Goal: Task Accomplishment & Management: Complete application form

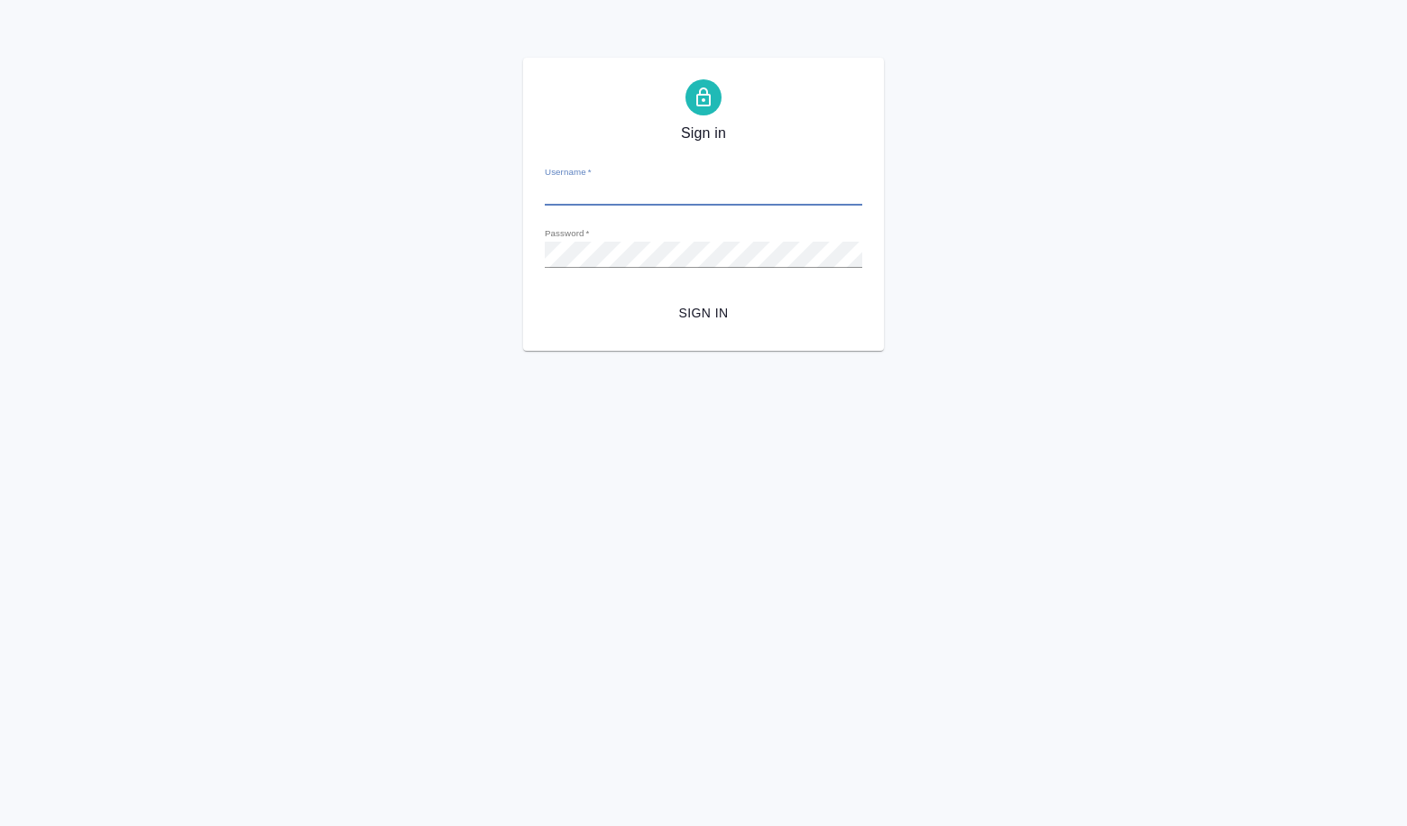
type input "[PERSON_NAME][EMAIL_ADDRESS][DOMAIN_NAME]"
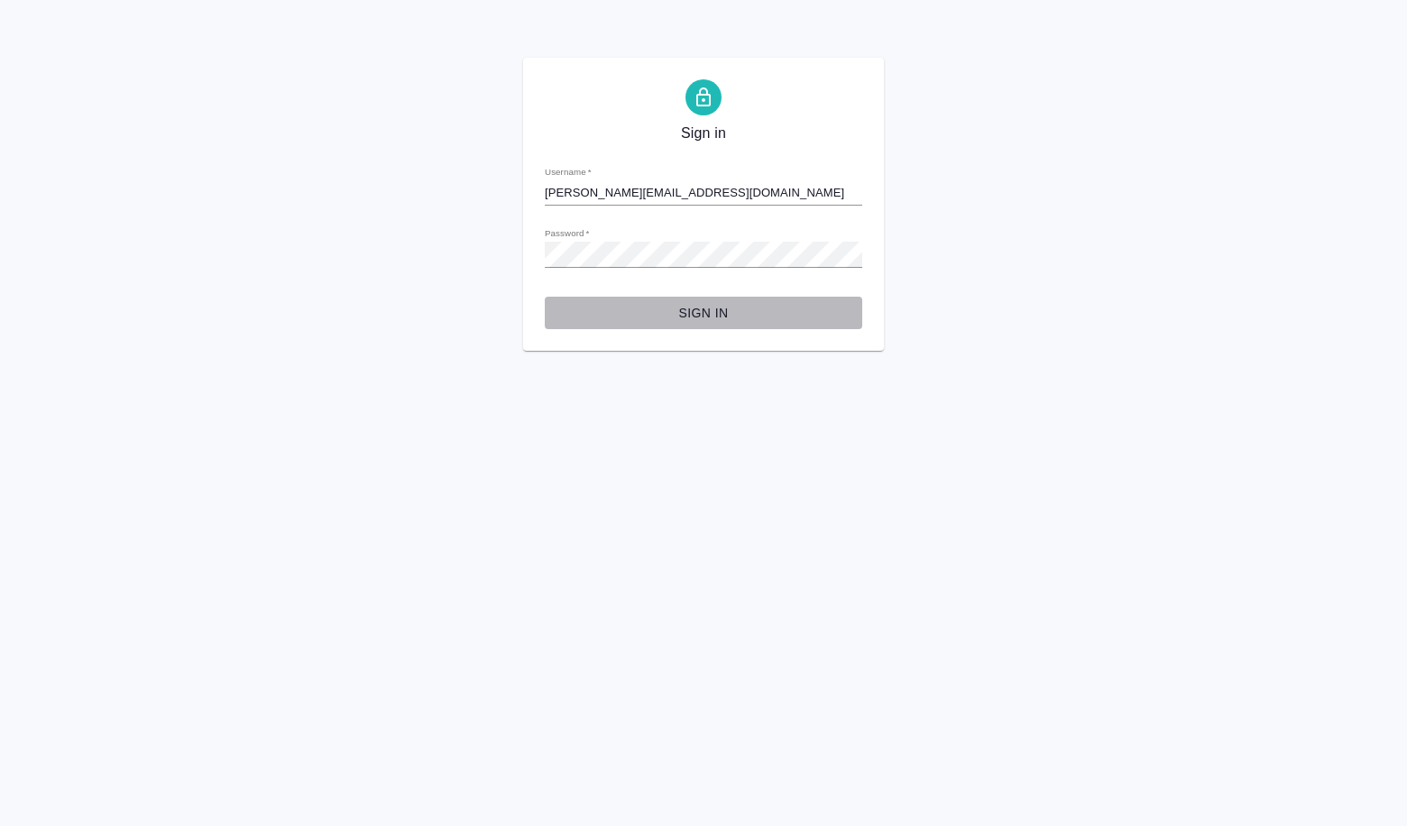
click at [737, 322] on span "Sign in" at bounding box center [703, 313] width 289 height 23
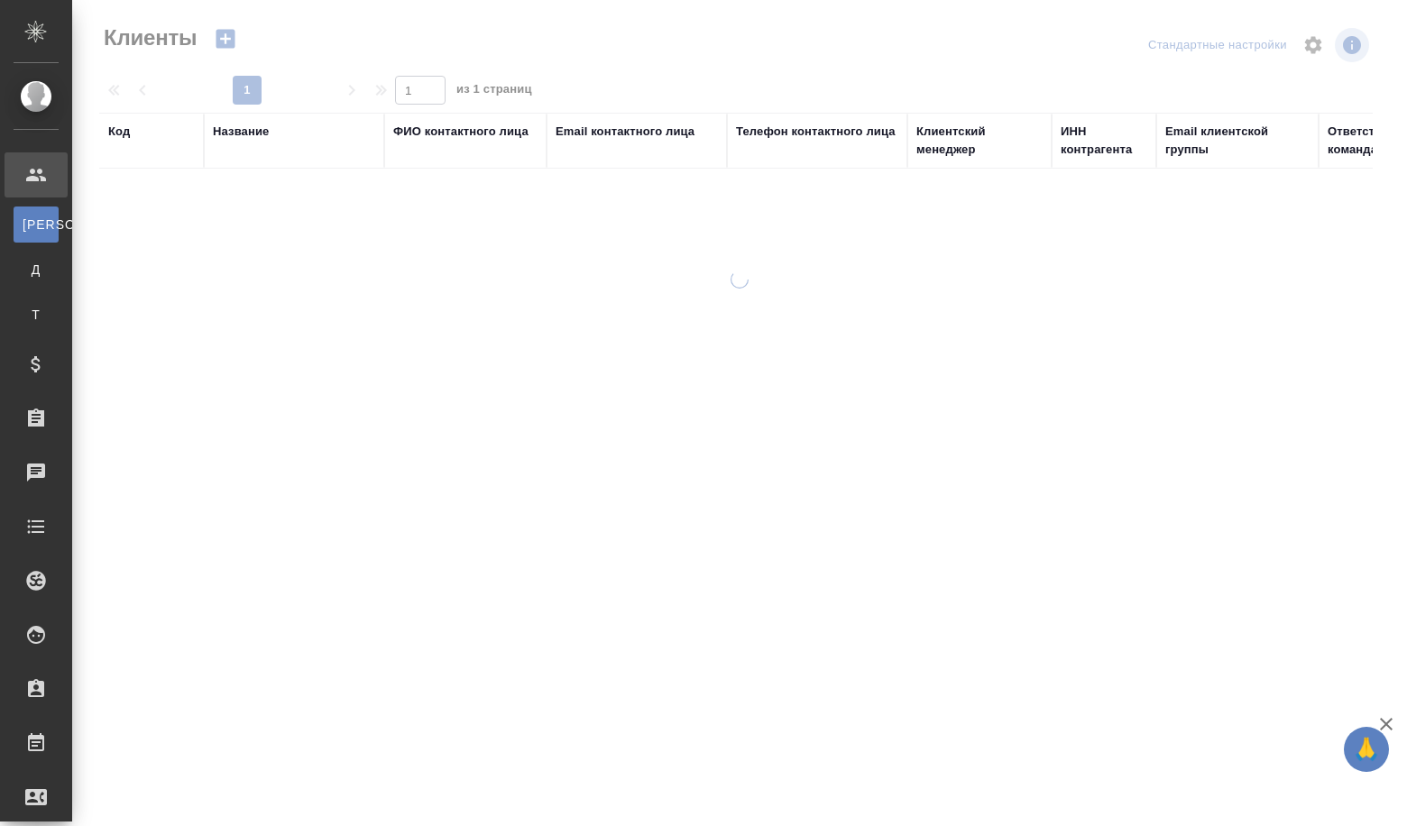
select select "RU"
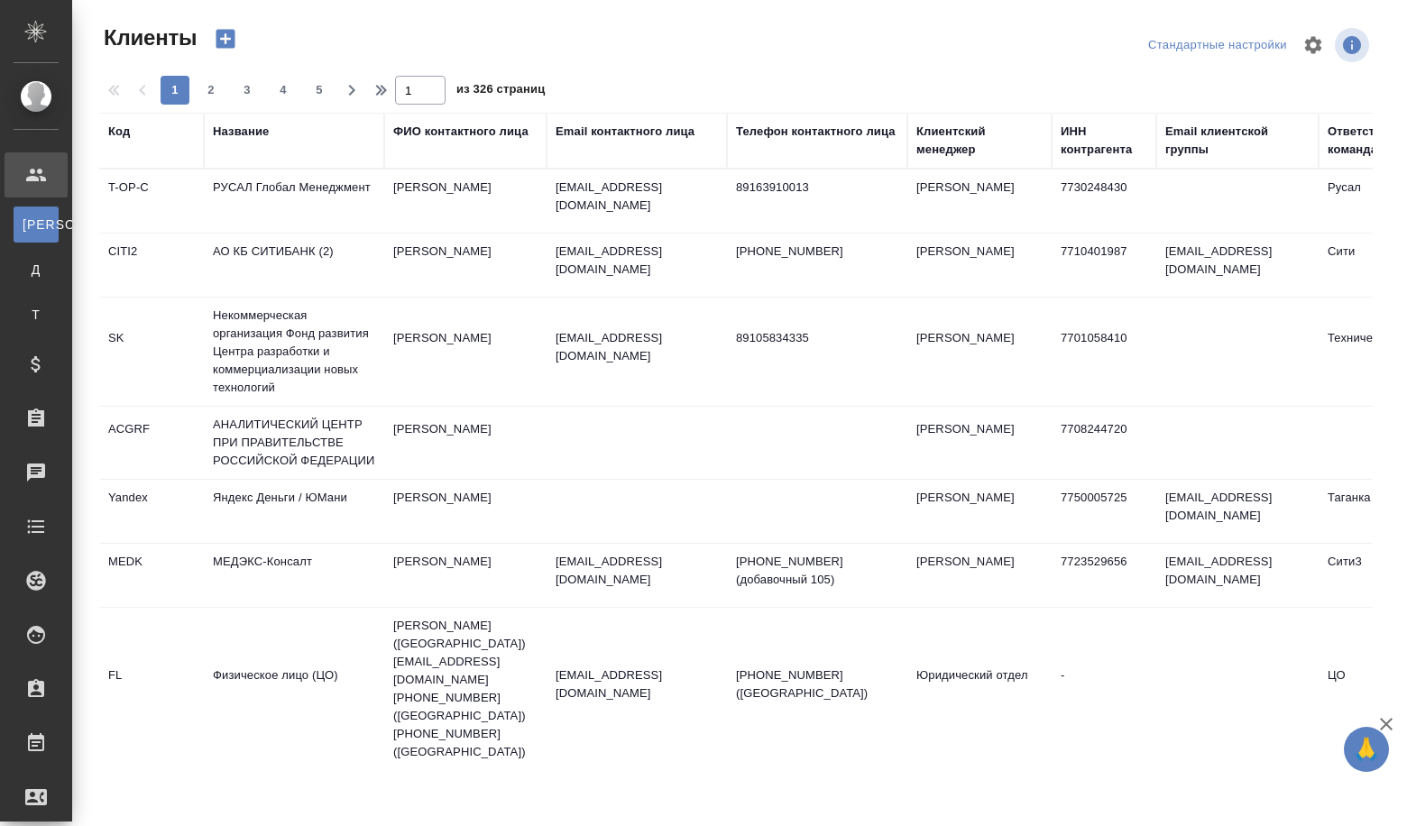
click at [242, 140] on div "Название" at bounding box center [241, 132] width 56 height 18
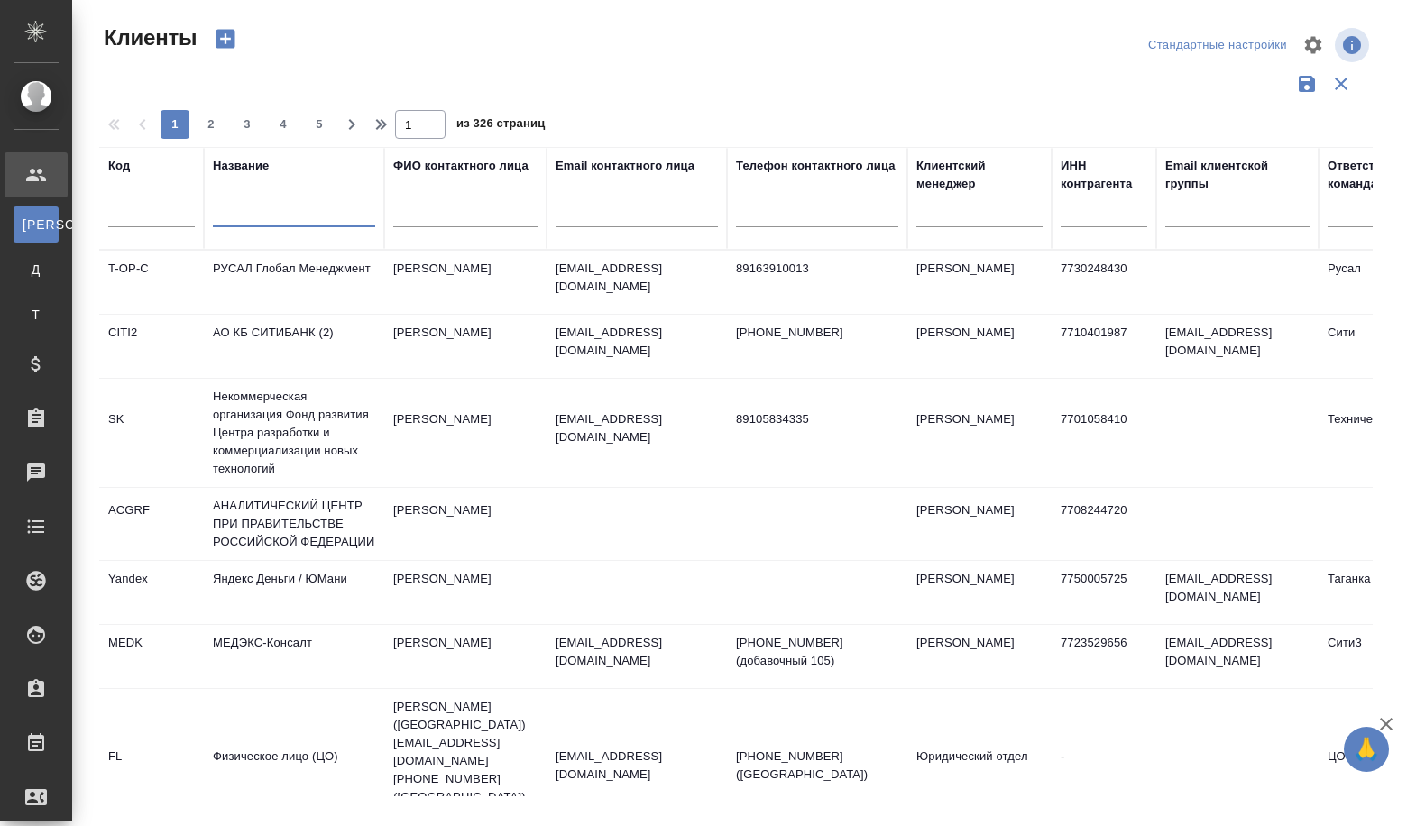
click at [234, 209] on input "text" at bounding box center [294, 216] width 162 height 23
paste input "Общество с ограниченной ответственностью "АнгараНефть""
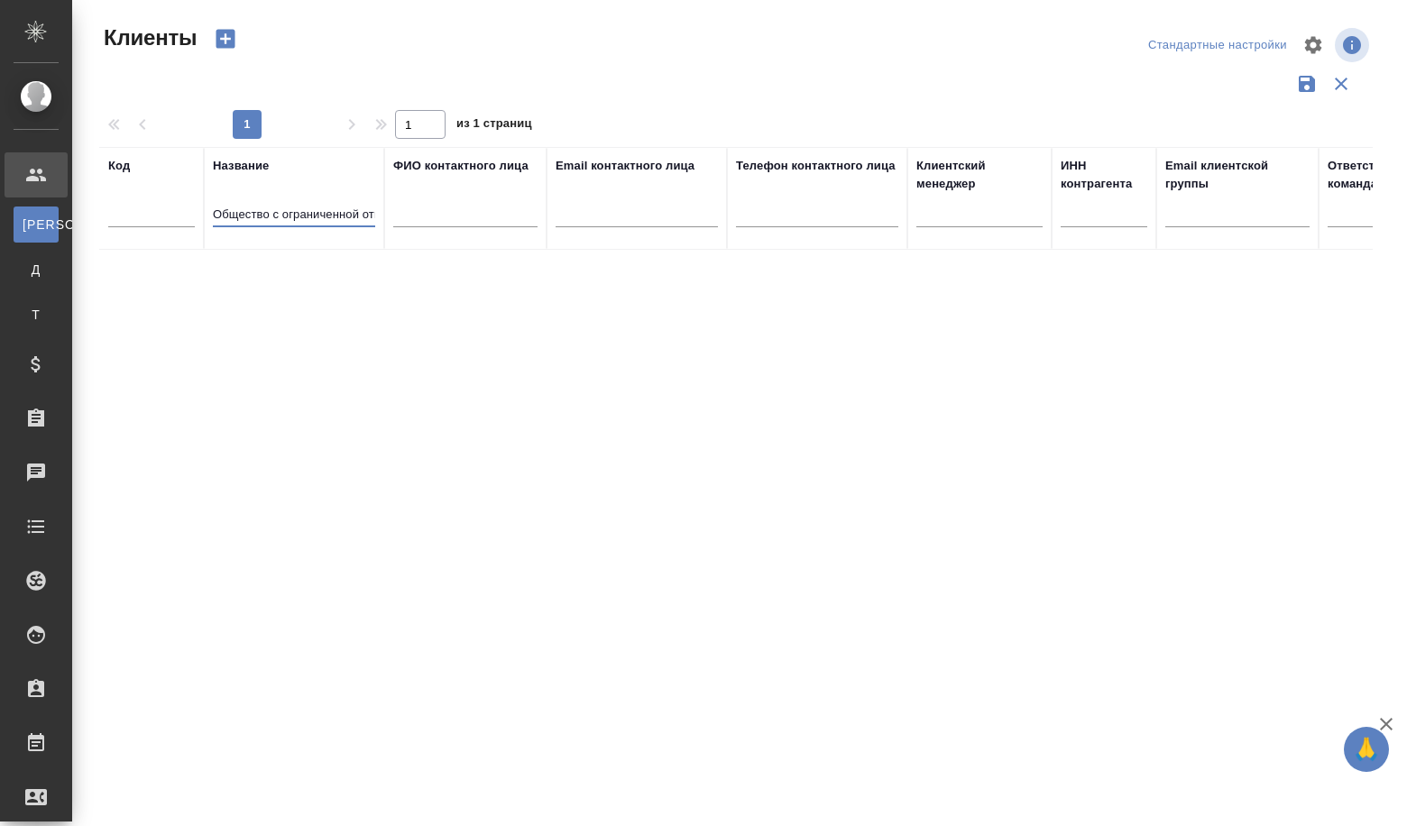
drag, startPoint x: 297, startPoint y: 215, endPoint x: 121, endPoint y: 220, distance: 175.9
click at [121, 220] on tr "Код Название Общество с ограниченной ответственностью "АнгараНефть" ФИО контакт…" at bounding box center [780, 198] width 1363 height 103
drag, startPoint x: 314, startPoint y: 190, endPoint x: 293, endPoint y: 232, distance: 46.4
click at [314, 193] on div "Название АнгараНефть"" at bounding box center [294, 198] width 162 height 83
click at [297, 218] on input "АнгараНефть"" at bounding box center [294, 216] width 162 height 23
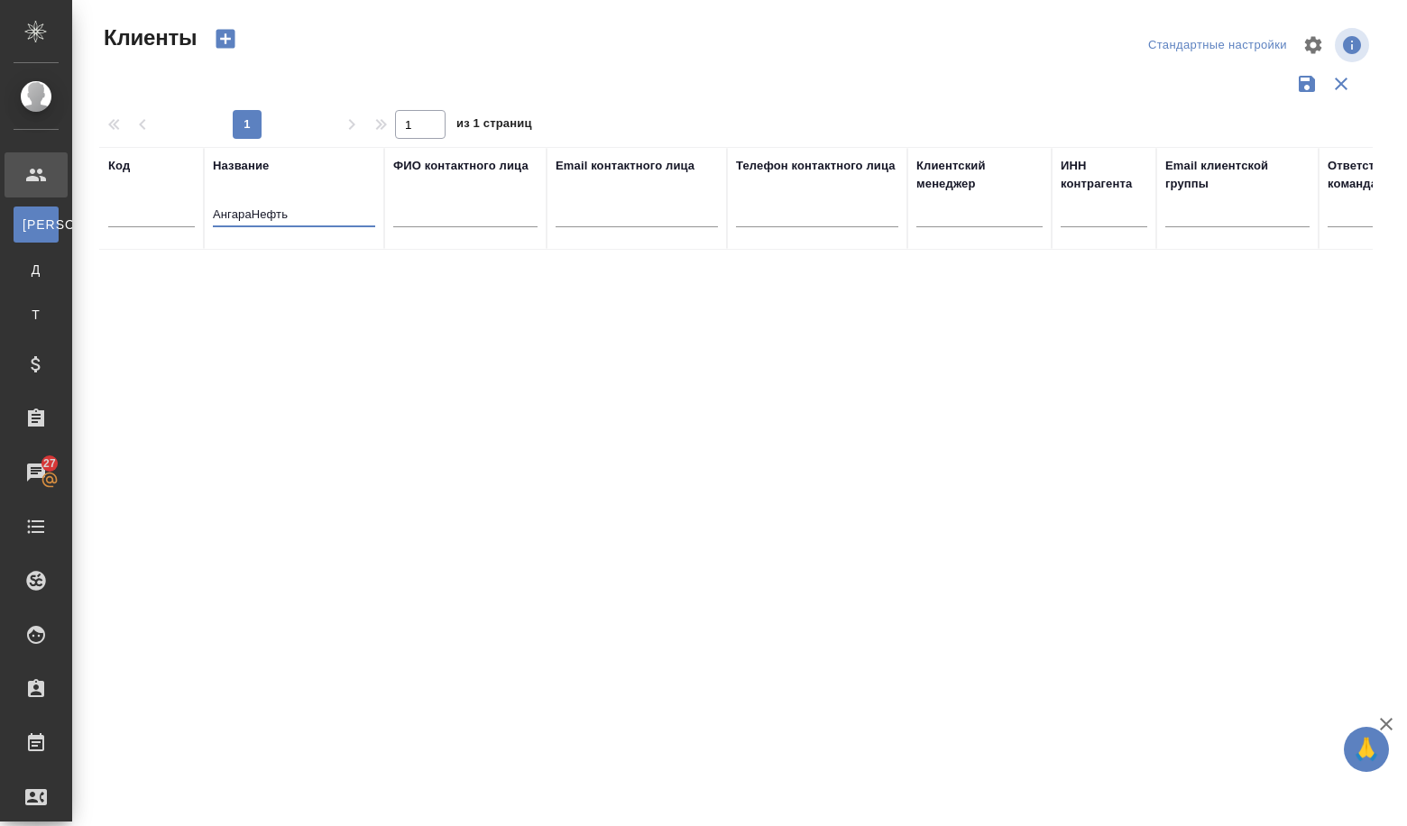
type input "АнгараНефть"
click at [234, 46] on icon "button" at bounding box center [225, 39] width 19 height 19
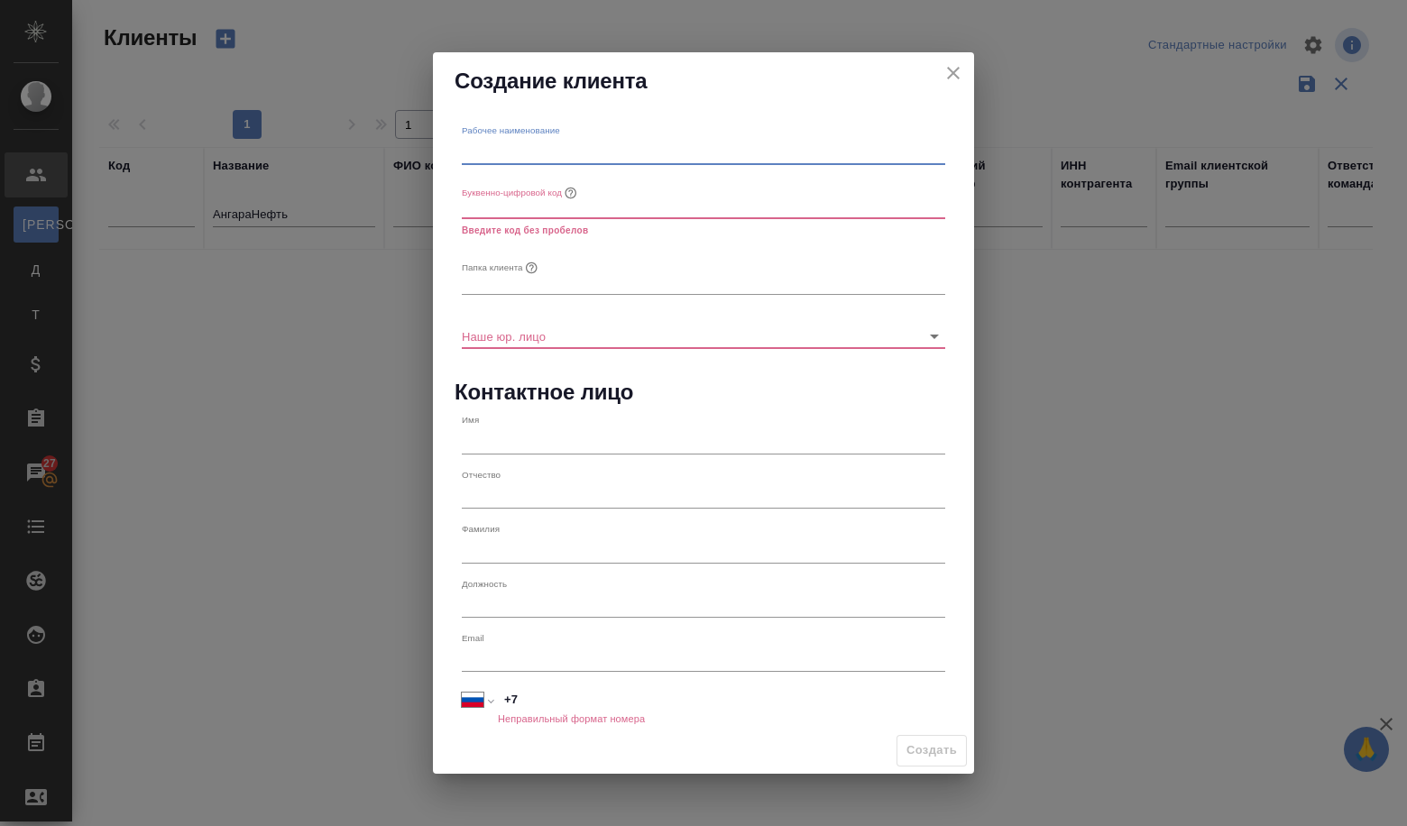
click at [537, 151] on input "text" at bounding box center [703, 151] width 483 height 25
paste input "Общество с ограниченной ответственностью "АнгараНефть""
type input "Общество с ограниченной ответственностью "АнгараНефть""
click at [480, 205] on input "text" at bounding box center [703, 206] width 483 height 25
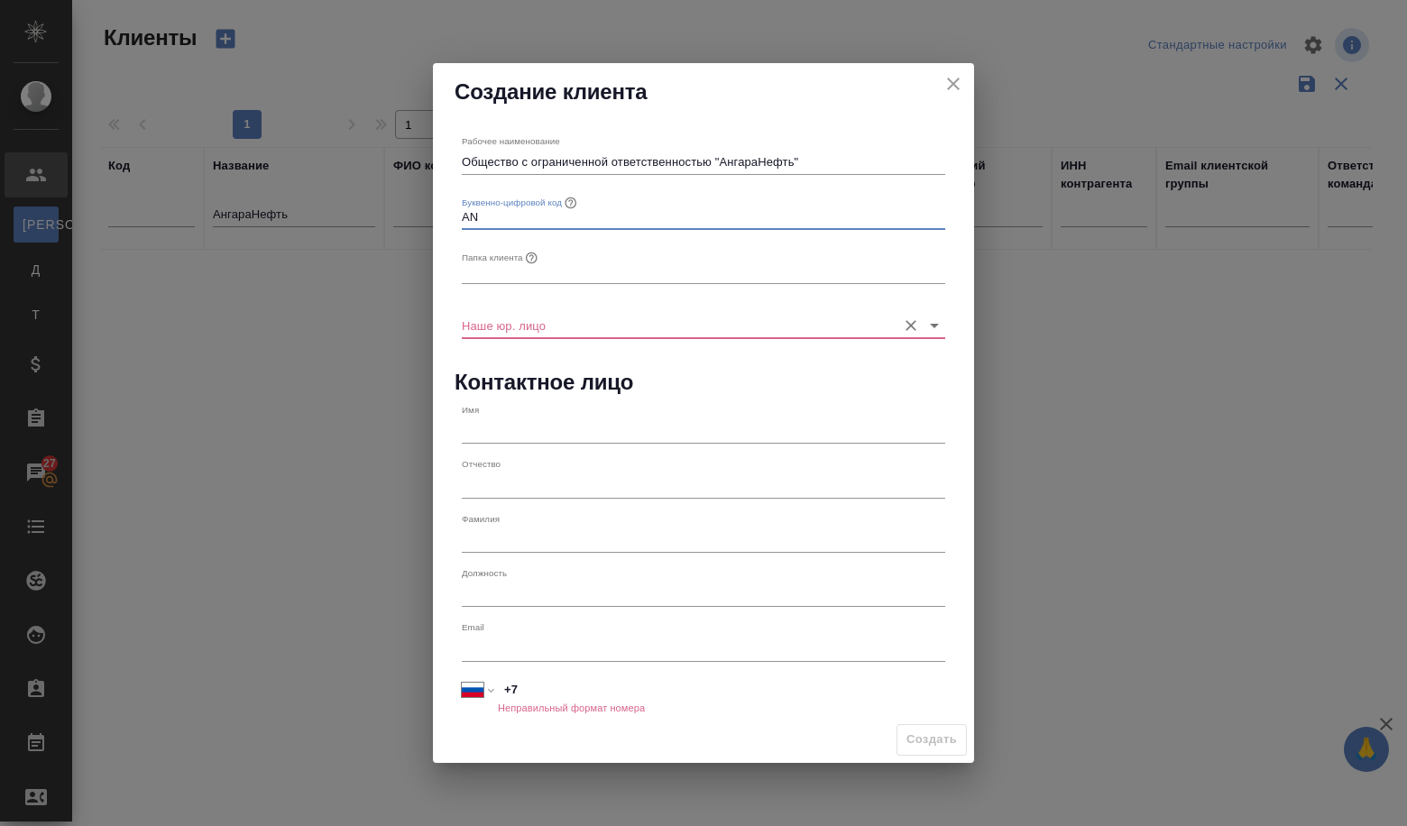
type input "AN"
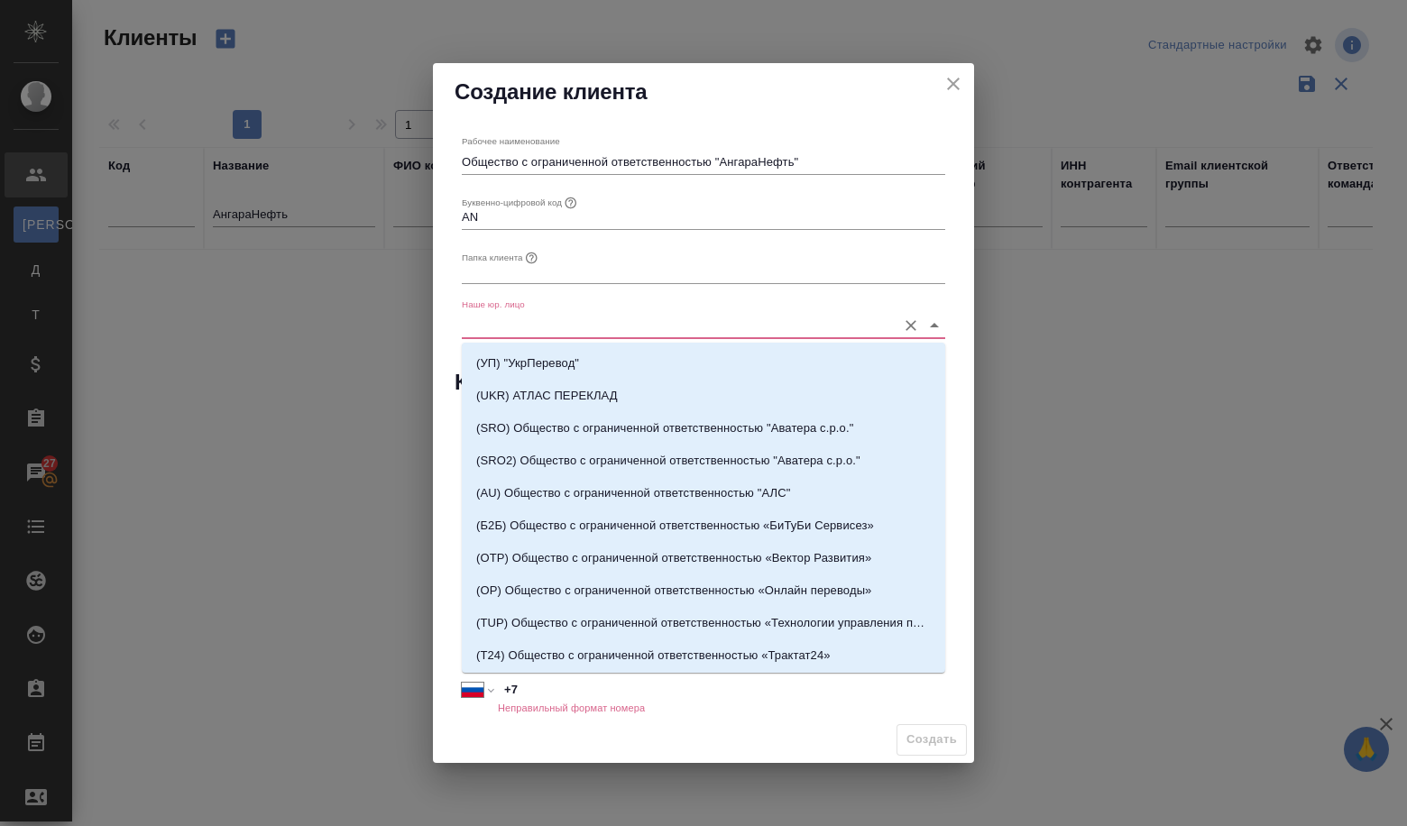
click at [474, 322] on input "Наше юр. лицо" at bounding box center [675, 325] width 426 height 24
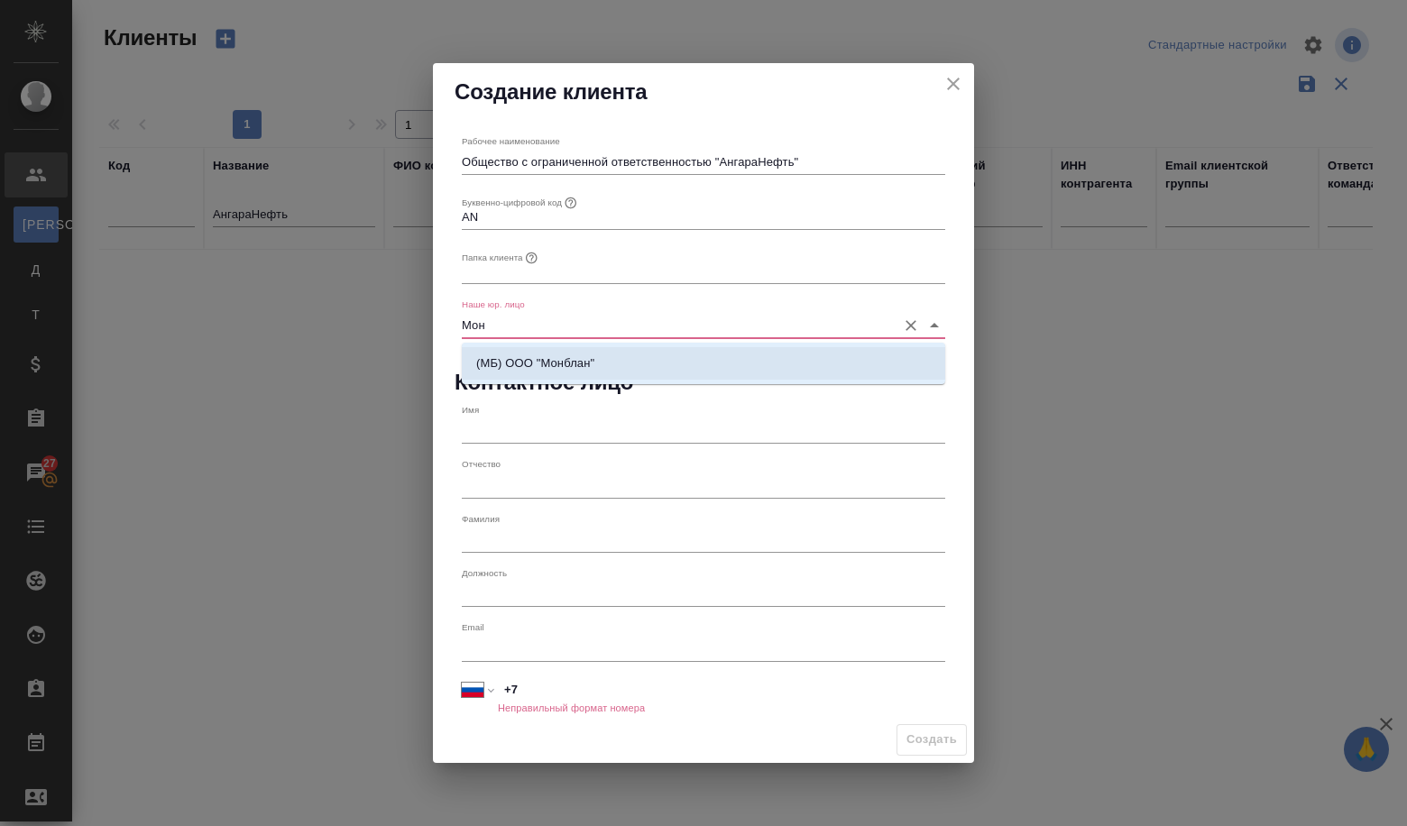
click at [467, 365] on li "(МБ) ООО "Монблан"" at bounding box center [703, 363] width 483 height 32
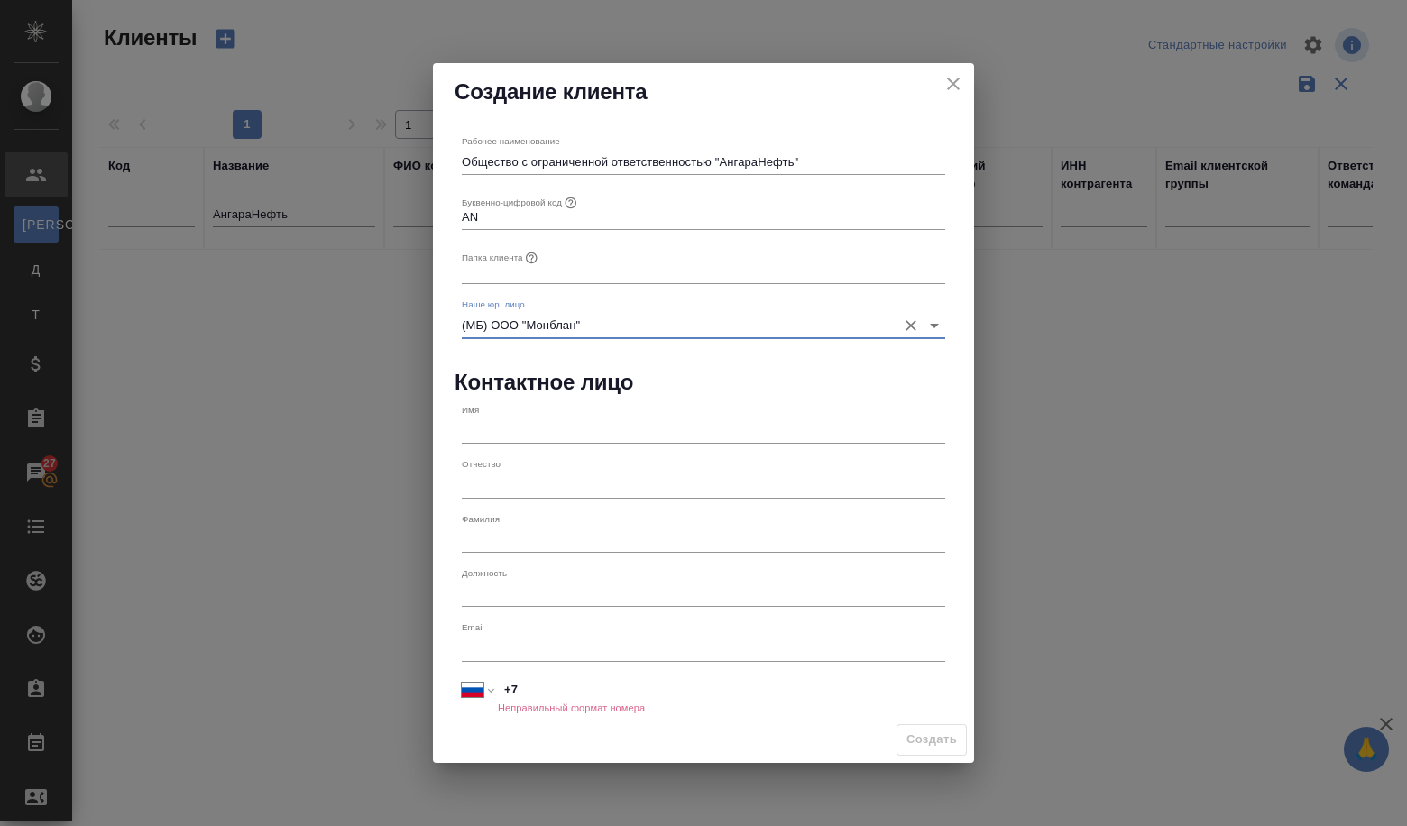
type input "(МБ) ООО "Монблан""
click at [488, 429] on input "text" at bounding box center [703, 430] width 483 height 25
paste input "Салахова Татьяна Сергеевна"
type input "Салахова Татьяна Сергеевна"
click at [560, 659] on input "text" at bounding box center [703, 648] width 483 height 25
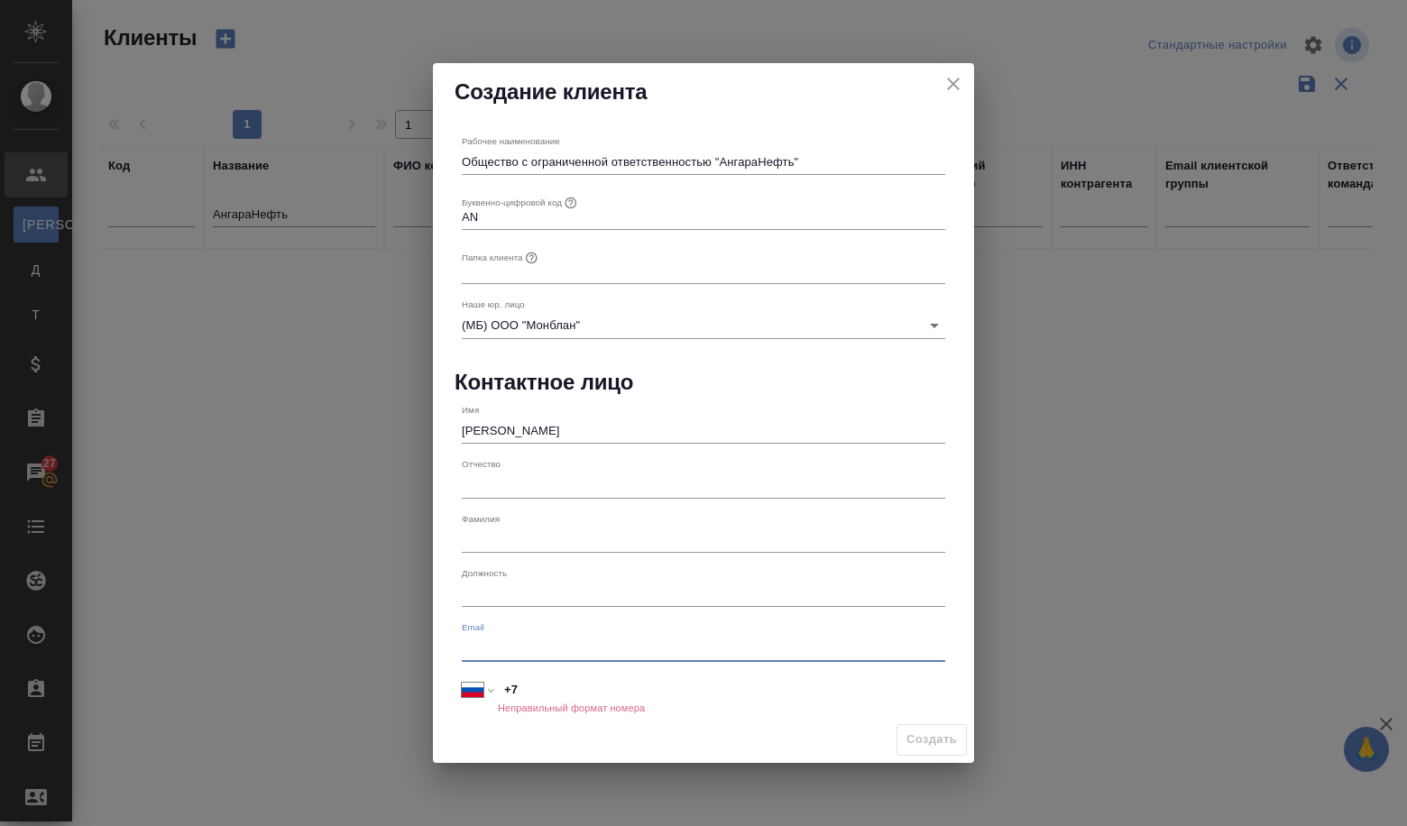
paste input "TSSalakhova@rosneft.ru"
type input "TSSalakhova@rosneft.ru"
click at [546, 684] on input "+7" at bounding box center [721, 689] width 447 height 26
paste input "39522670702451"
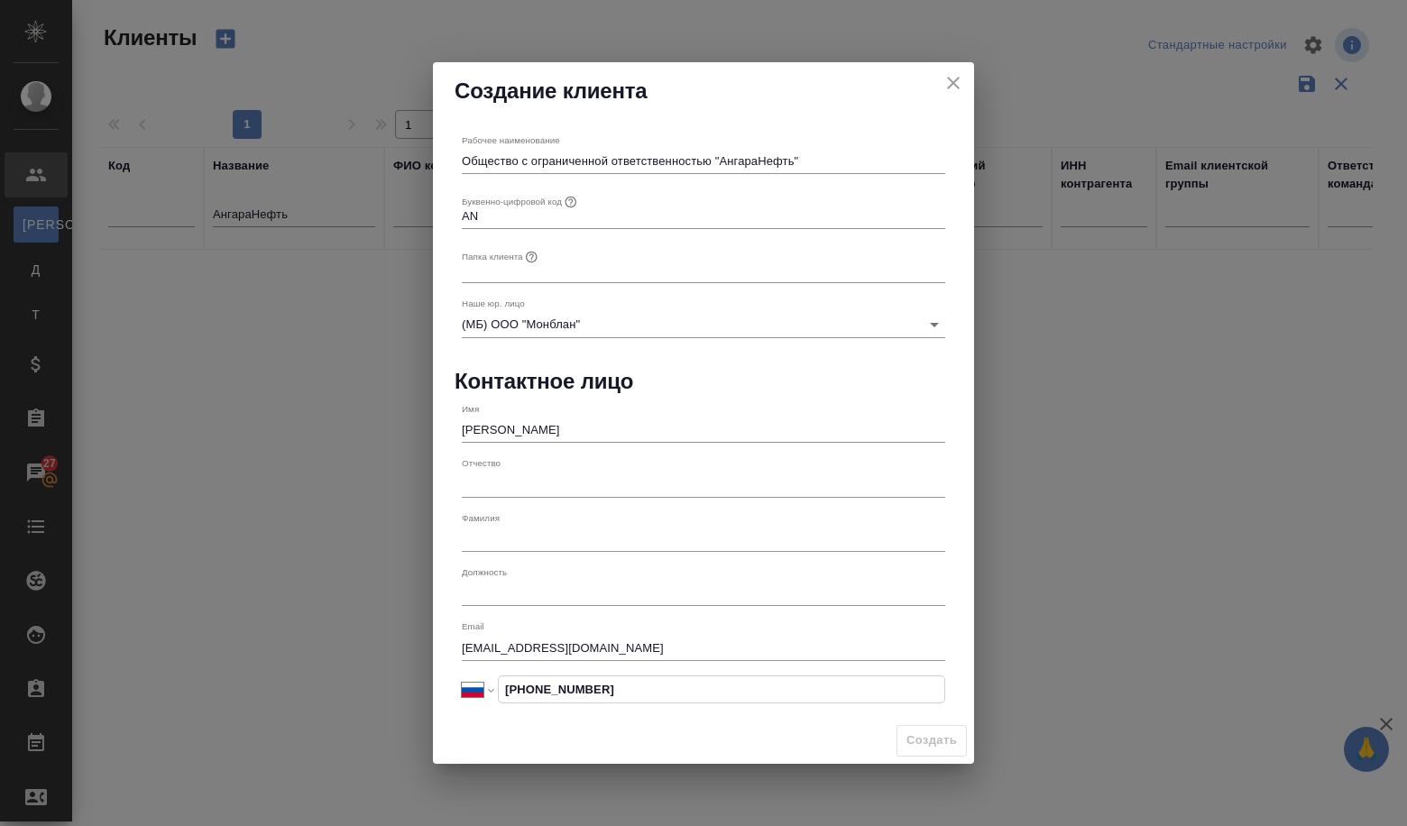
type input "+7 395 226 70 70"
click at [546, 591] on input "text" at bounding box center [703, 593] width 483 height 25
drag, startPoint x: 547, startPoint y: 277, endPoint x: 563, endPoint y: 282, distance: 16.3
click at [563, 282] on input "text" at bounding box center [703, 271] width 483 height 25
drag, startPoint x: 720, startPoint y: 160, endPoint x: 792, endPoint y: 151, distance: 72.7
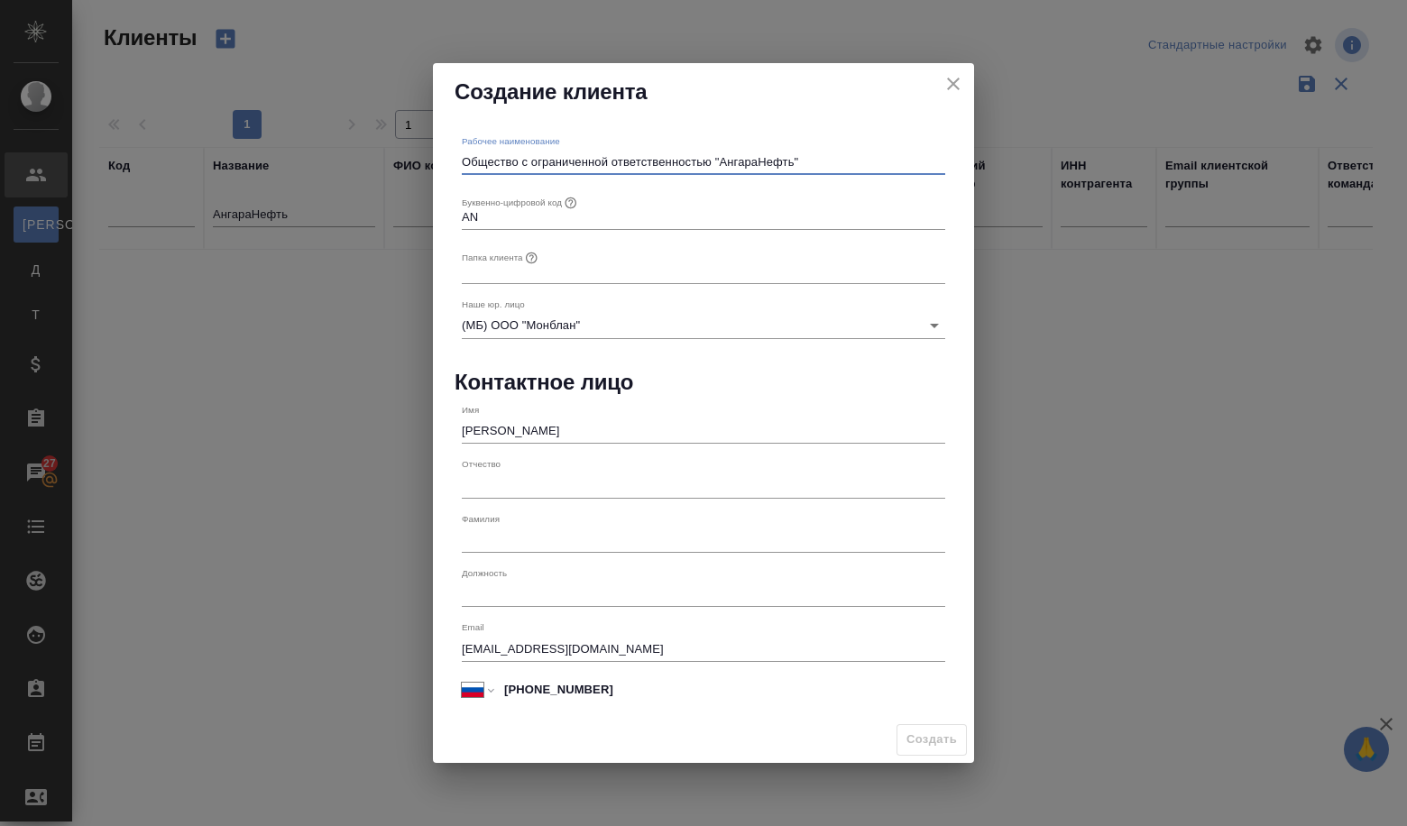
click at [792, 151] on input "Общество с ограниченной ответственностью "АнгараНефть"" at bounding box center [703, 162] width 483 height 25
click at [517, 278] on input "text" at bounding box center [703, 271] width 483 height 25
paste input "АнгараНефть"
type input "АнгараНефть"
click at [908, 748] on span "Создать" at bounding box center [931, 739] width 50 height 21
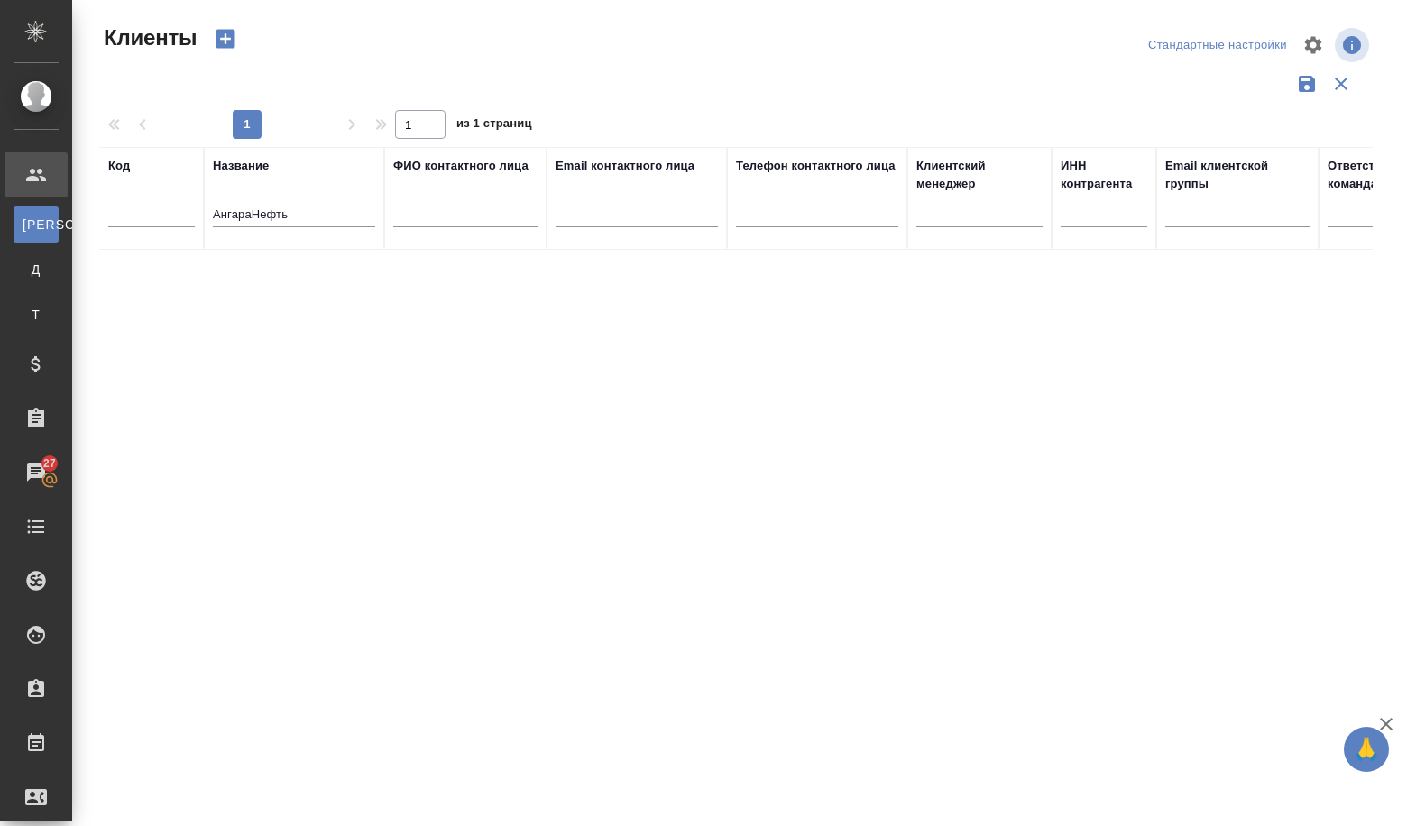
type input "+7"
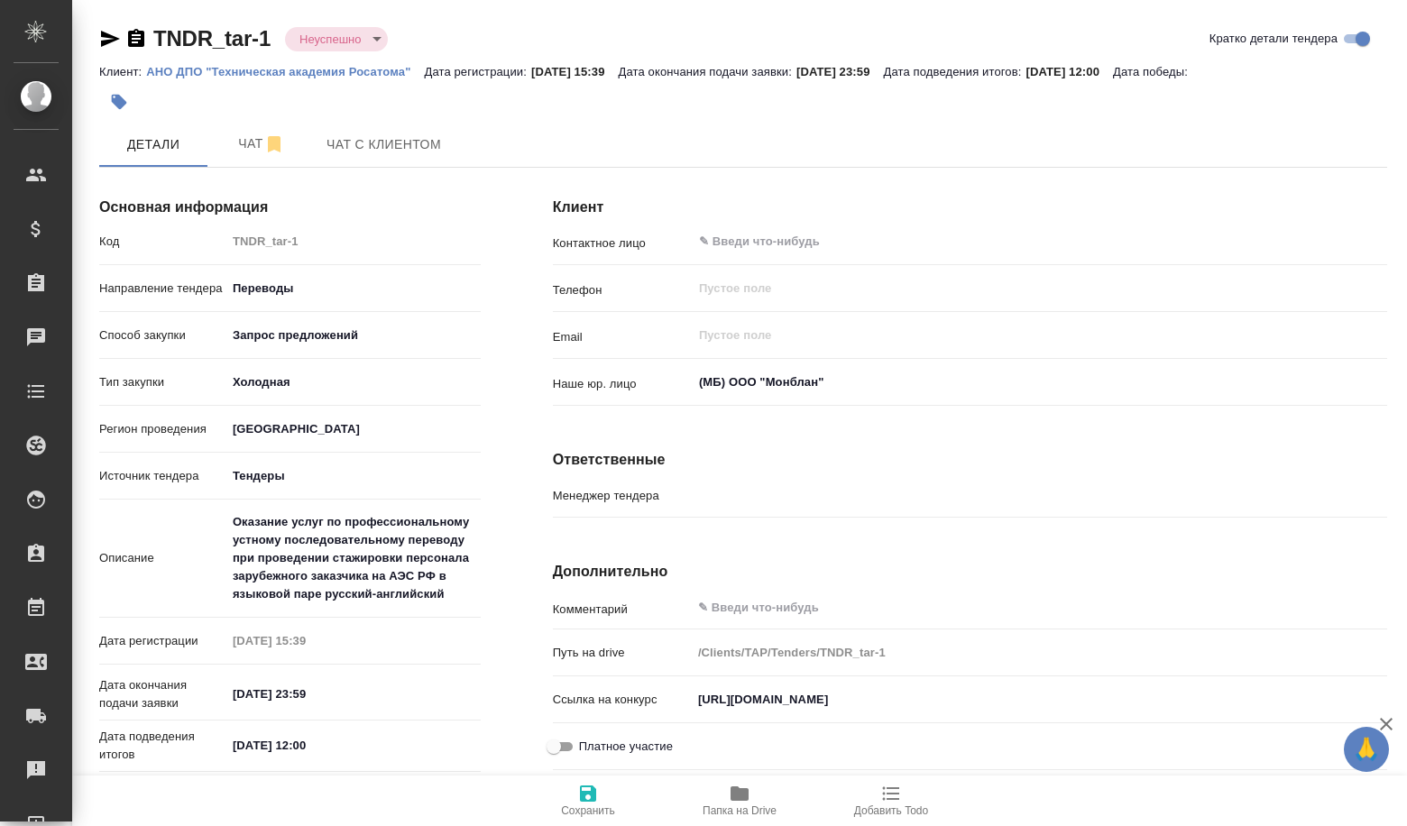
type input "Гудина Александра"
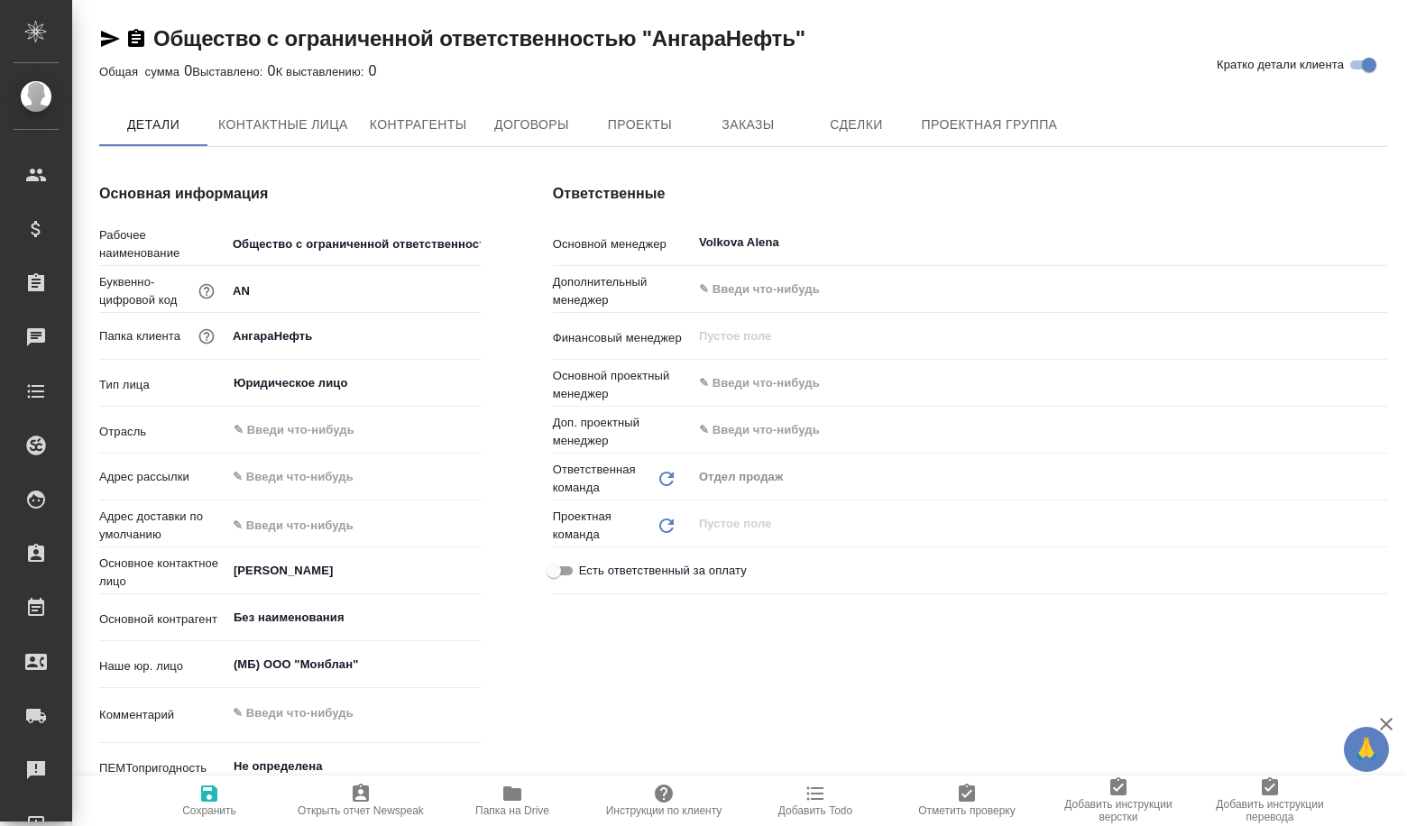
type textarea "x"
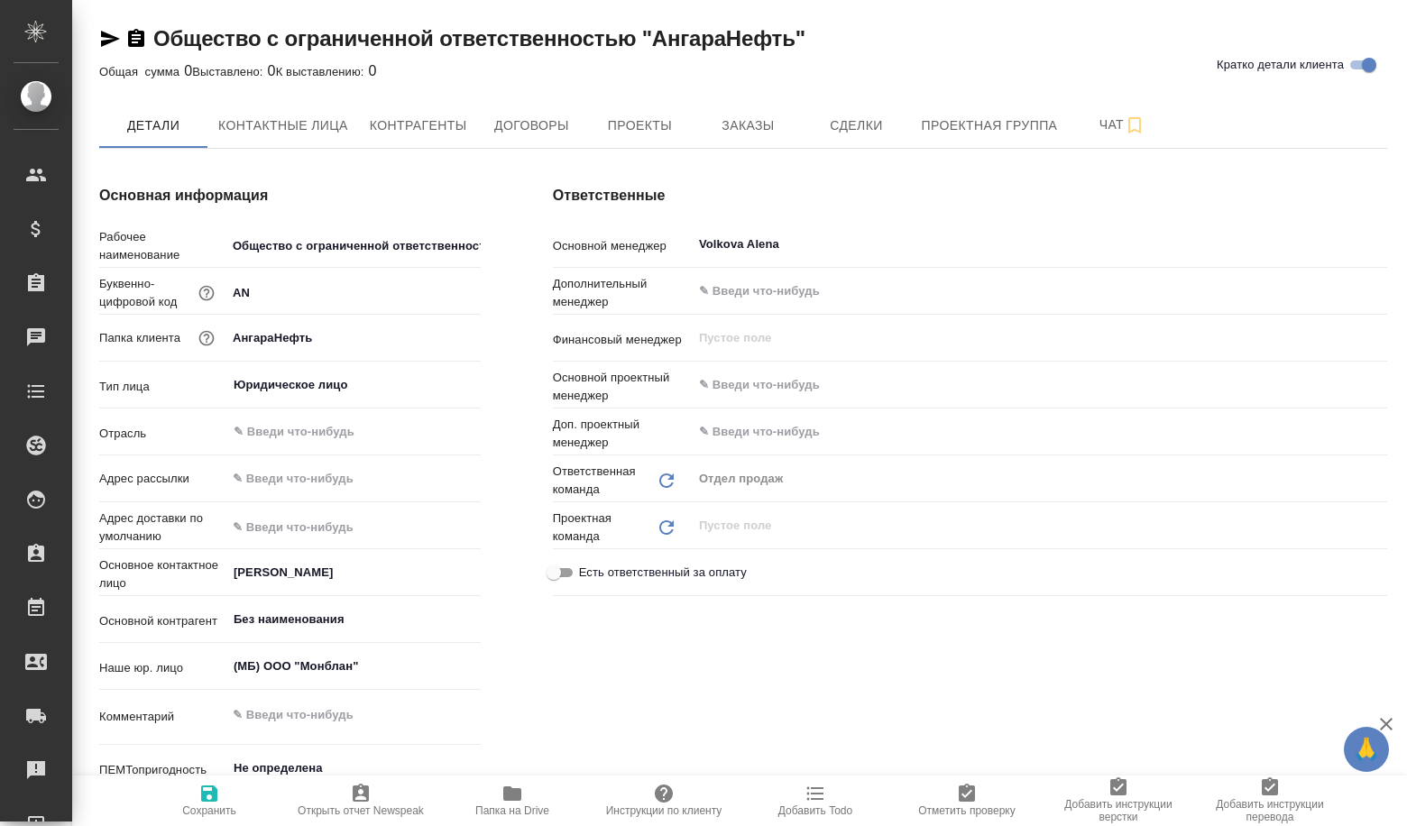
type textarea "x"
click at [849, 126] on span "Сделки" at bounding box center [855, 126] width 87 height 23
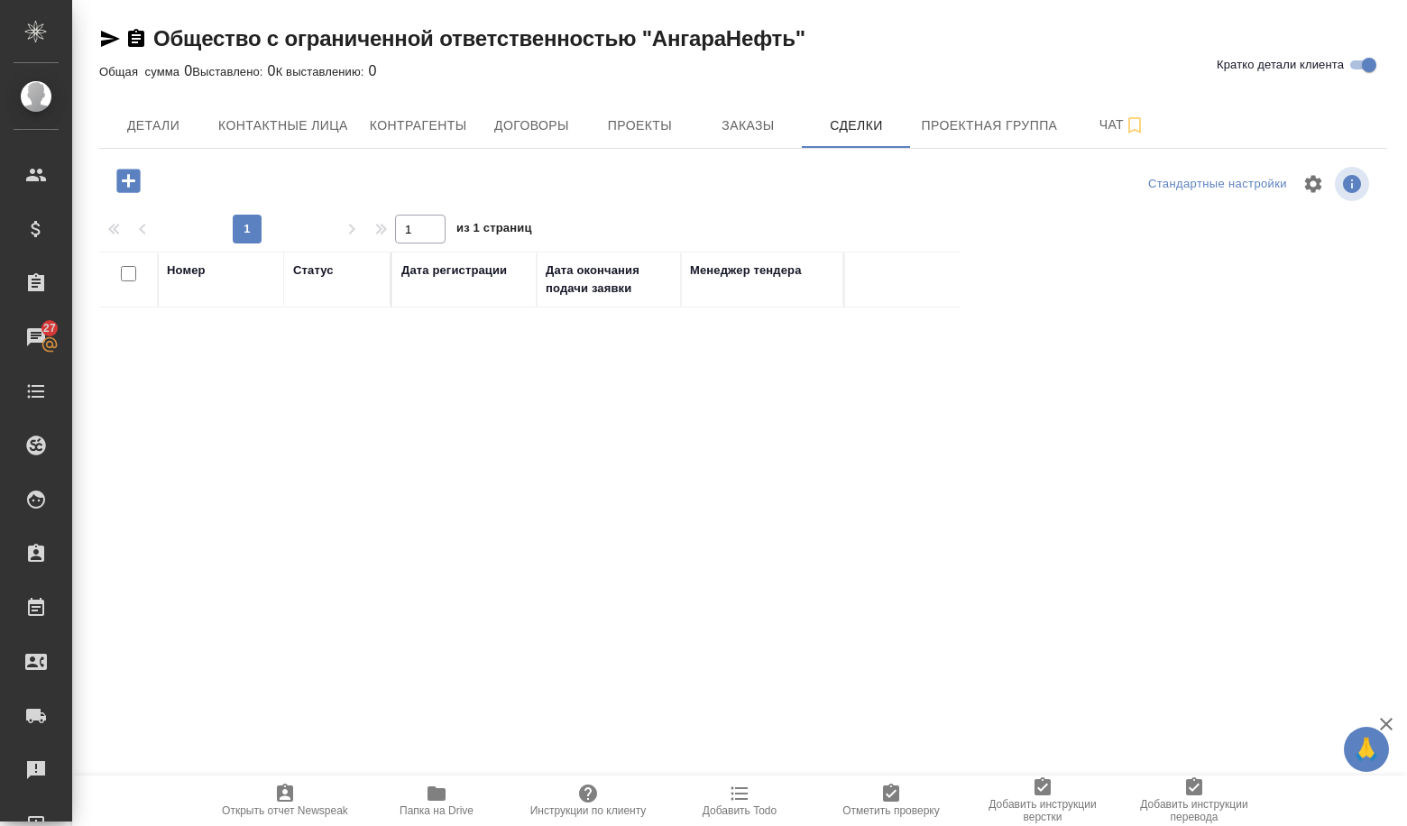
click at [133, 188] on icon "button" at bounding box center [127, 180] width 23 height 23
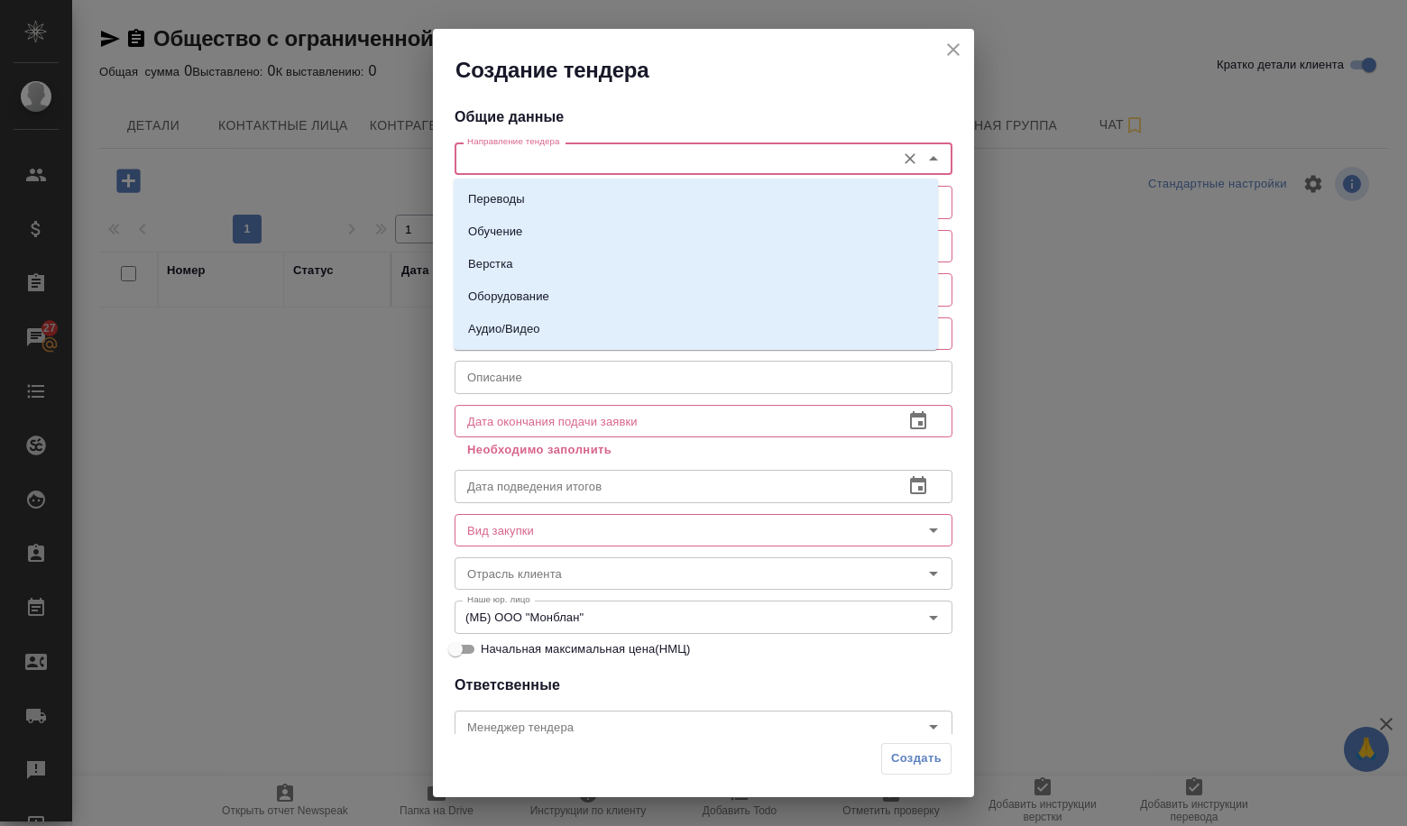
click at [582, 148] on input "Направление тендера" at bounding box center [673, 159] width 426 height 22
click at [564, 184] on li "Переводы" at bounding box center [696, 199] width 484 height 32
type input "Переводы"
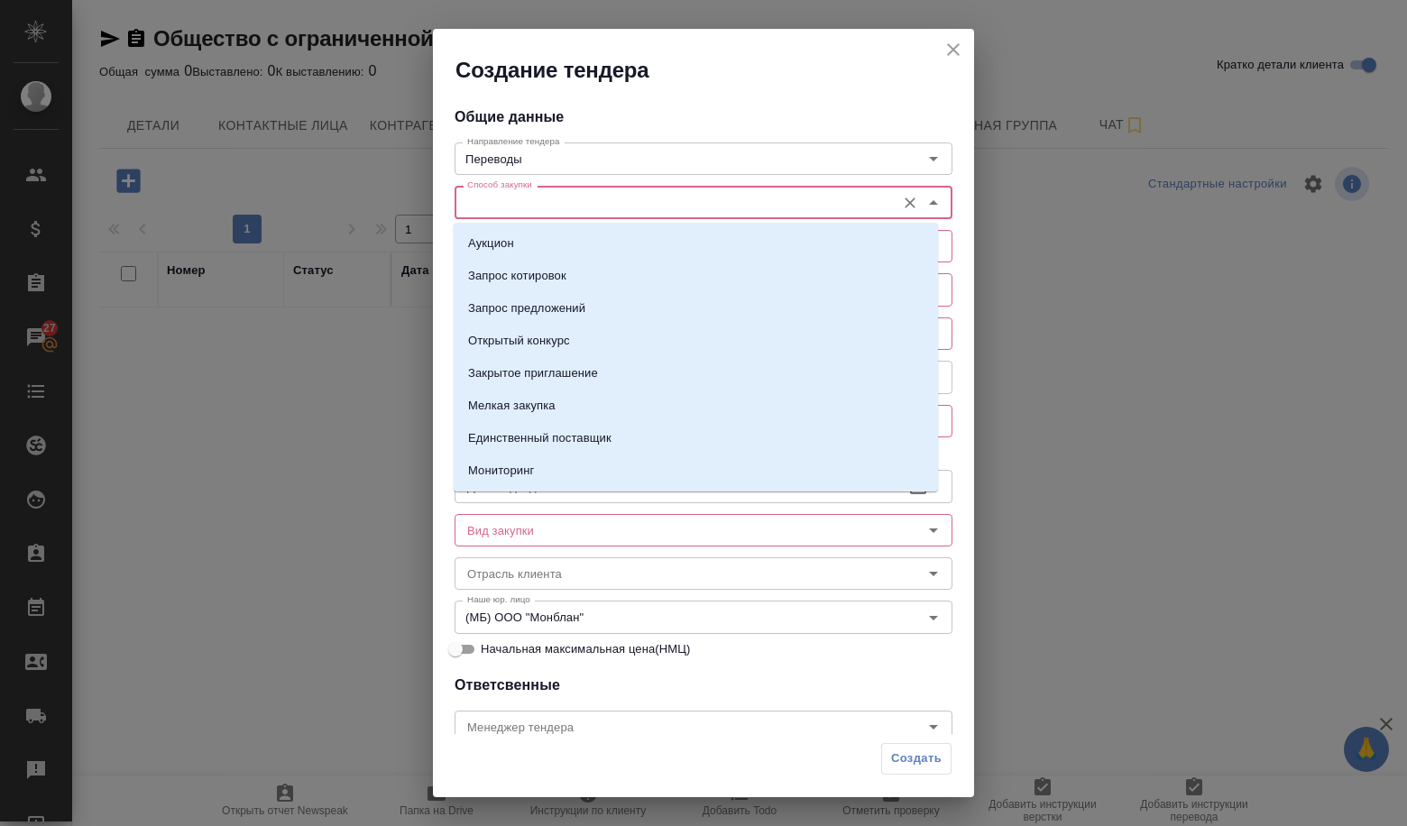
click at [549, 206] on input "Способ закупки" at bounding box center [673, 202] width 426 height 22
click at [568, 310] on p "Запрос предложений" at bounding box center [526, 308] width 117 height 18
type input "Запрос предложений"
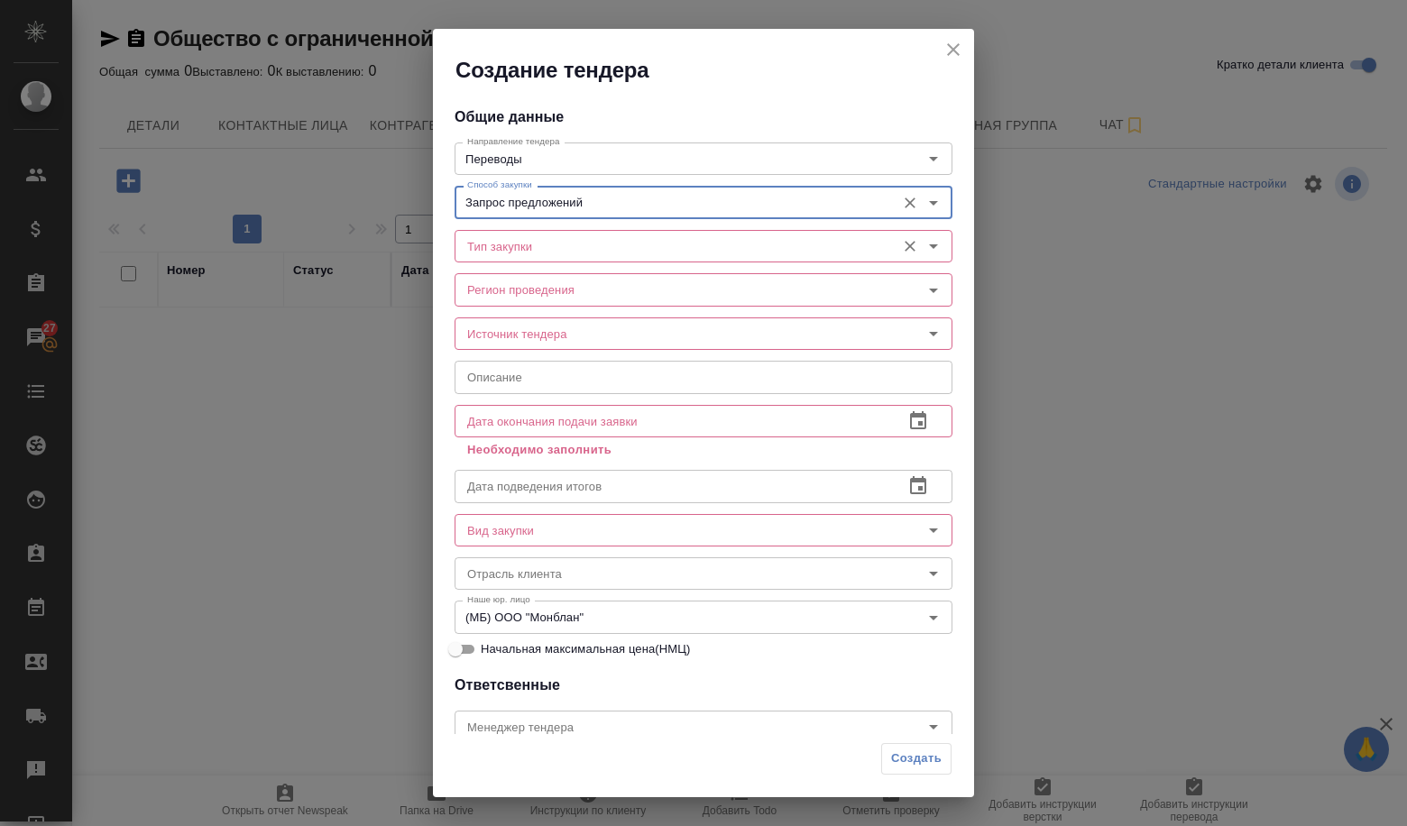
click at [547, 256] on input "Тип закупки" at bounding box center [673, 246] width 426 height 22
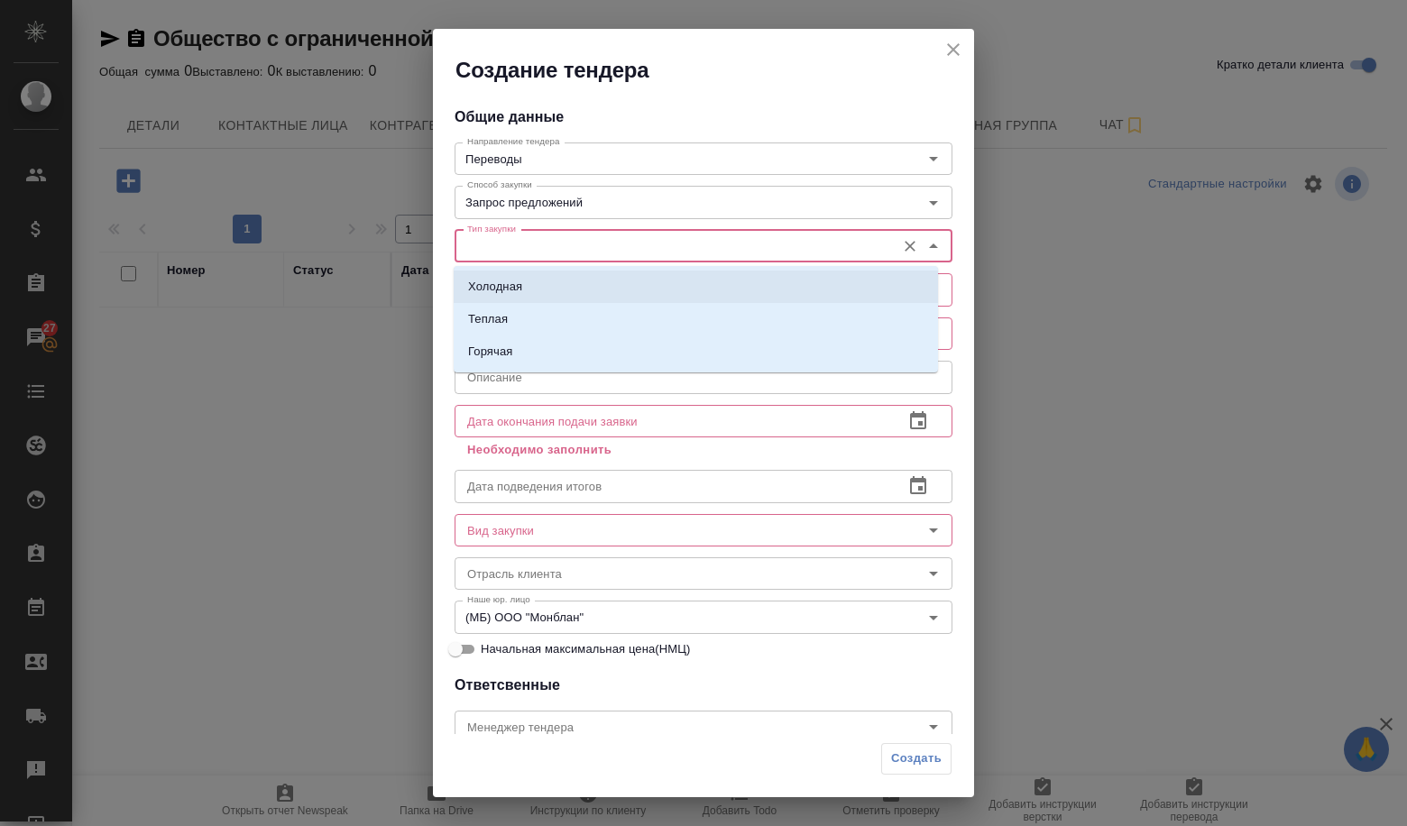
click at [544, 284] on li "Холодная" at bounding box center [696, 287] width 484 height 32
type input "Холодная"
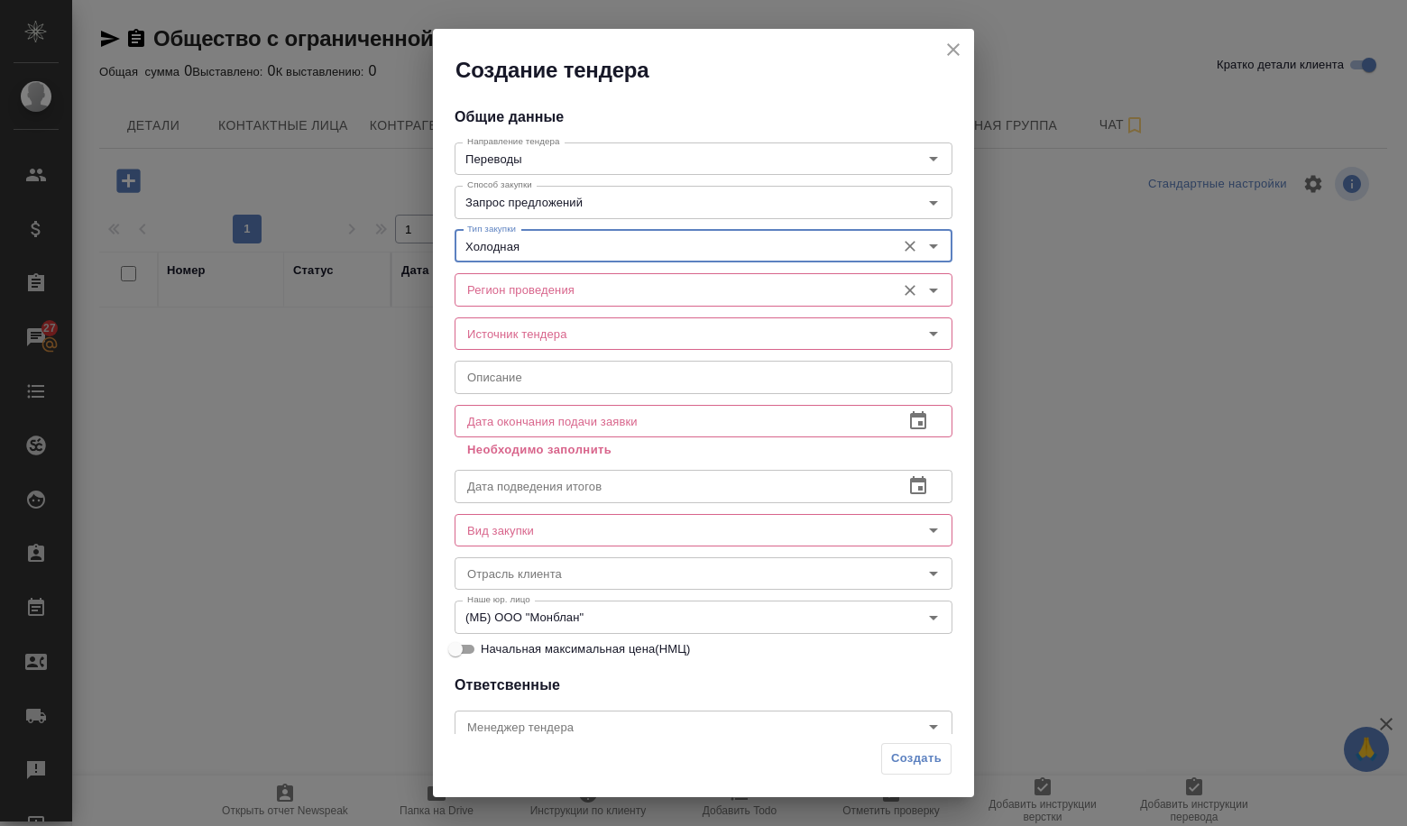
click at [537, 297] on input "Регион проведения" at bounding box center [673, 290] width 426 height 22
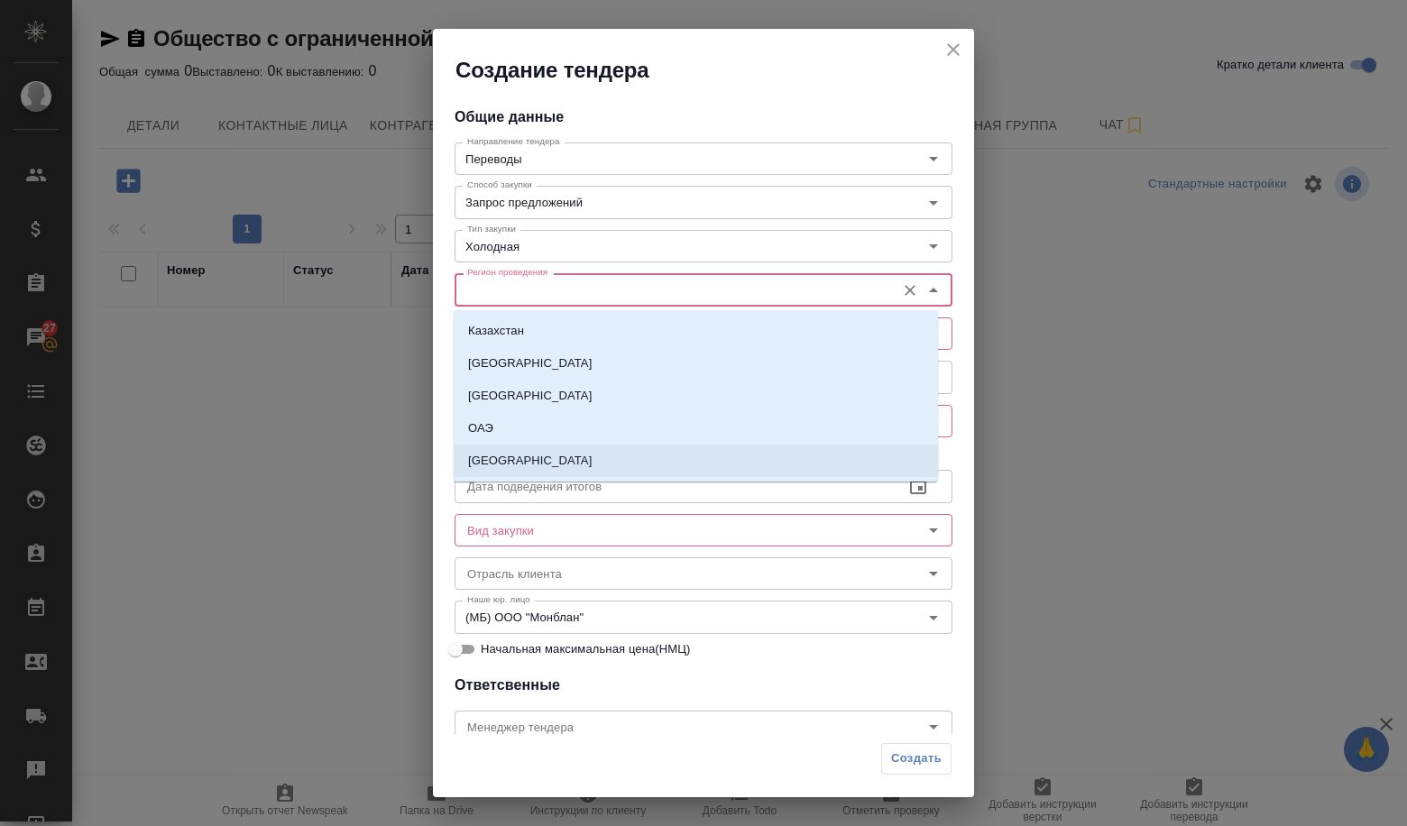
click at [527, 467] on li "[GEOGRAPHIC_DATA]" at bounding box center [696, 461] width 484 height 32
type input "[GEOGRAPHIC_DATA]"
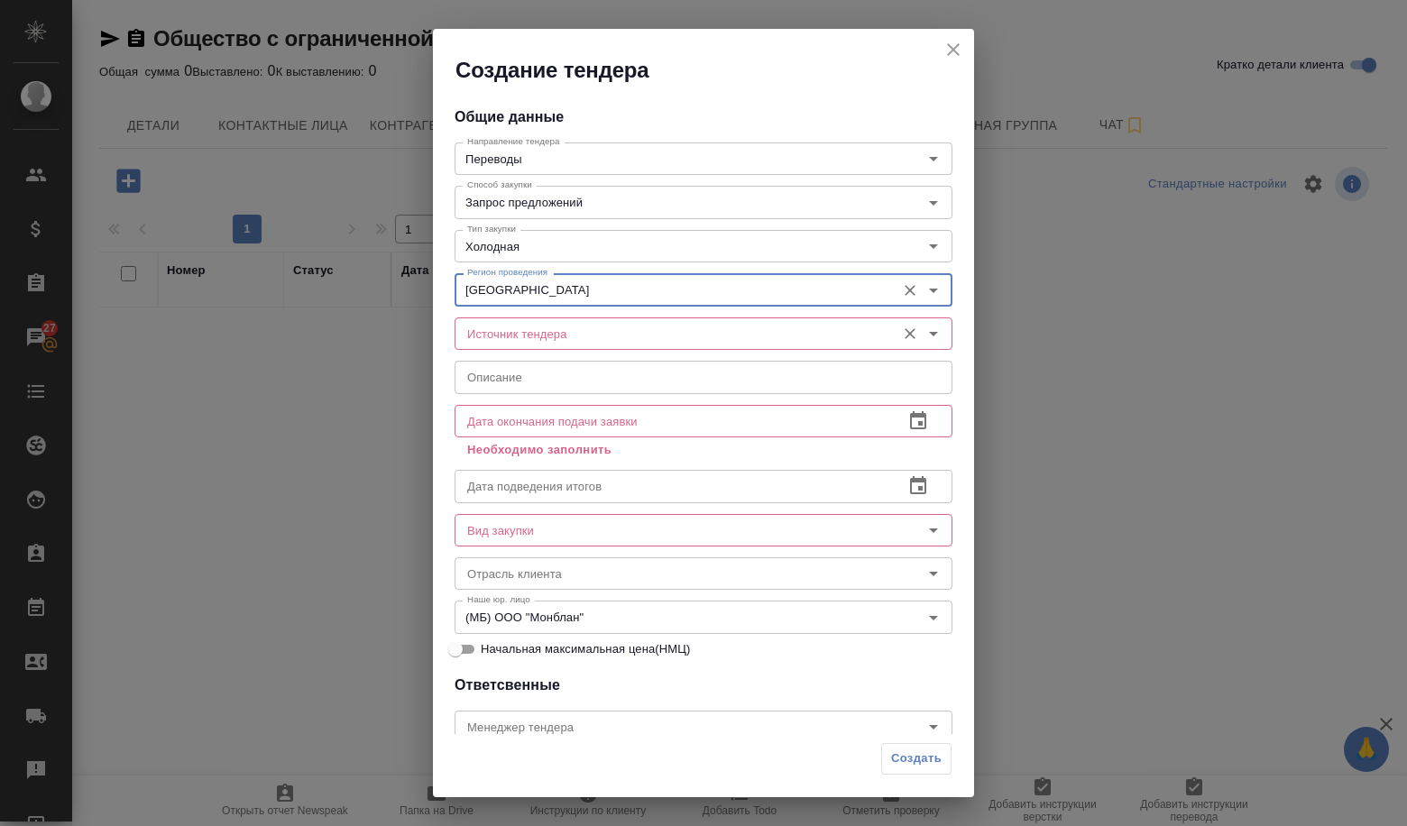
click at [525, 348] on div "Источник тендера" at bounding box center [703, 333] width 498 height 32
click at [527, 333] on input "Источник тендера" at bounding box center [673, 334] width 426 height 22
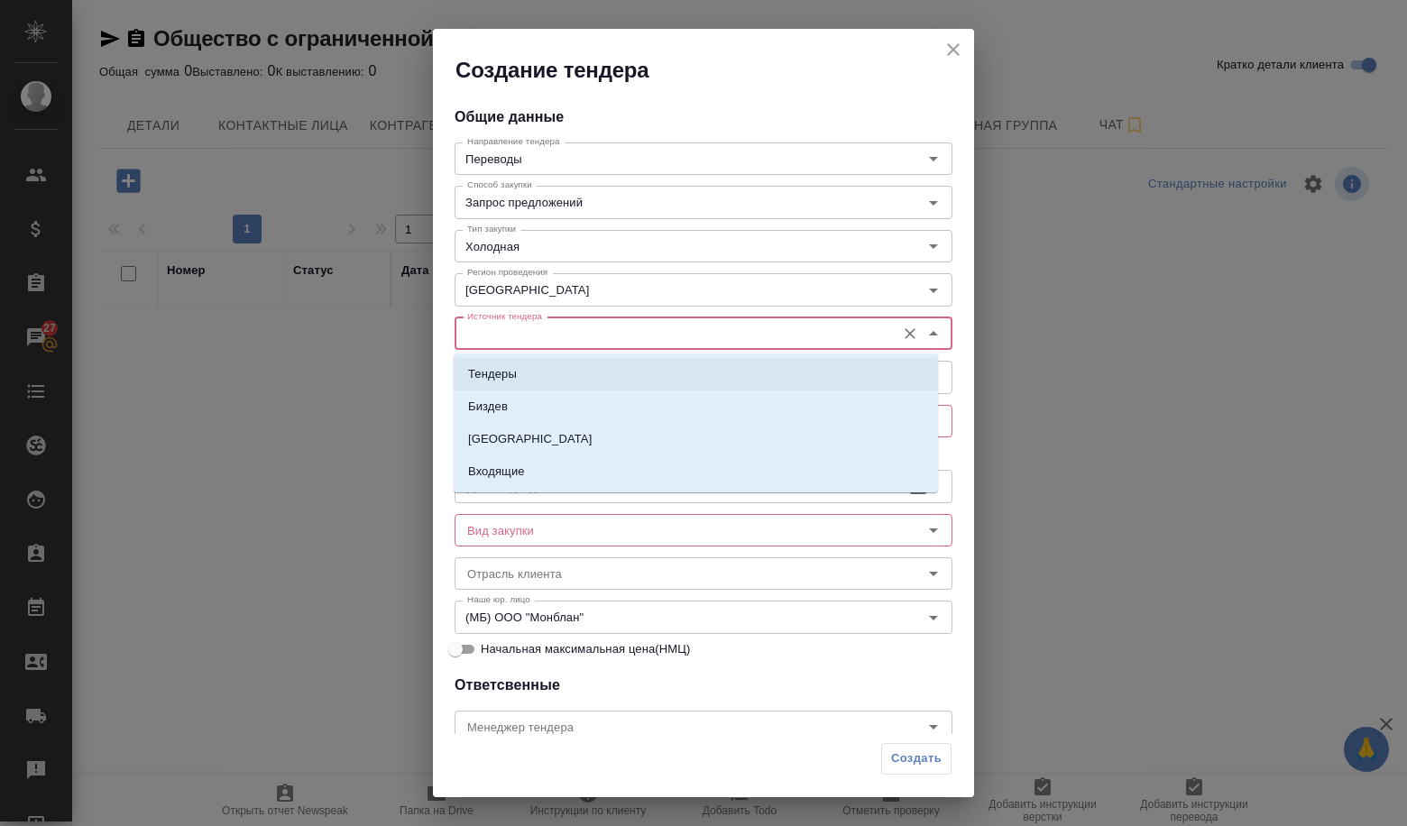
click at [523, 369] on li "Тендеры" at bounding box center [696, 374] width 484 height 32
type input "Тендеры"
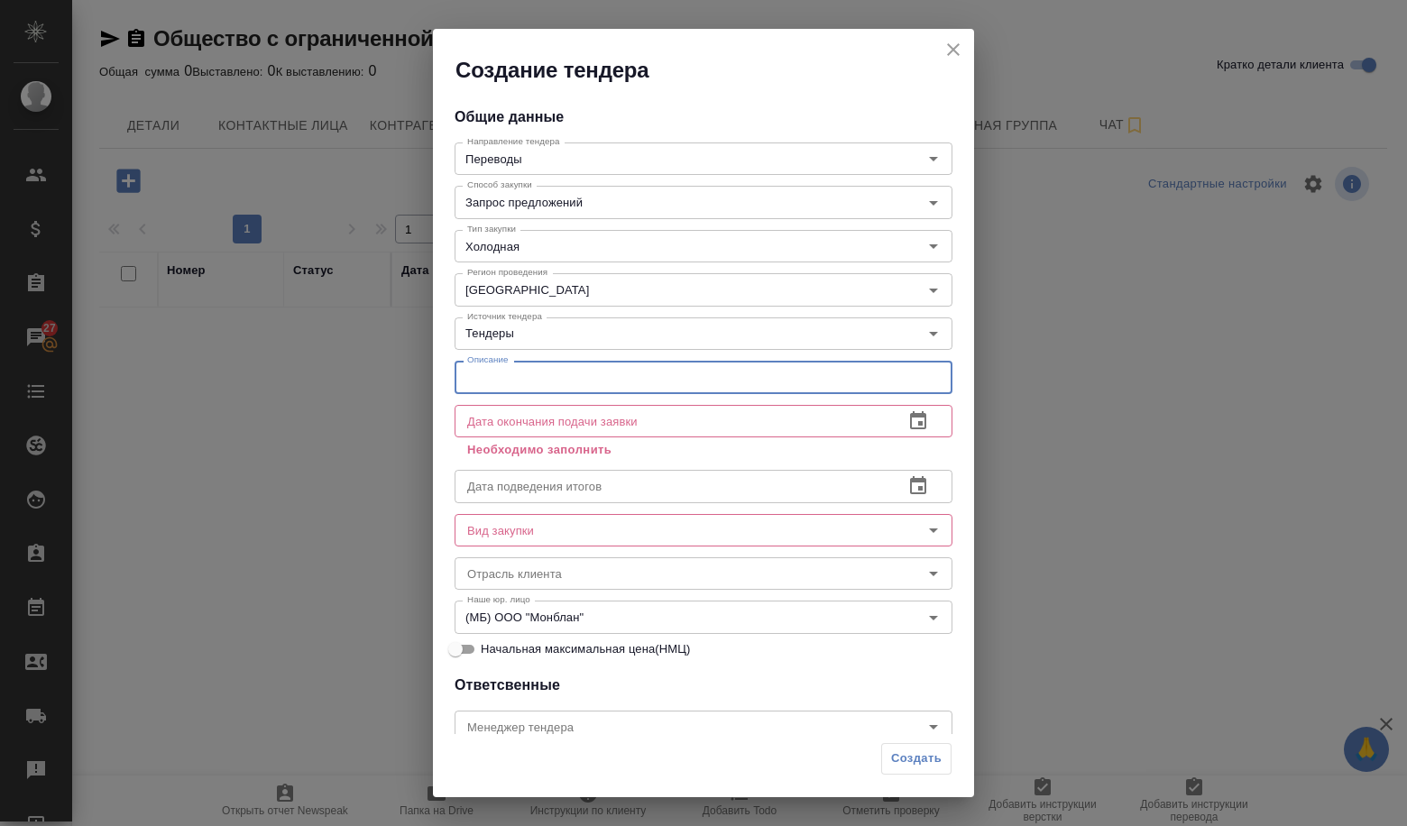
click at [513, 376] on input "text" at bounding box center [703, 377] width 498 height 32
paste input "Оказание услуг по осуществлению устного и письменного перевода с русского языка…"
type input "Оказание услуг по осуществлению устного и письменного перевода с русского языка…"
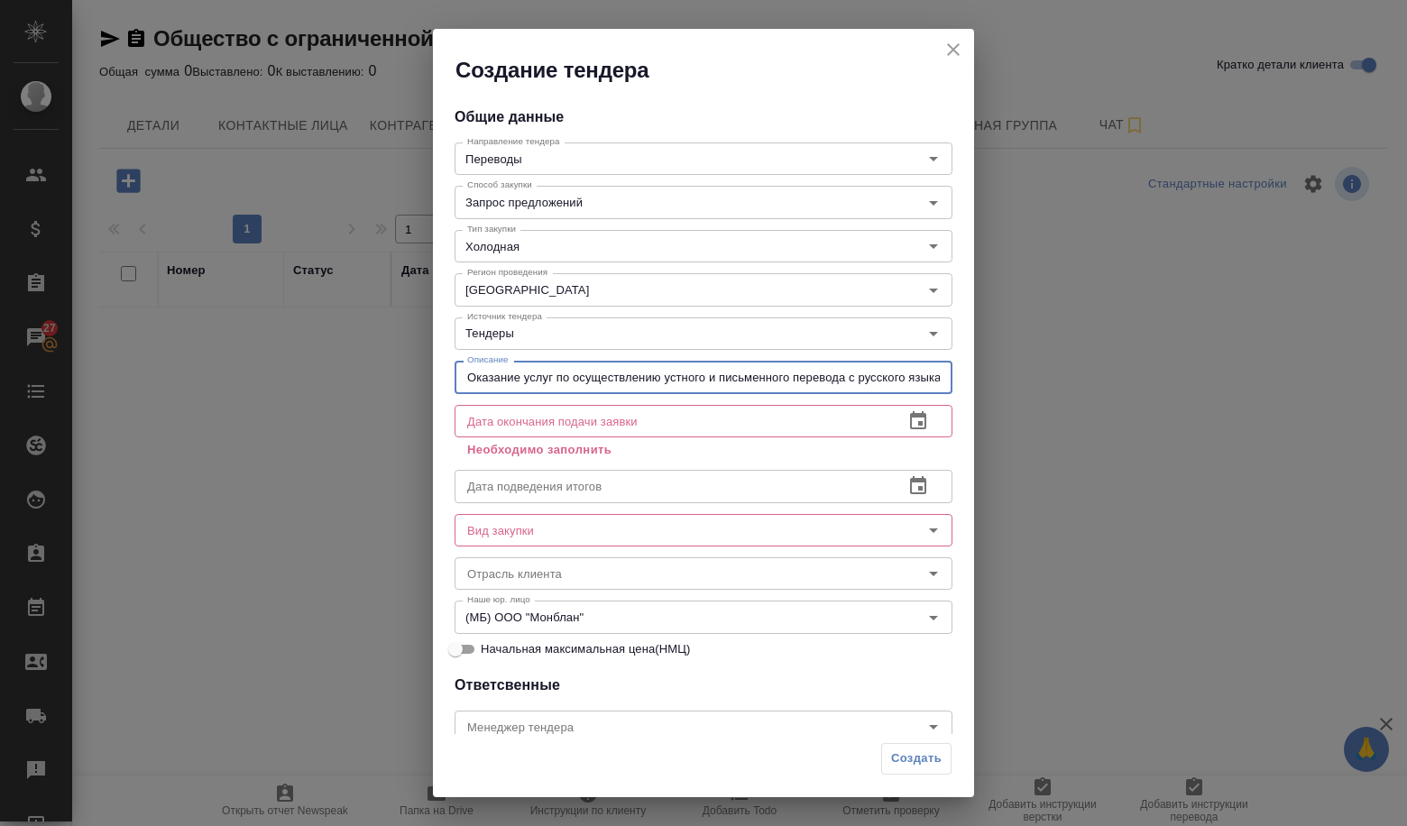
click at [896, 422] on button "button" at bounding box center [917, 420] width 43 height 43
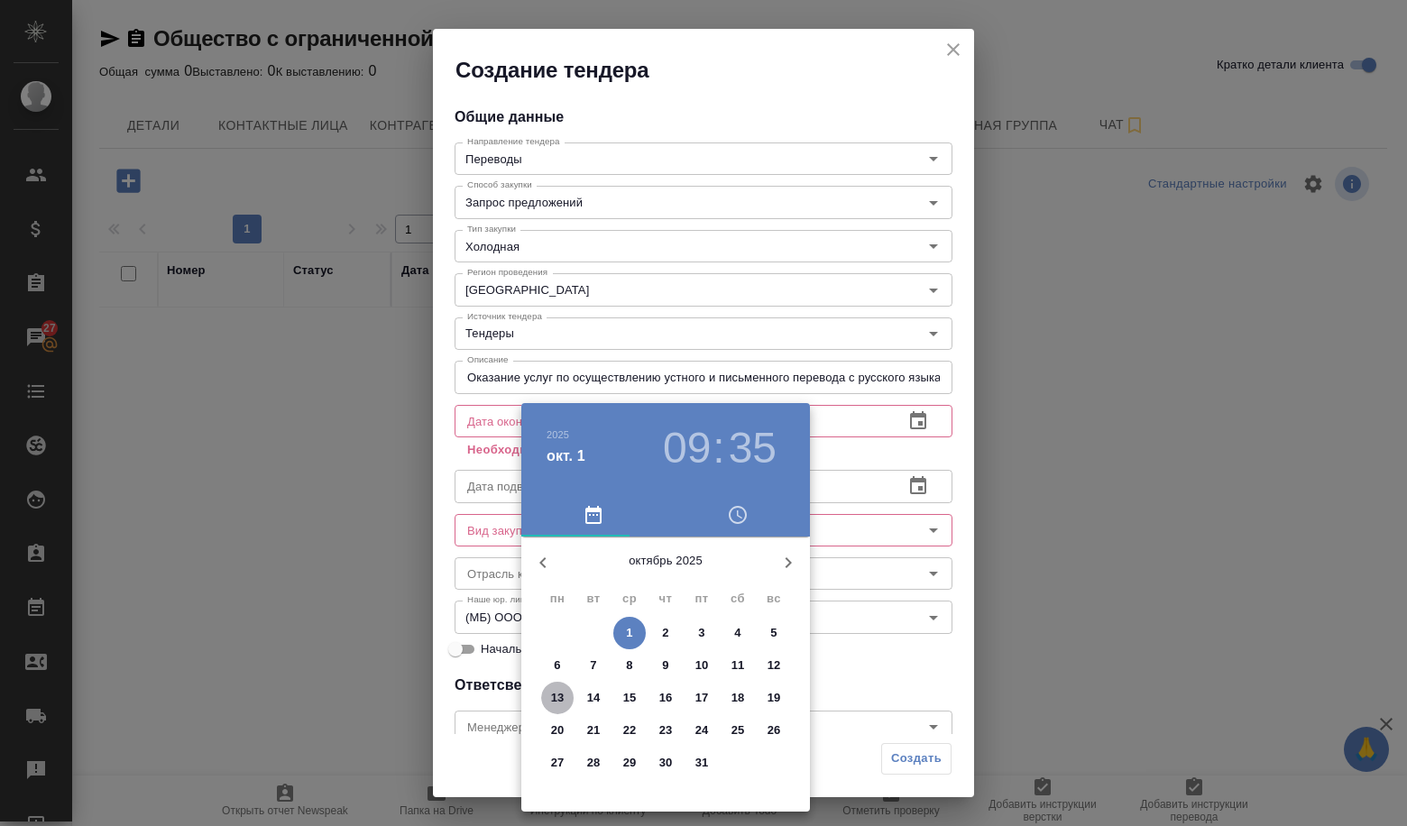
click at [564, 684] on button "13" at bounding box center [557, 698] width 32 height 32
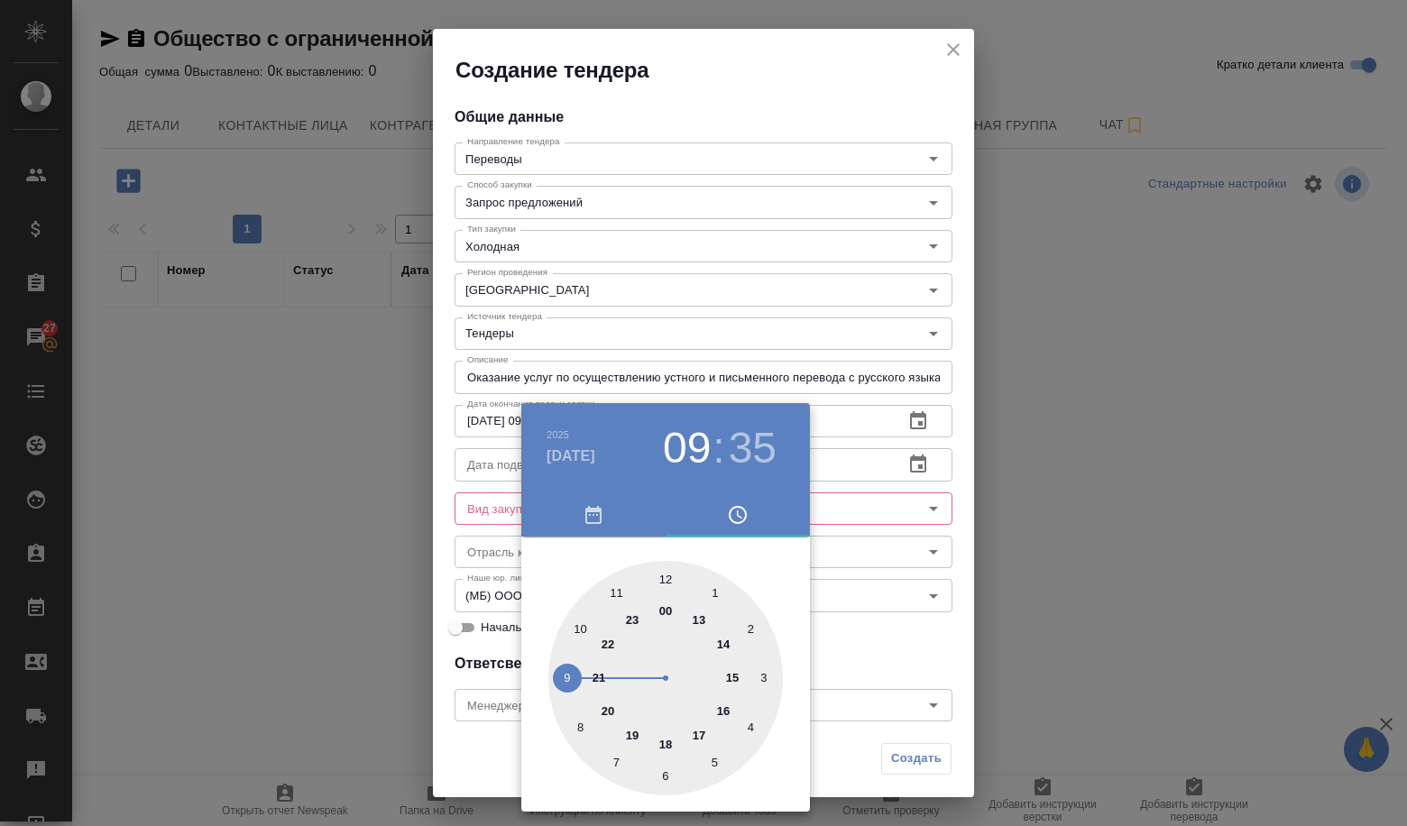
drag, startPoint x: 602, startPoint y: 592, endPoint x: 611, endPoint y: 590, distance: 9.4
click at [602, 592] on div at bounding box center [665, 678] width 234 height 234
click at [665, 581] on div at bounding box center [665, 678] width 234 height 234
type input "13.10.2025 11:00"
click at [886, 580] on div at bounding box center [703, 413] width 1407 height 826
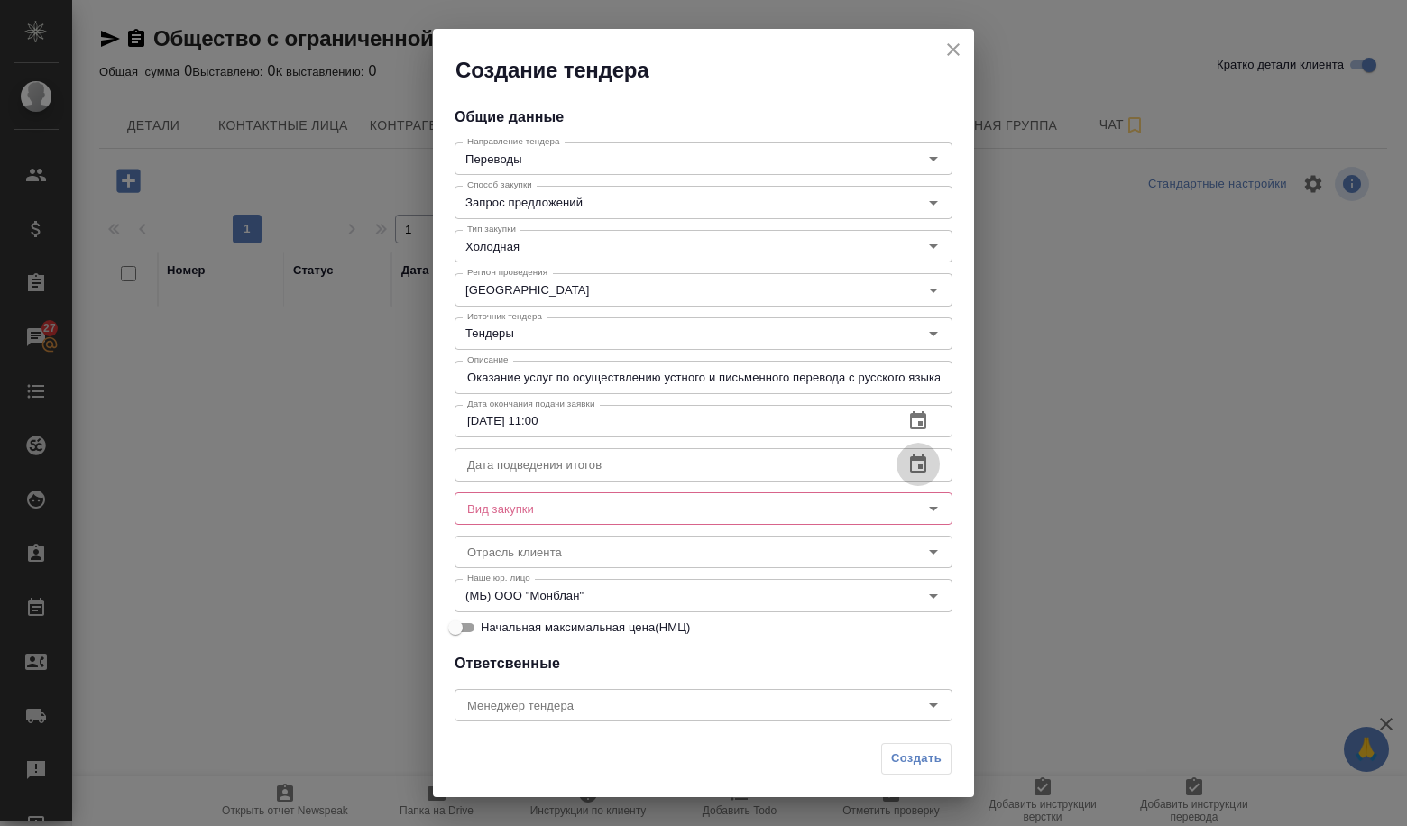
click at [907, 463] on icon "button" at bounding box center [918, 465] width 22 height 22
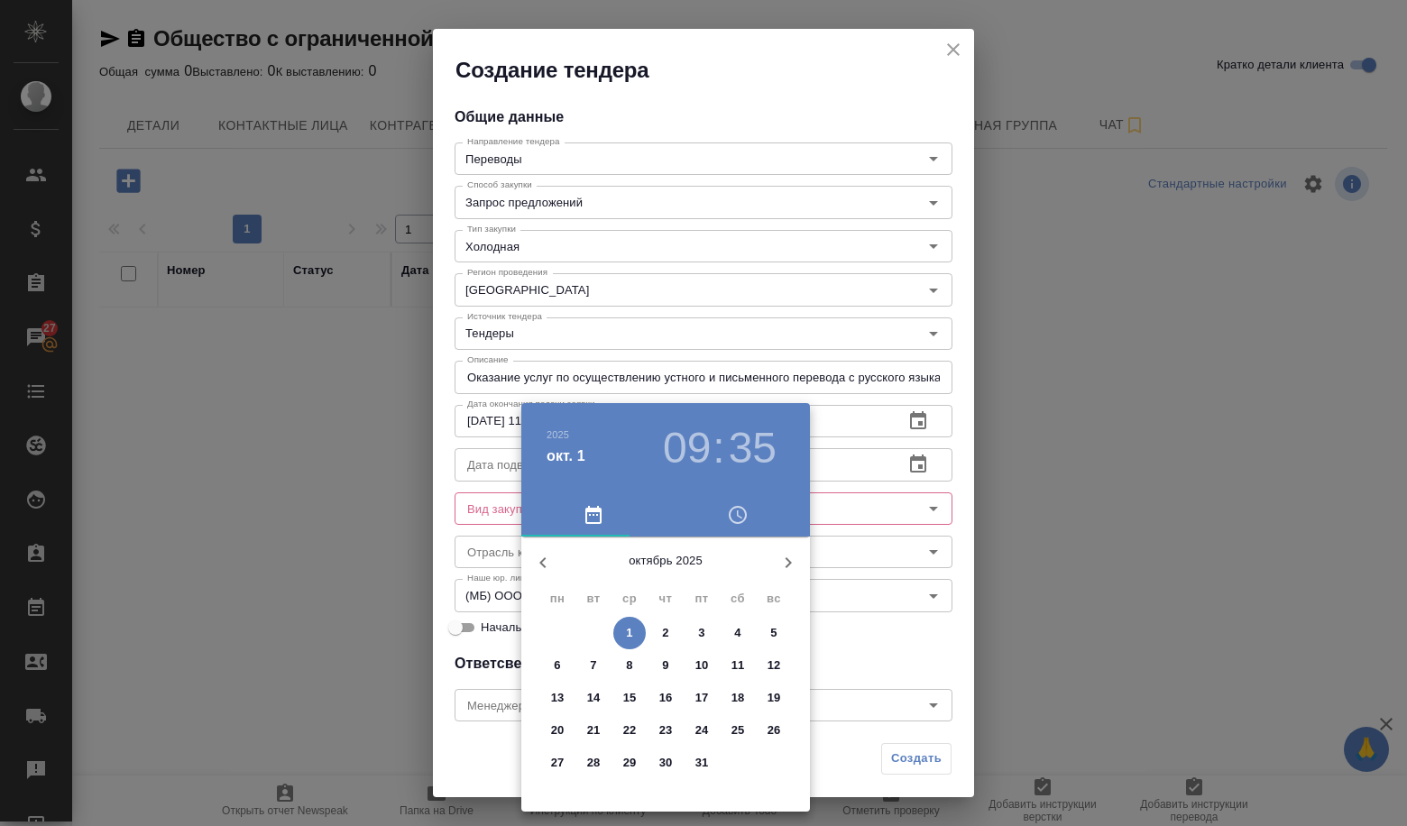
click at [566, 754] on span "27" at bounding box center [557, 763] width 32 height 18
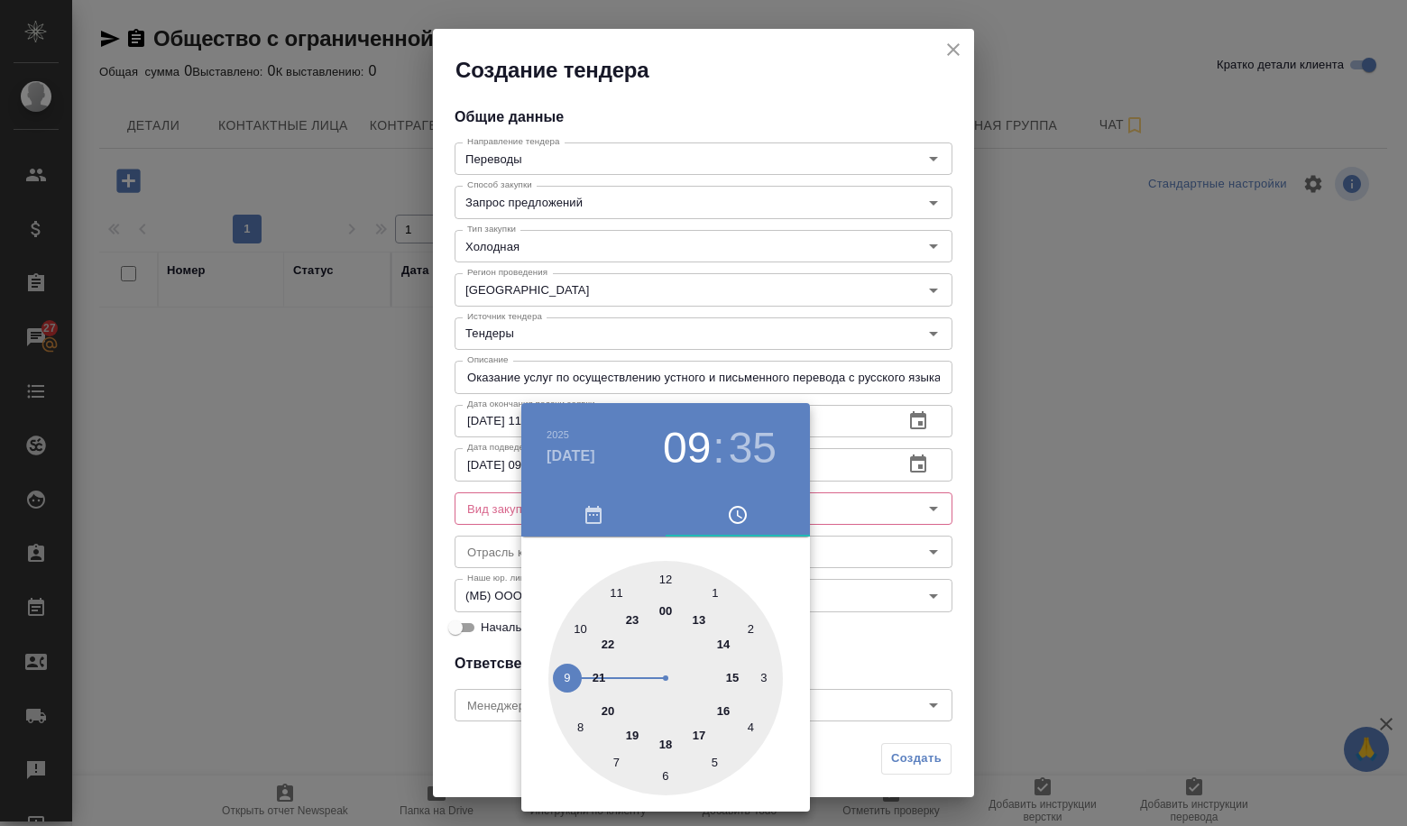
click at [666, 579] on div at bounding box center [665, 678] width 234 height 234
click at [667, 582] on div at bounding box center [665, 678] width 234 height 234
type input "27.10.2025 12:00"
click at [890, 602] on div at bounding box center [703, 413] width 1407 height 826
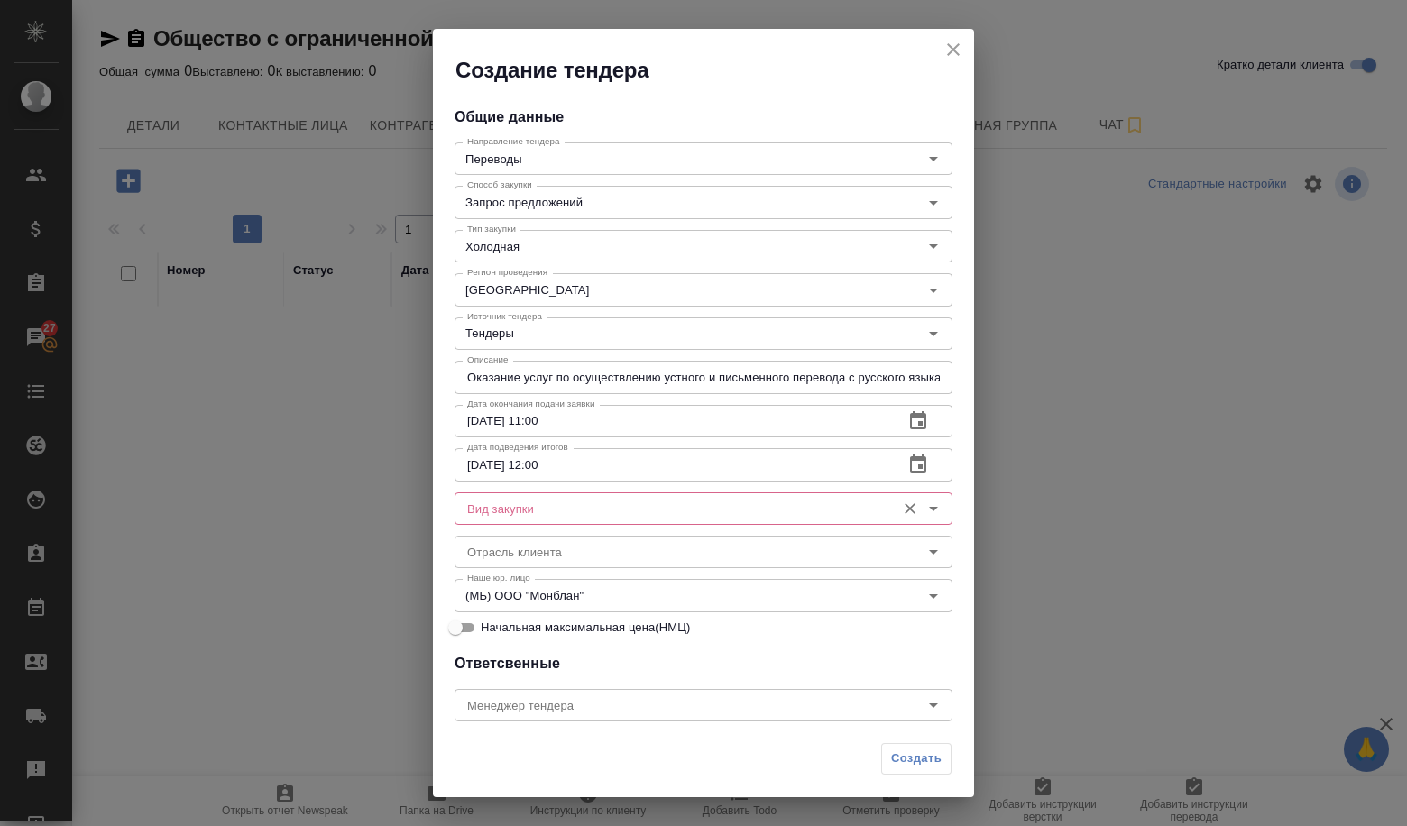
click at [633, 495] on div "Вид закупки" at bounding box center [703, 508] width 498 height 32
click at [922, 510] on icon "Open" at bounding box center [933, 509] width 22 height 22
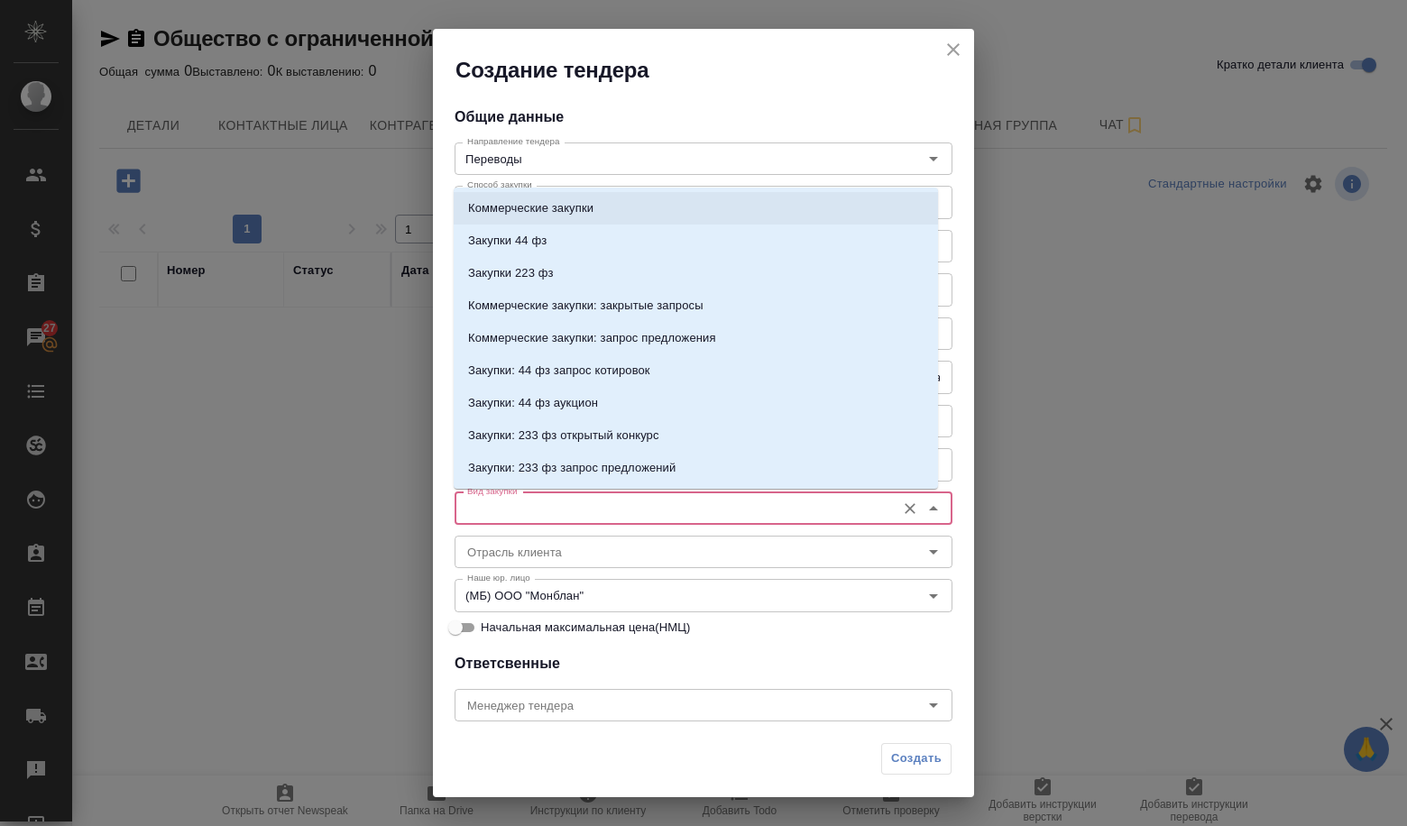
click at [509, 216] on p "Коммерческие закупки" at bounding box center [530, 208] width 125 height 18
type input "Коммерческие закупки"
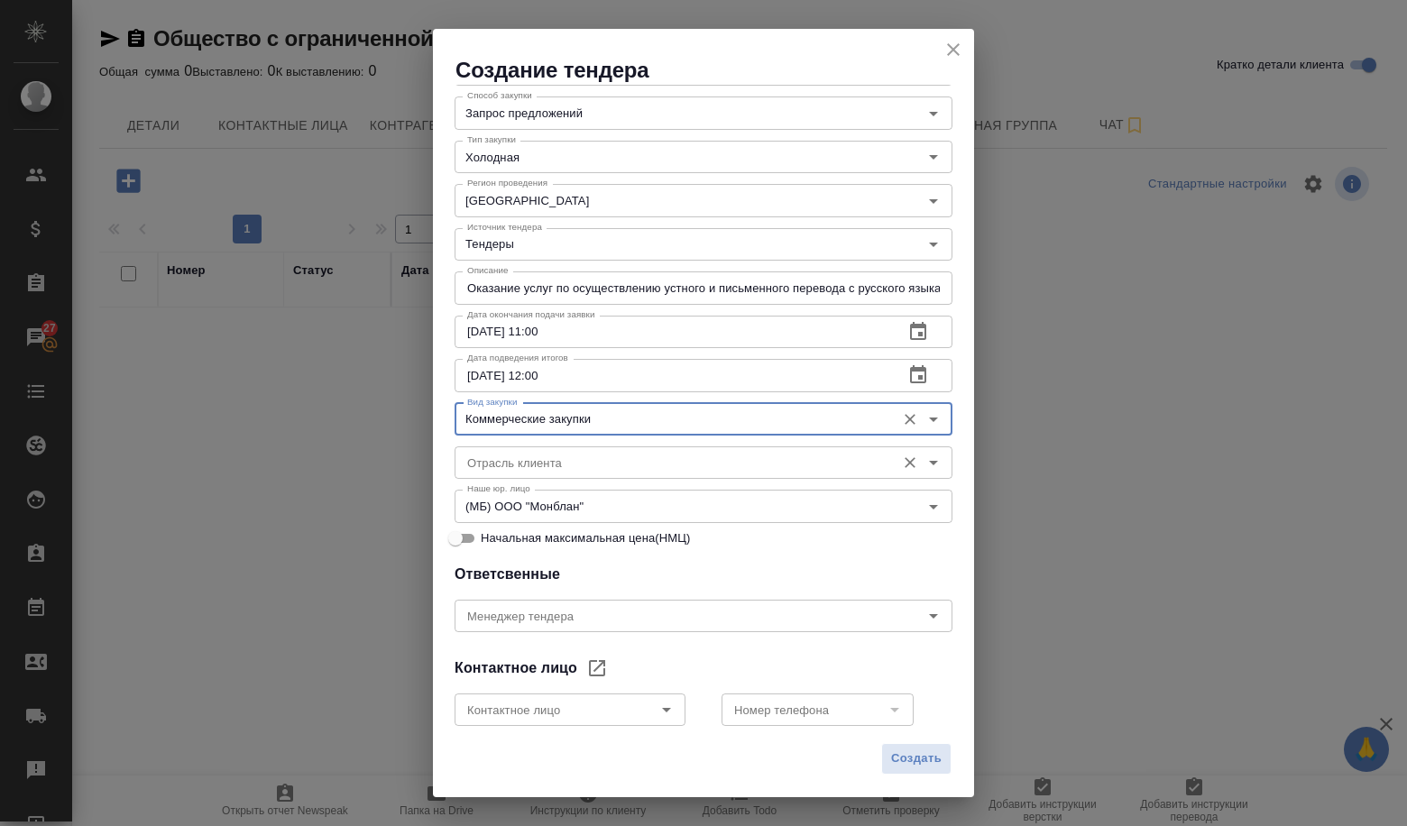
scroll to position [90, 0]
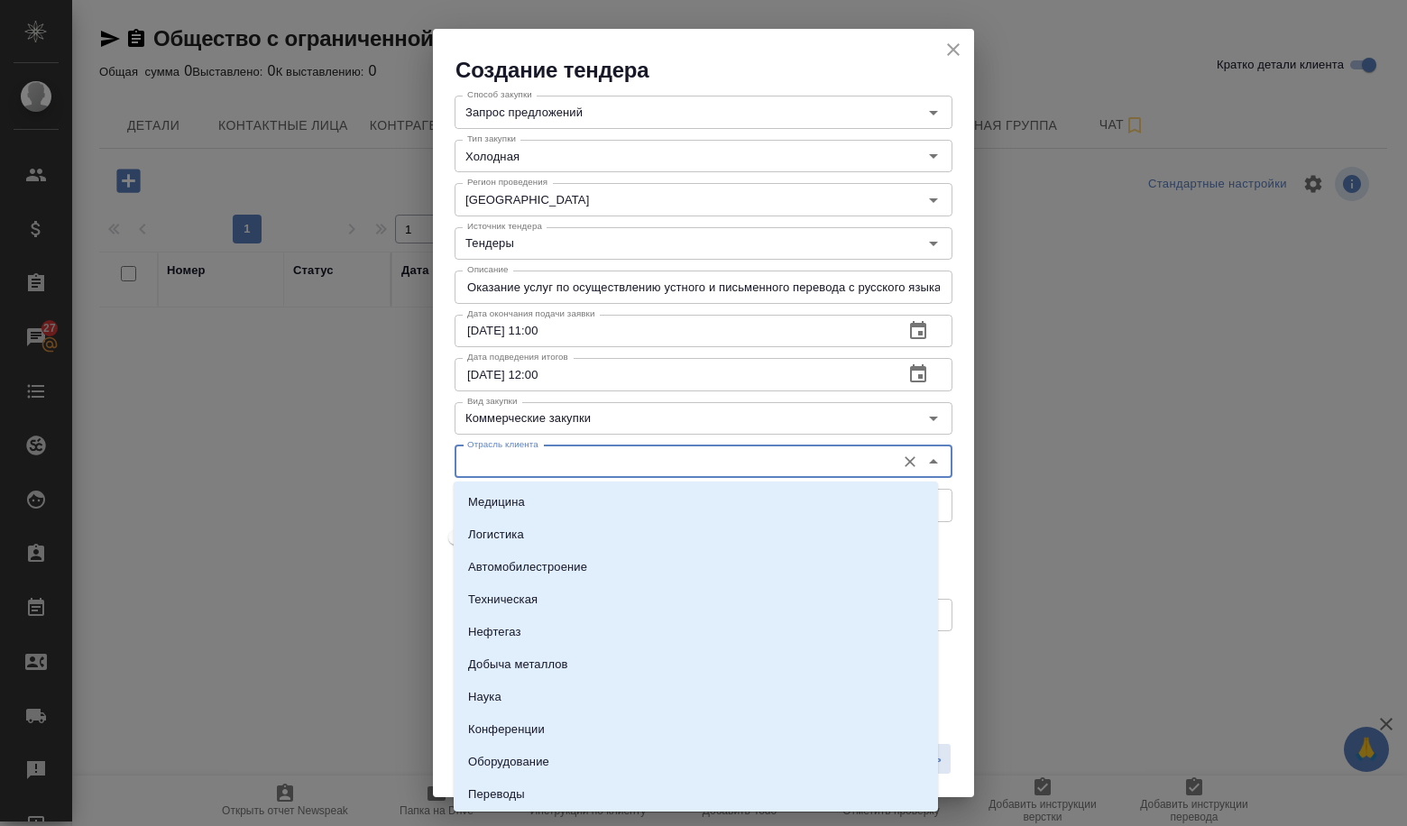
click at [590, 466] on input "Отрасль клиента" at bounding box center [673, 462] width 426 height 22
click at [632, 445] on div "Отрасль клиента Отрасль клиента" at bounding box center [703, 459] width 498 height 43
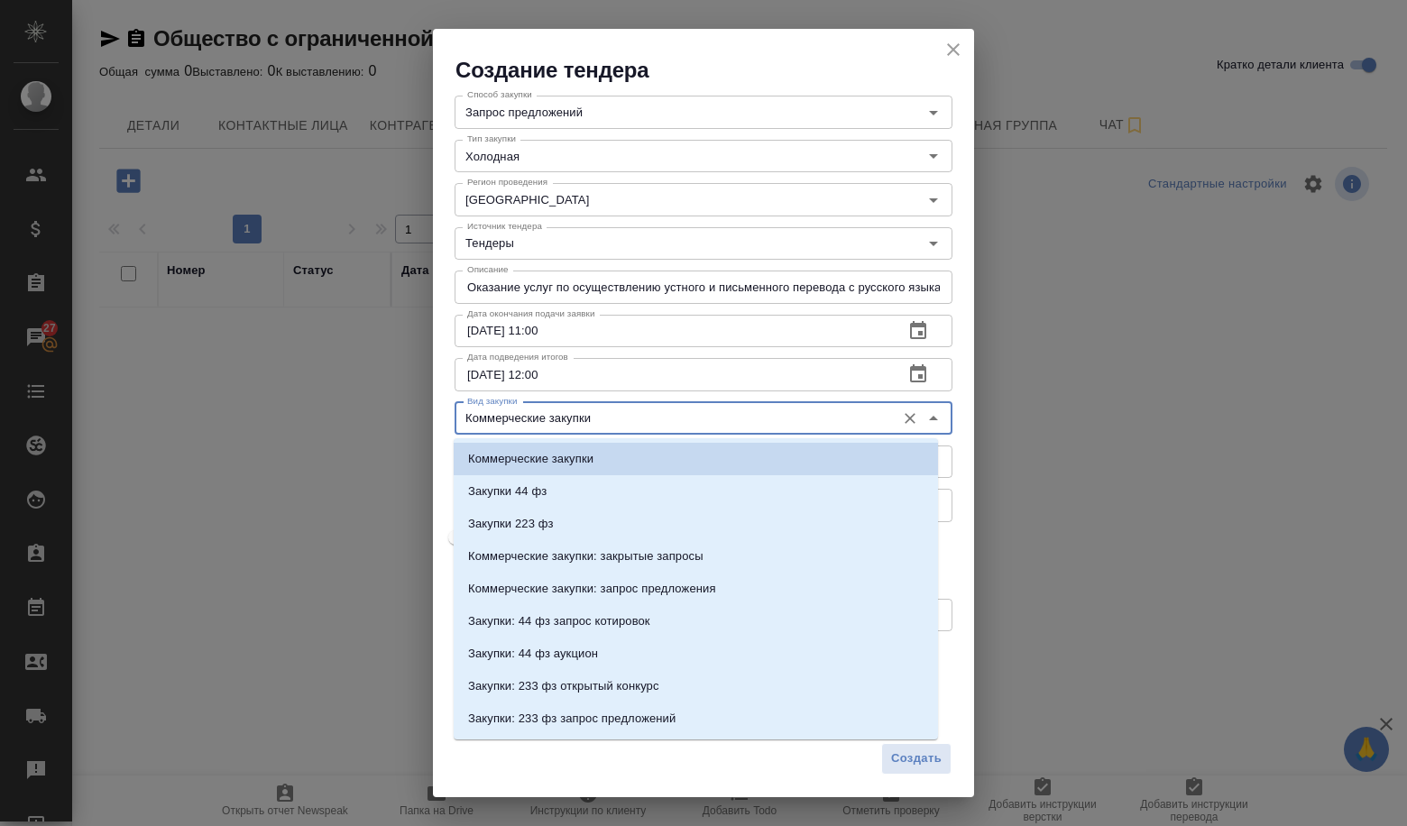
click at [694, 423] on input "Коммерческие закупки" at bounding box center [673, 419] width 426 height 22
click at [603, 458] on li "Коммерческие закупки" at bounding box center [696, 459] width 484 height 32
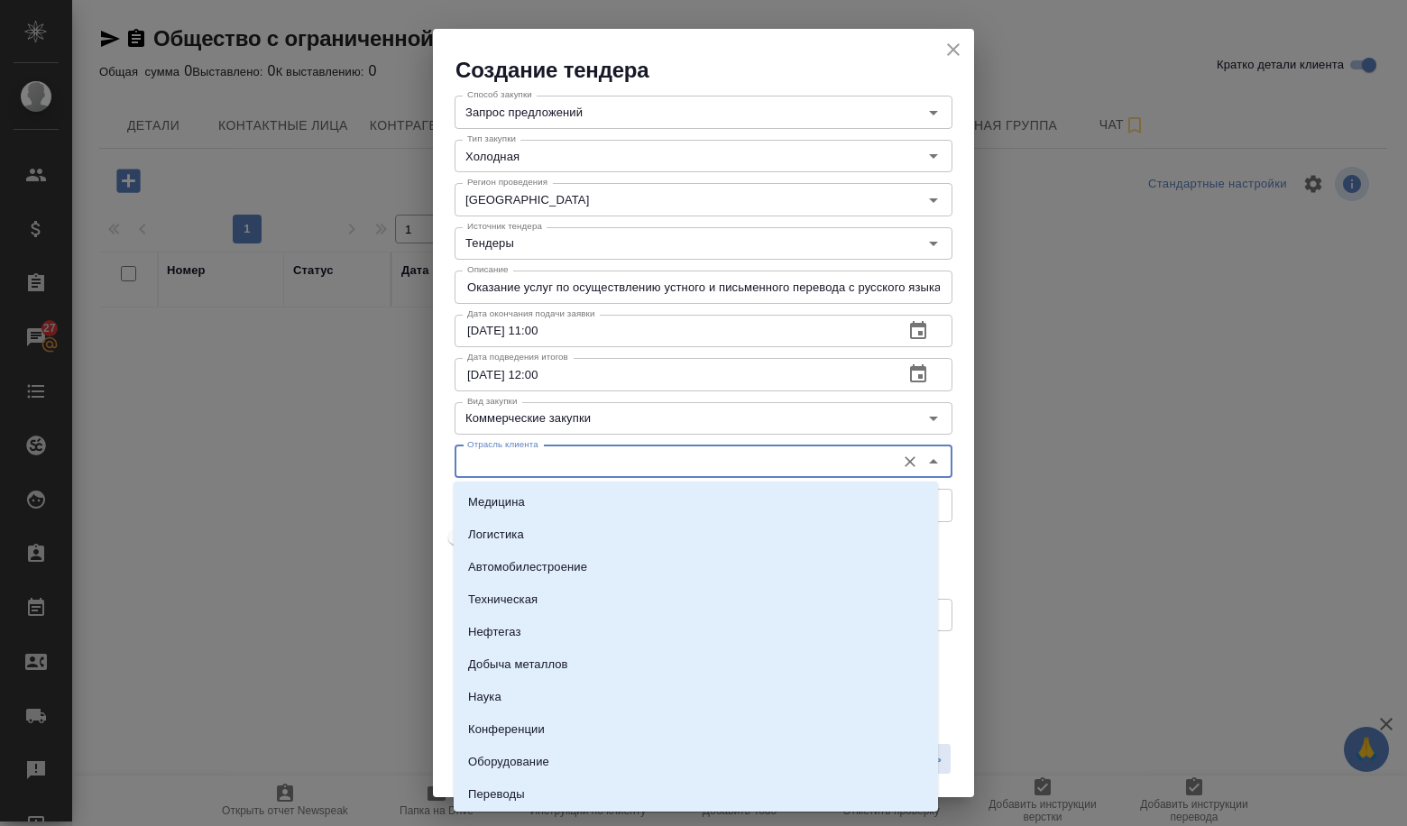
click at [702, 461] on input "Отрасль клиента" at bounding box center [673, 462] width 426 height 22
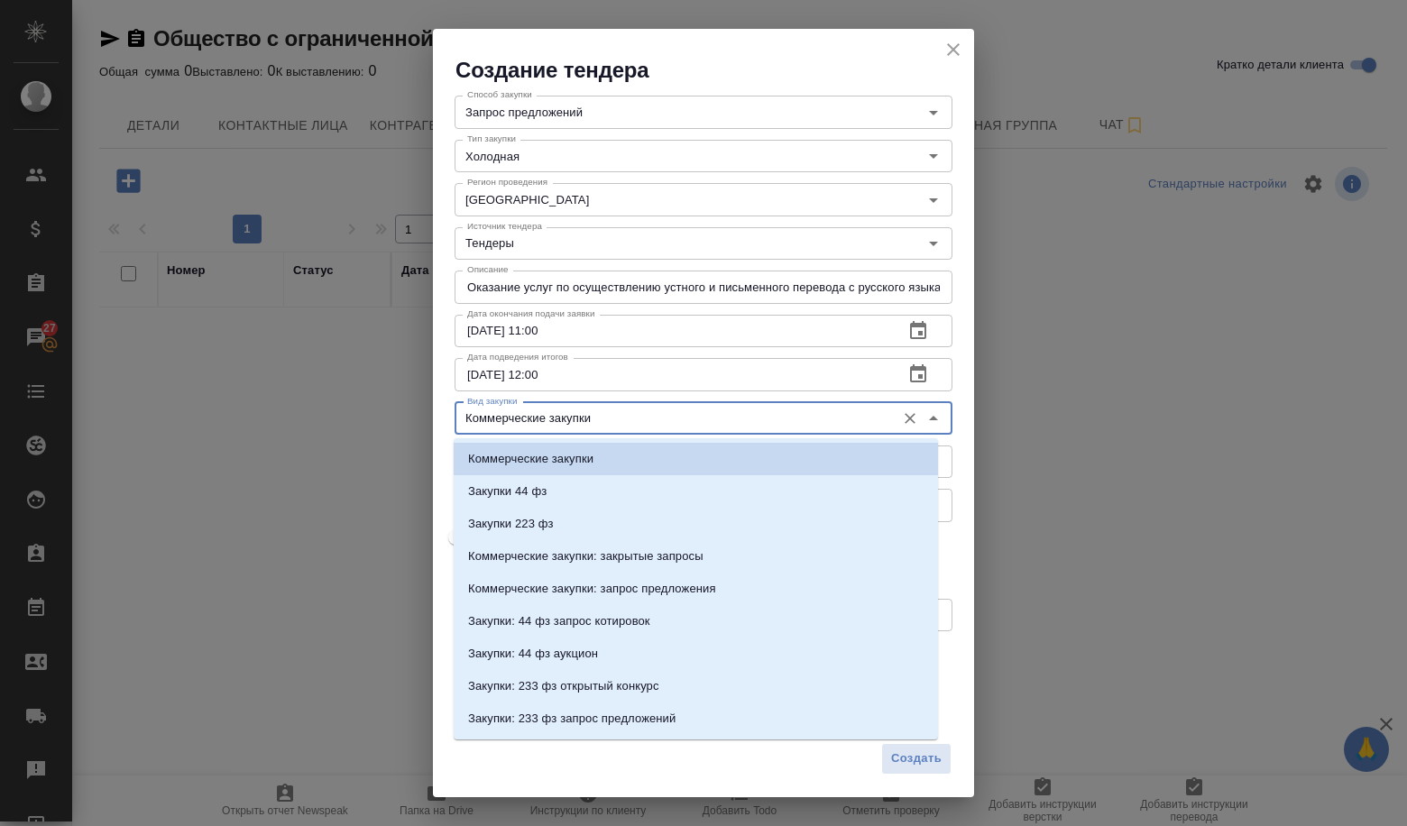
click at [715, 424] on input "Коммерческие закупки" at bounding box center [673, 419] width 426 height 22
click at [1152, 466] on div "Создание тендера Общие данные Направление тендера Переводы Направление тендера …" at bounding box center [703, 413] width 1407 height 826
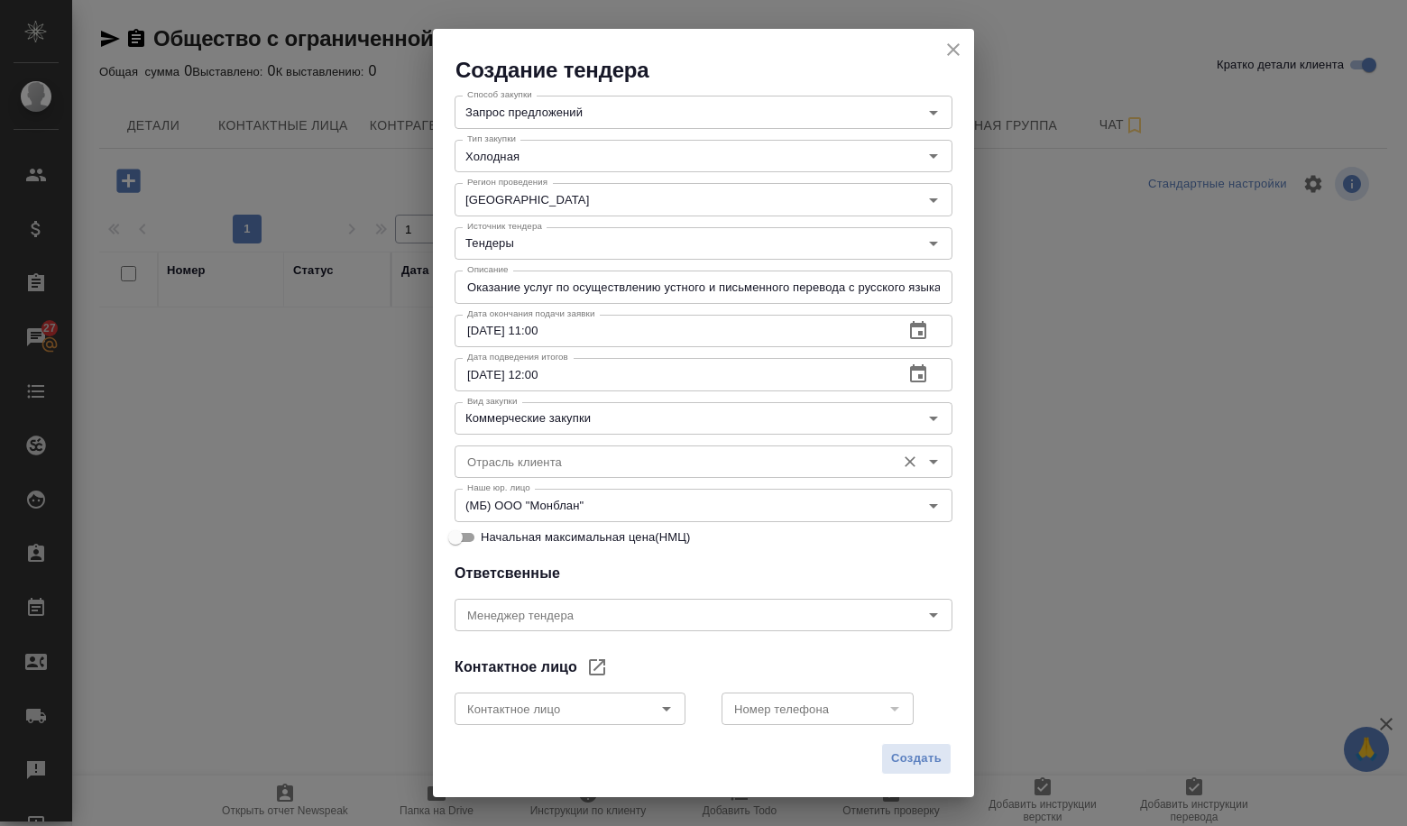
click at [785, 450] on div "Отрасль клиента" at bounding box center [703, 461] width 498 height 32
click at [780, 452] on div "Отрасль клиента" at bounding box center [703, 461] width 498 height 32
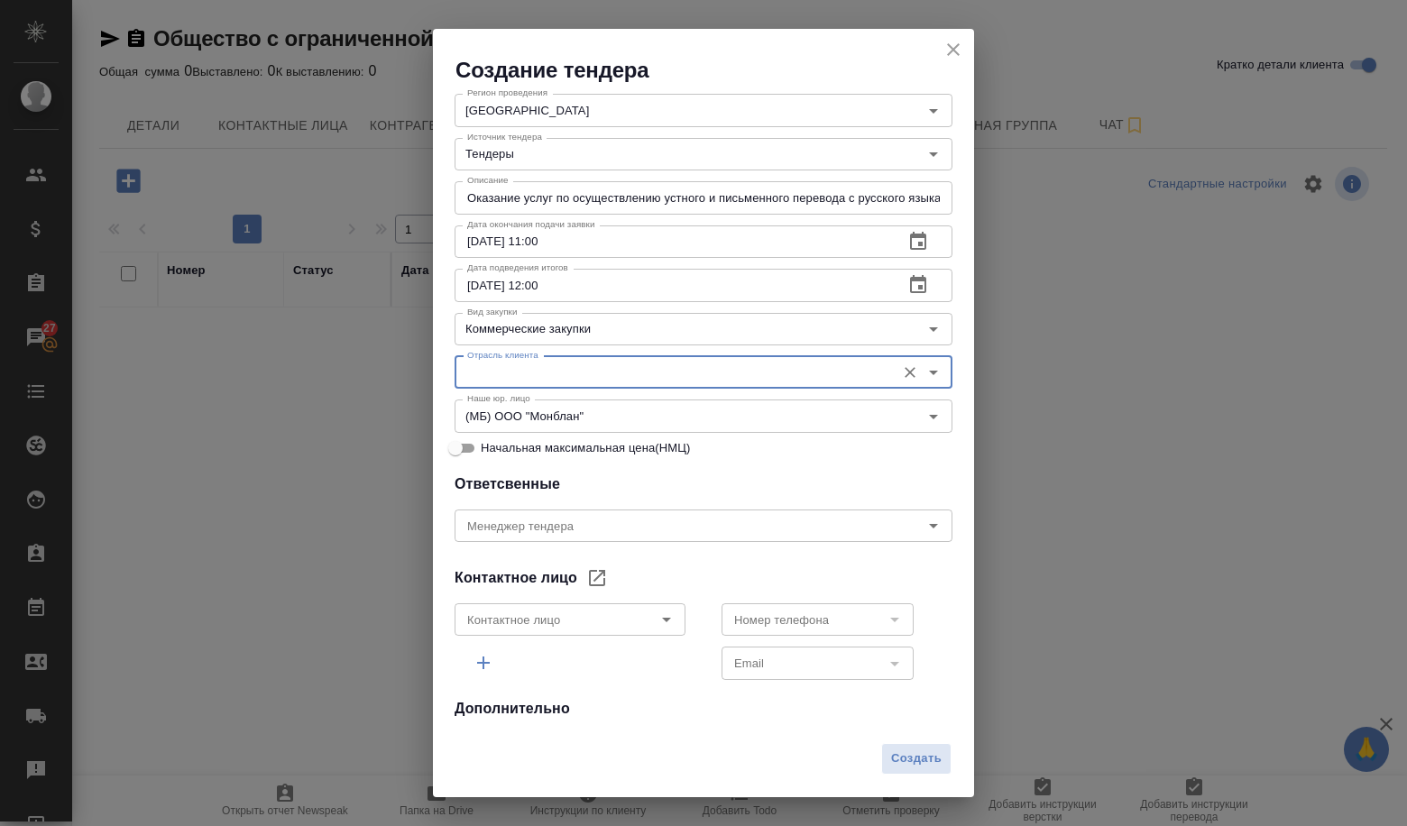
scroll to position [180, 0]
click at [657, 603] on div "Контактное лицо" at bounding box center [569, 618] width 231 height 32
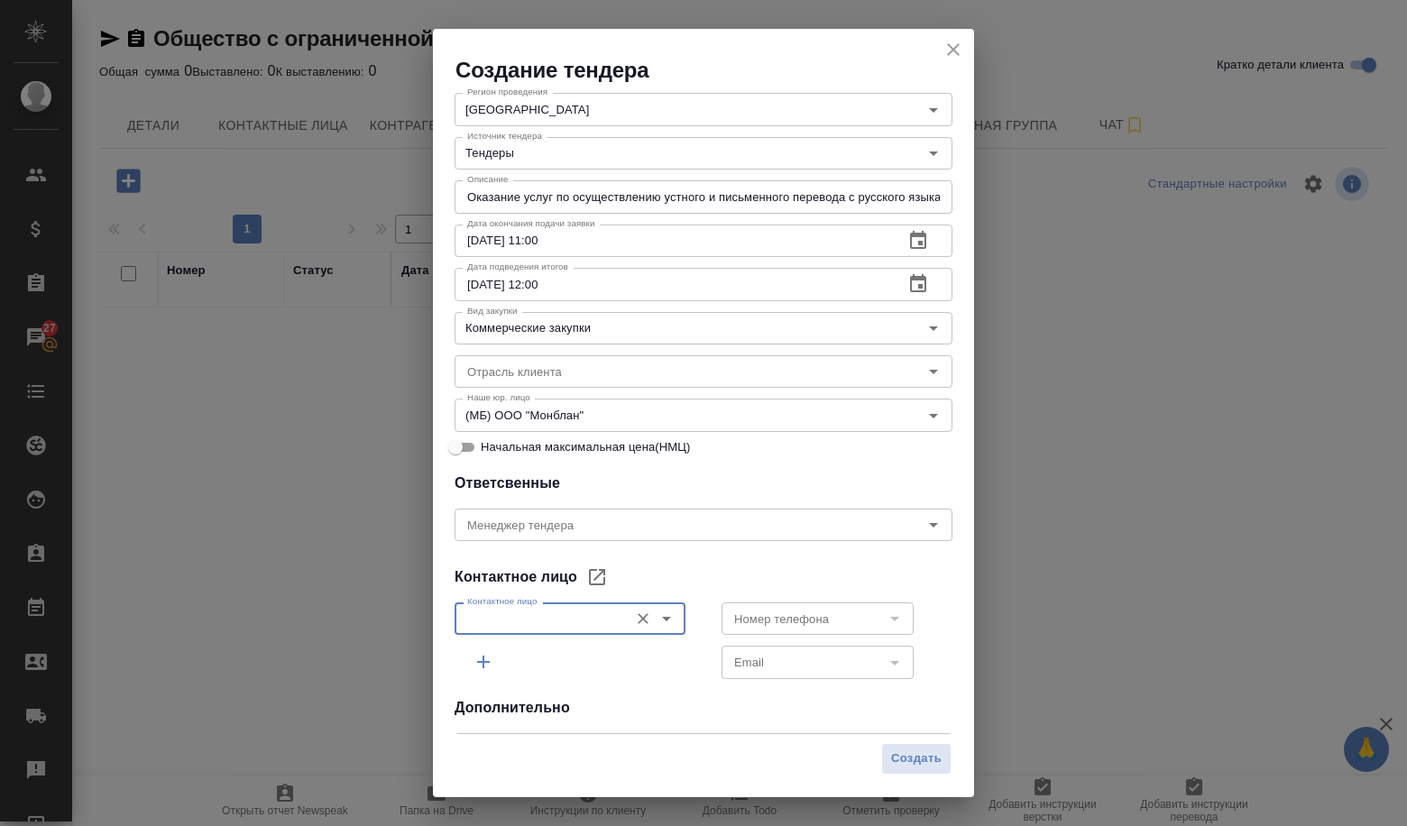
click at [657, 623] on icon "Open" at bounding box center [667, 619] width 22 height 22
click at [566, 662] on p "Салахова Татьяна Сергеевна" at bounding box center [517, 660] width 98 height 18
type input "Салахова Татьяна Сергеевна"
click at [884, 619] on icon "Open" at bounding box center [895, 619] width 22 height 22
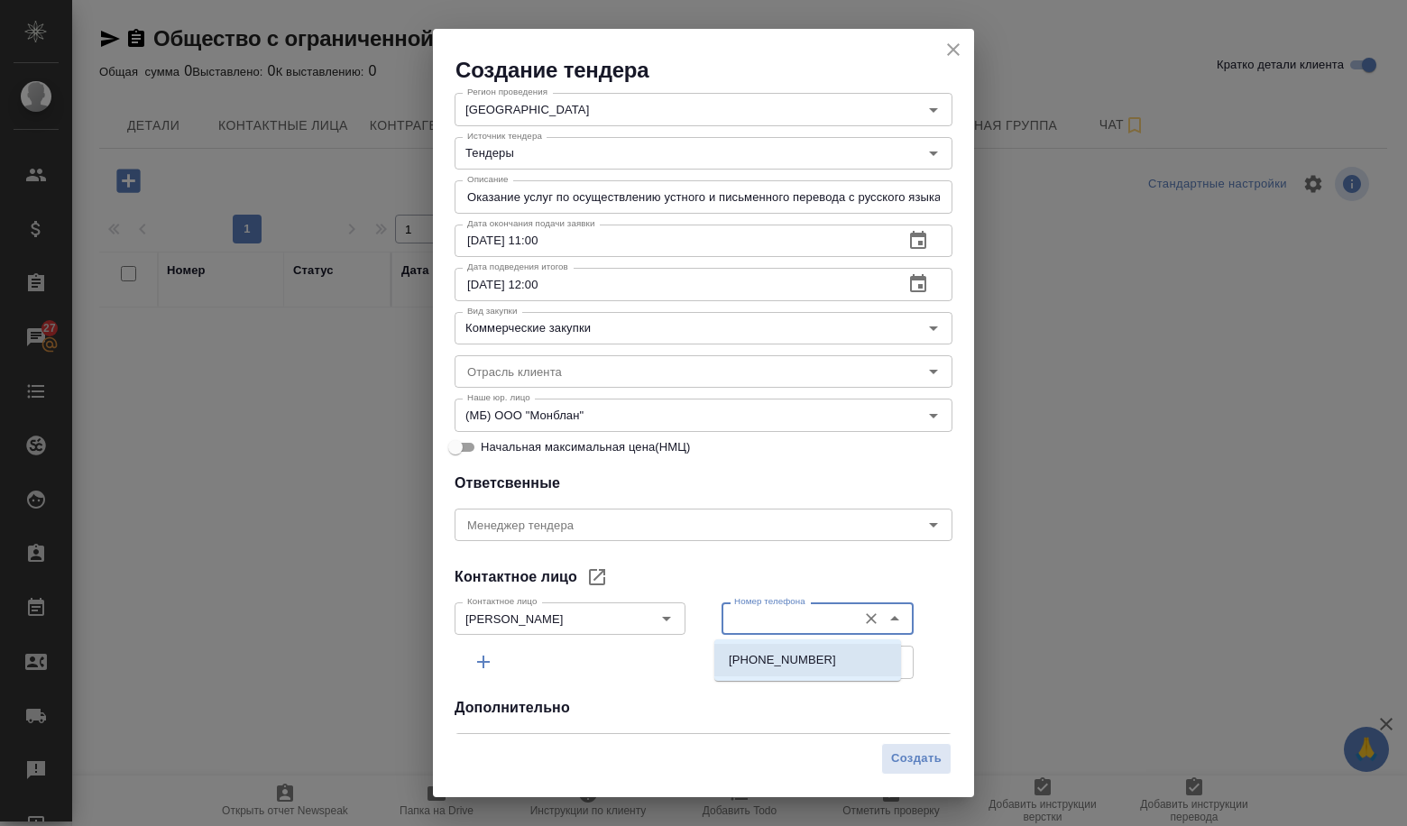
click at [785, 660] on p "+73952267070" at bounding box center [782, 660] width 107 height 18
type input "+73952267070"
click at [890, 656] on icon "Open" at bounding box center [895, 663] width 22 height 22
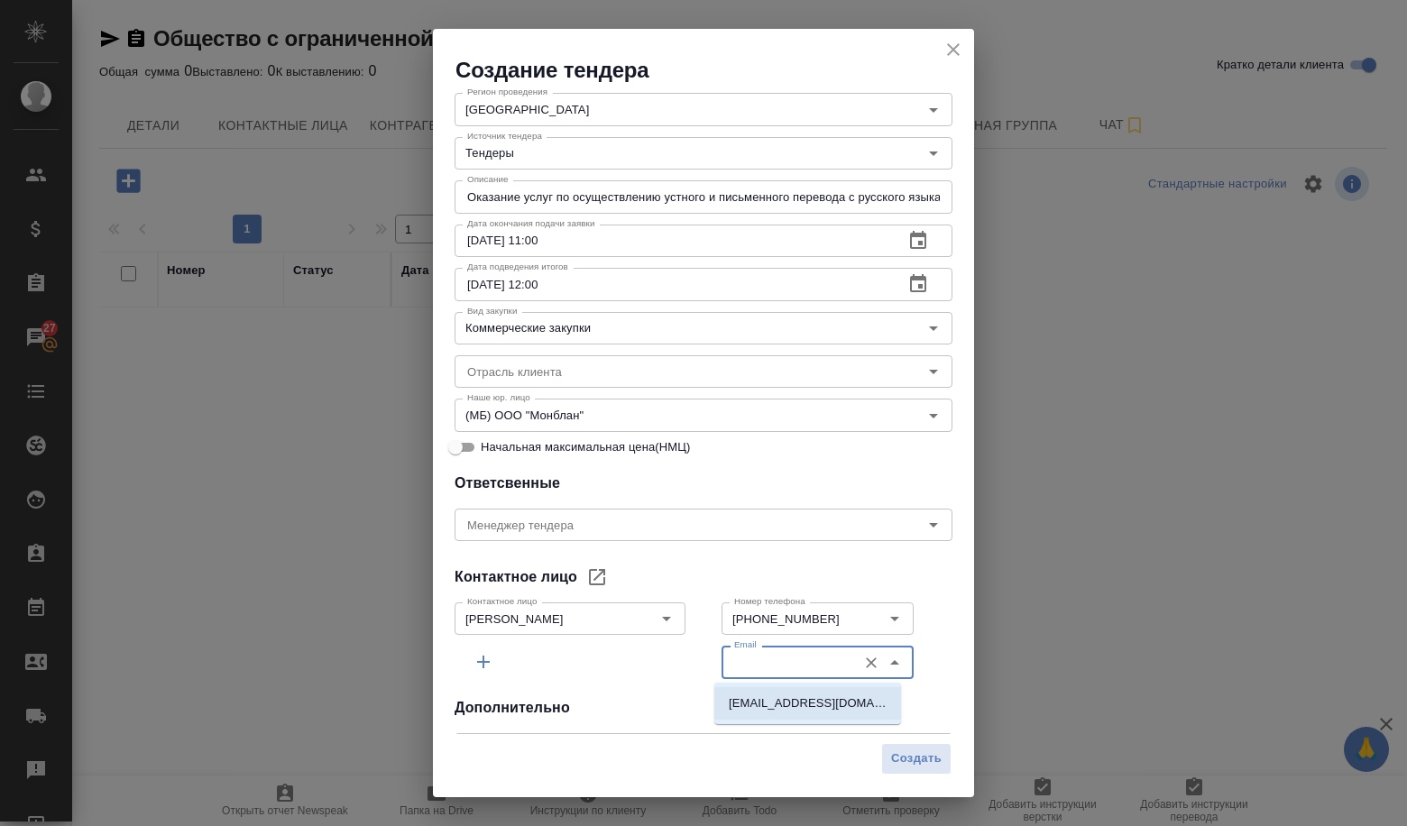
click at [816, 695] on li "TSSalakhova@rosneft.ru" at bounding box center [807, 703] width 187 height 32
type input "TSSalakhova@rosneft.ru"
click at [478, 521] on input "Менеджер тендера" at bounding box center [673, 525] width 426 height 22
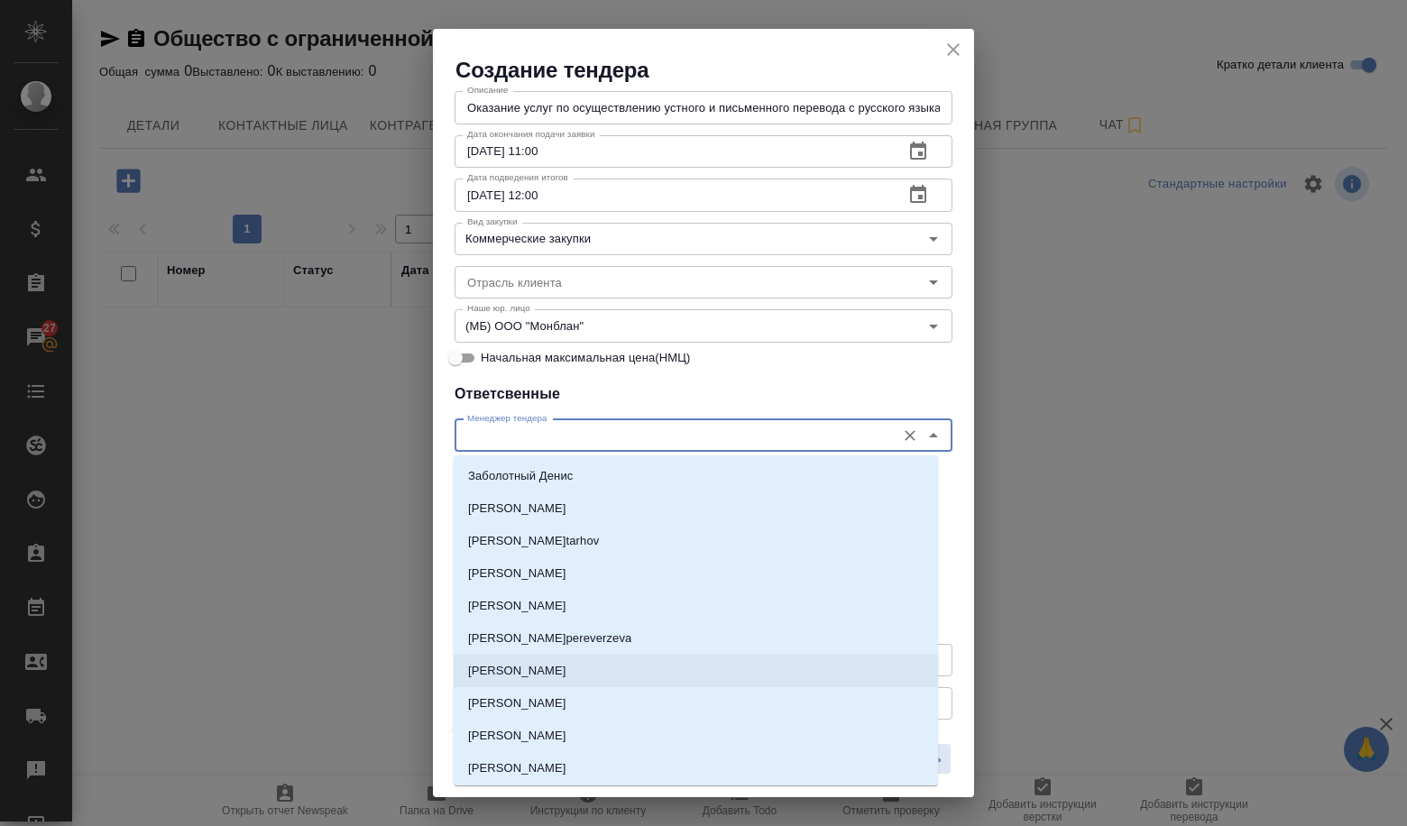
scroll to position [271, 0]
click at [574, 392] on h4 "Ответсвенные" at bounding box center [703, 393] width 498 height 22
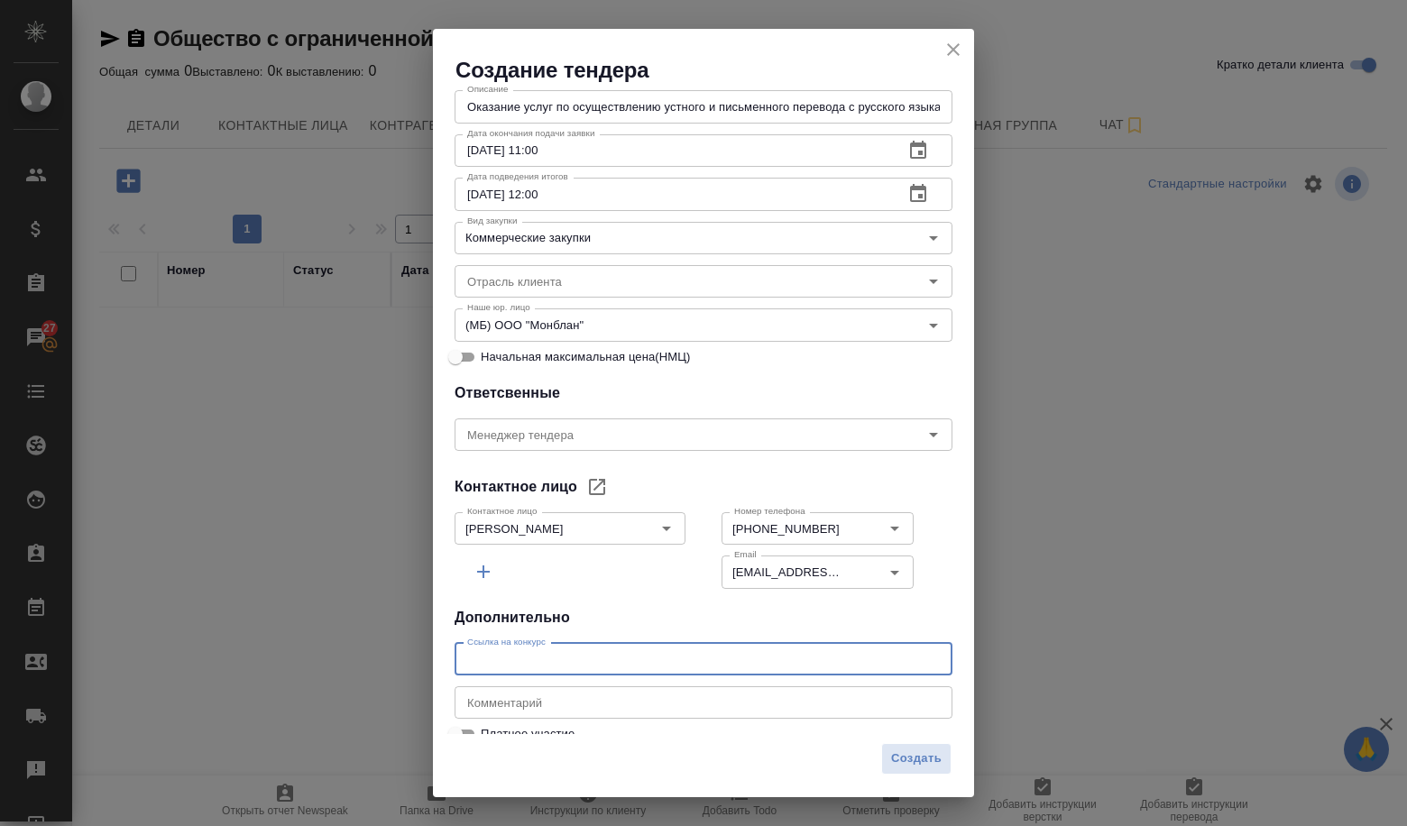
click at [575, 668] on input "text" at bounding box center [703, 659] width 498 height 32
paste input "https://www.tektorg.ru/market/procedures/16373092"
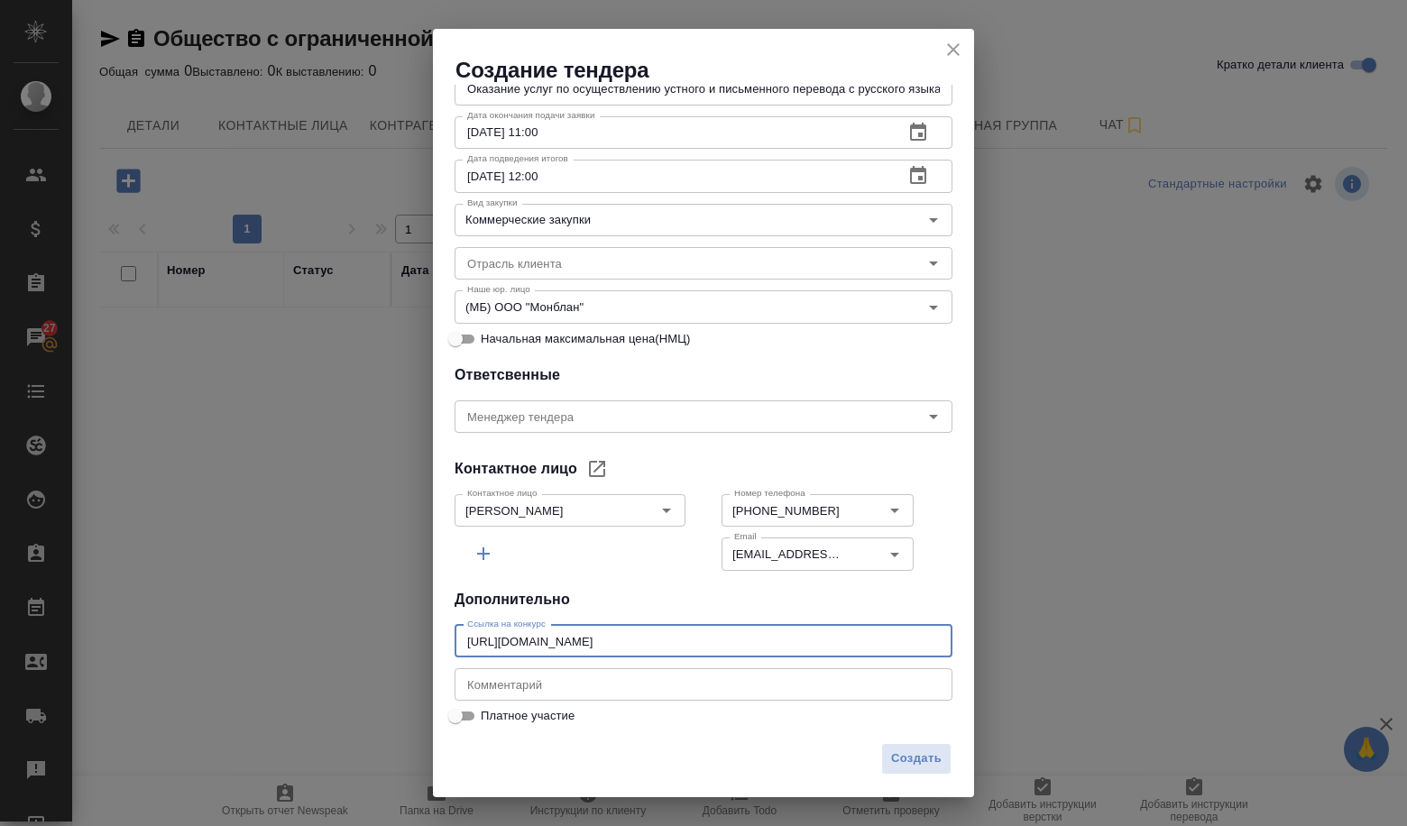
scroll to position [289, 0]
type input "https://www.tektorg.ru/market/procedures/16373092"
click at [896, 767] on span "Создать" at bounding box center [916, 758] width 50 height 21
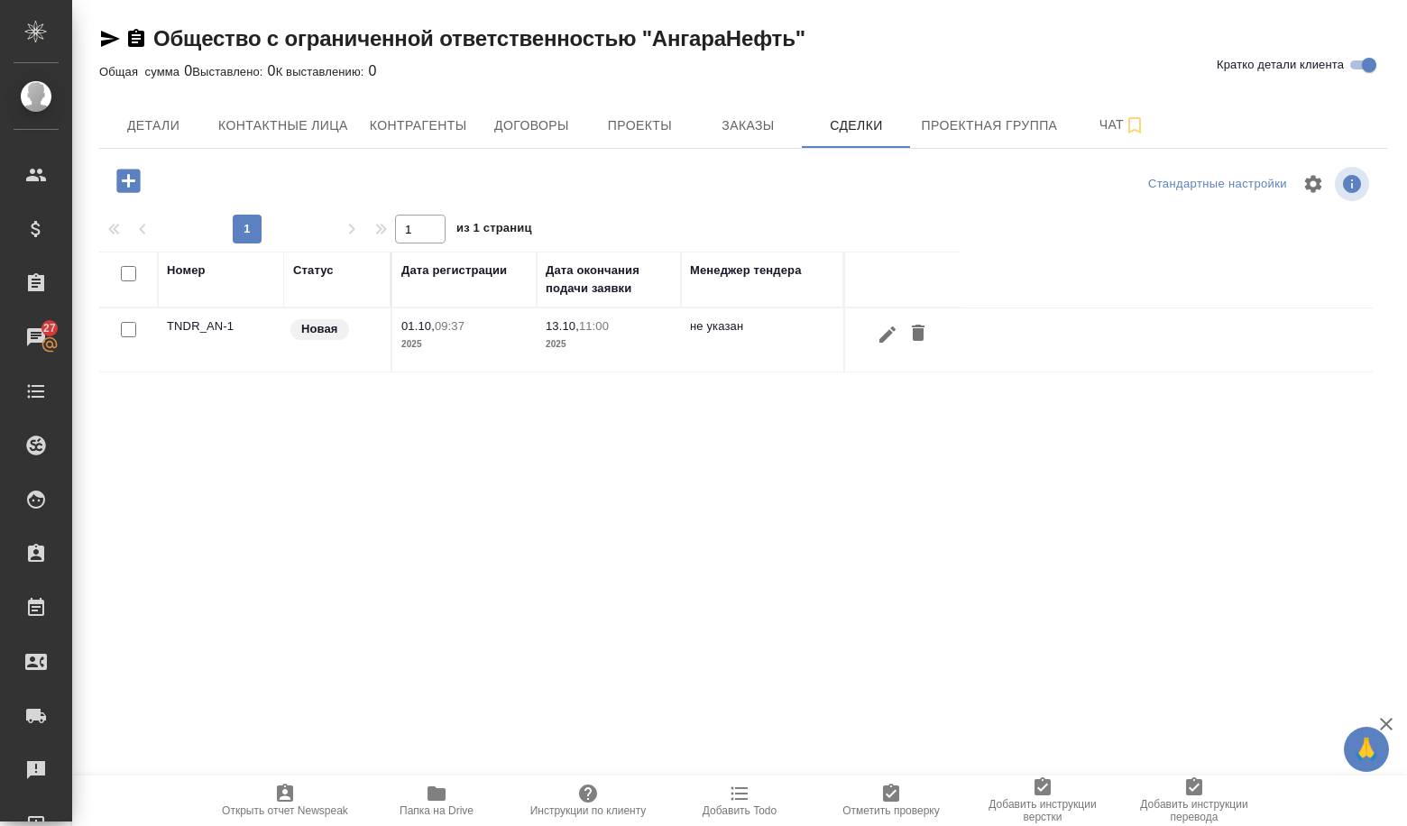
click at [194, 333] on td "TNDR_AN-1" at bounding box center [221, 339] width 126 height 63
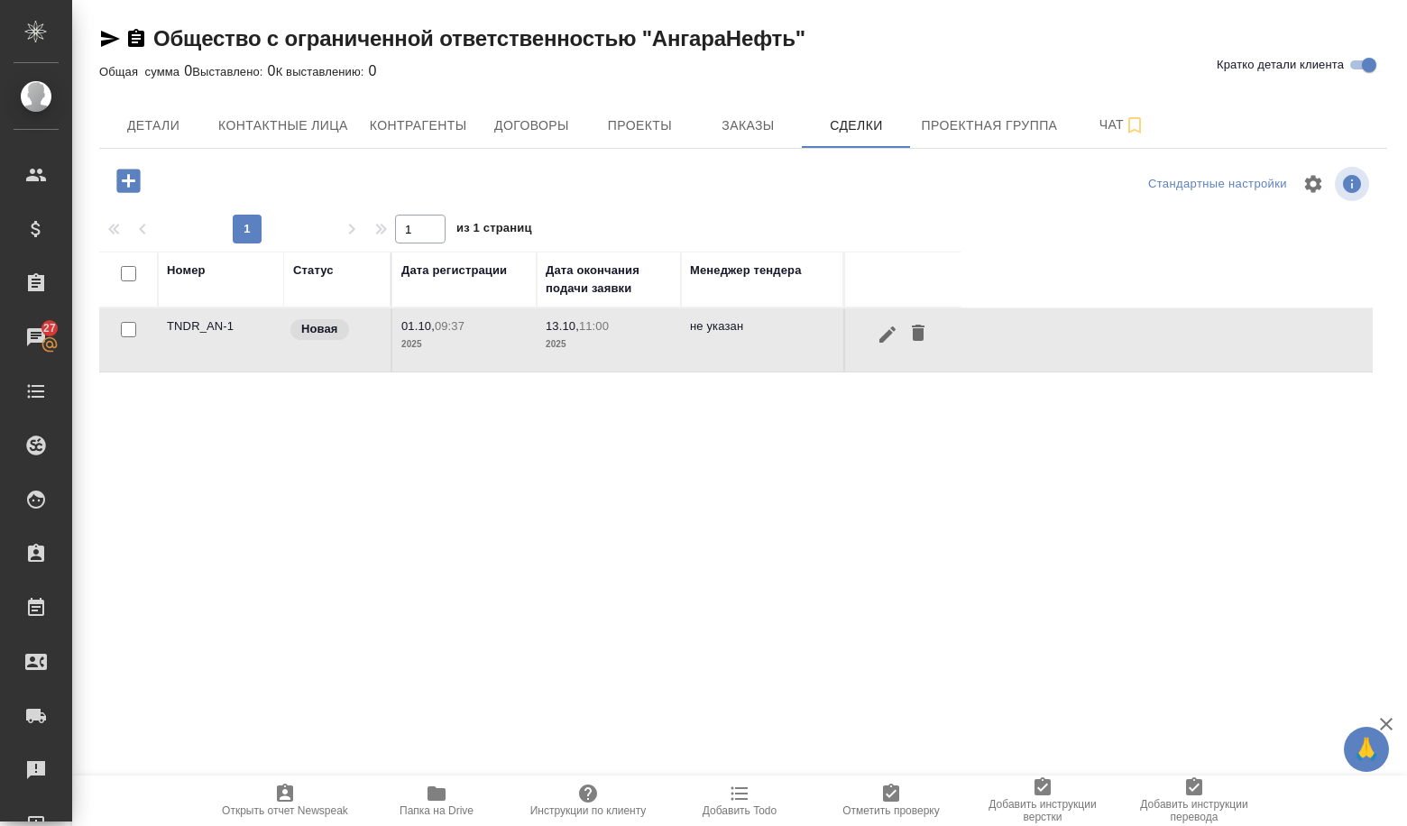
click at [194, 330] on td "TNDR_AN-1" at bounding box center [221, 339] width 126 height 63
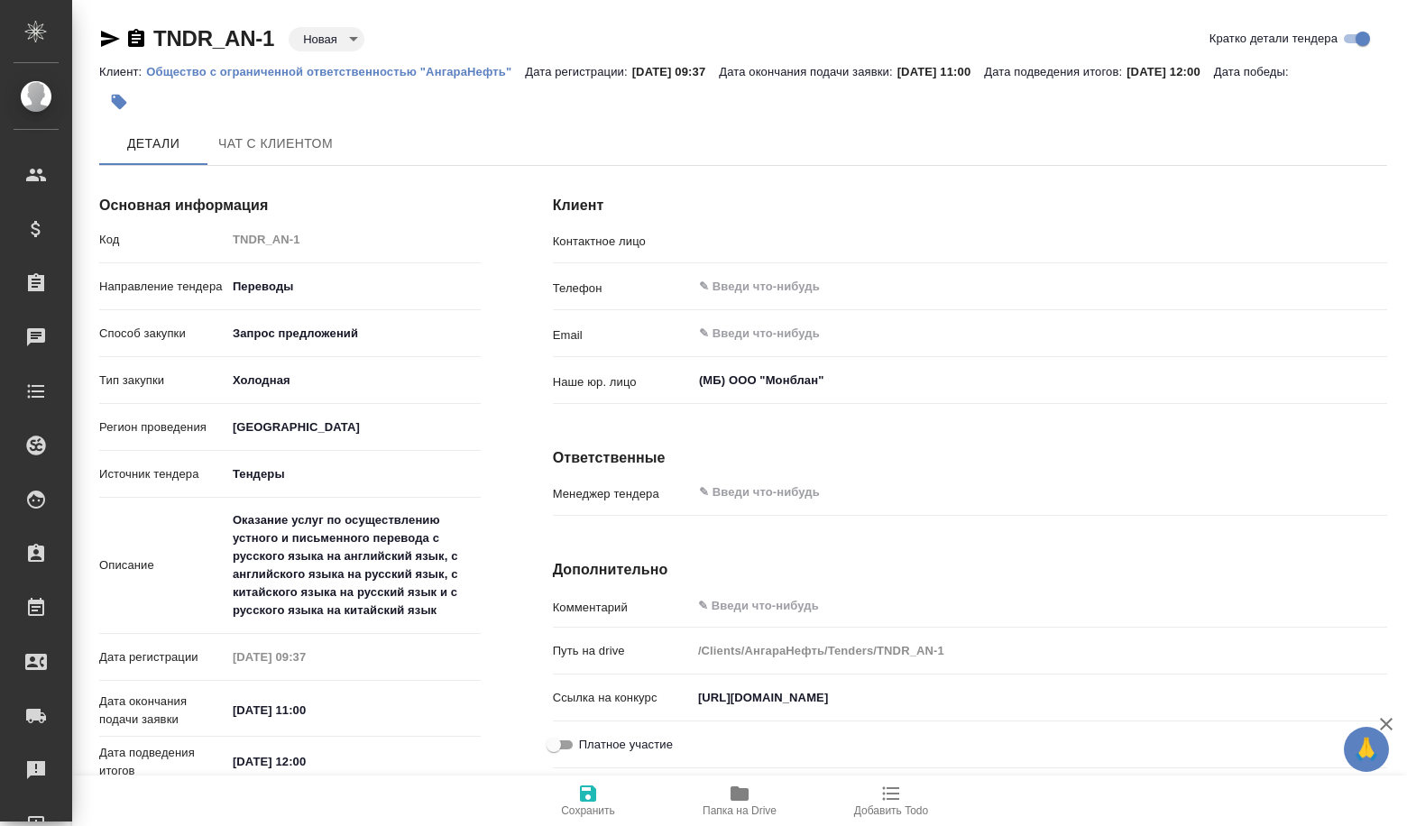
type input "[PERSON_NAME]"
click at [316, 42] on body "🙏 .cls-1 fill:#fff; AWATERA Volkova Alena Клиенты Спецификации Заказы Чаты Todo…" at bounding box center [703, 413] width 1407 height 826
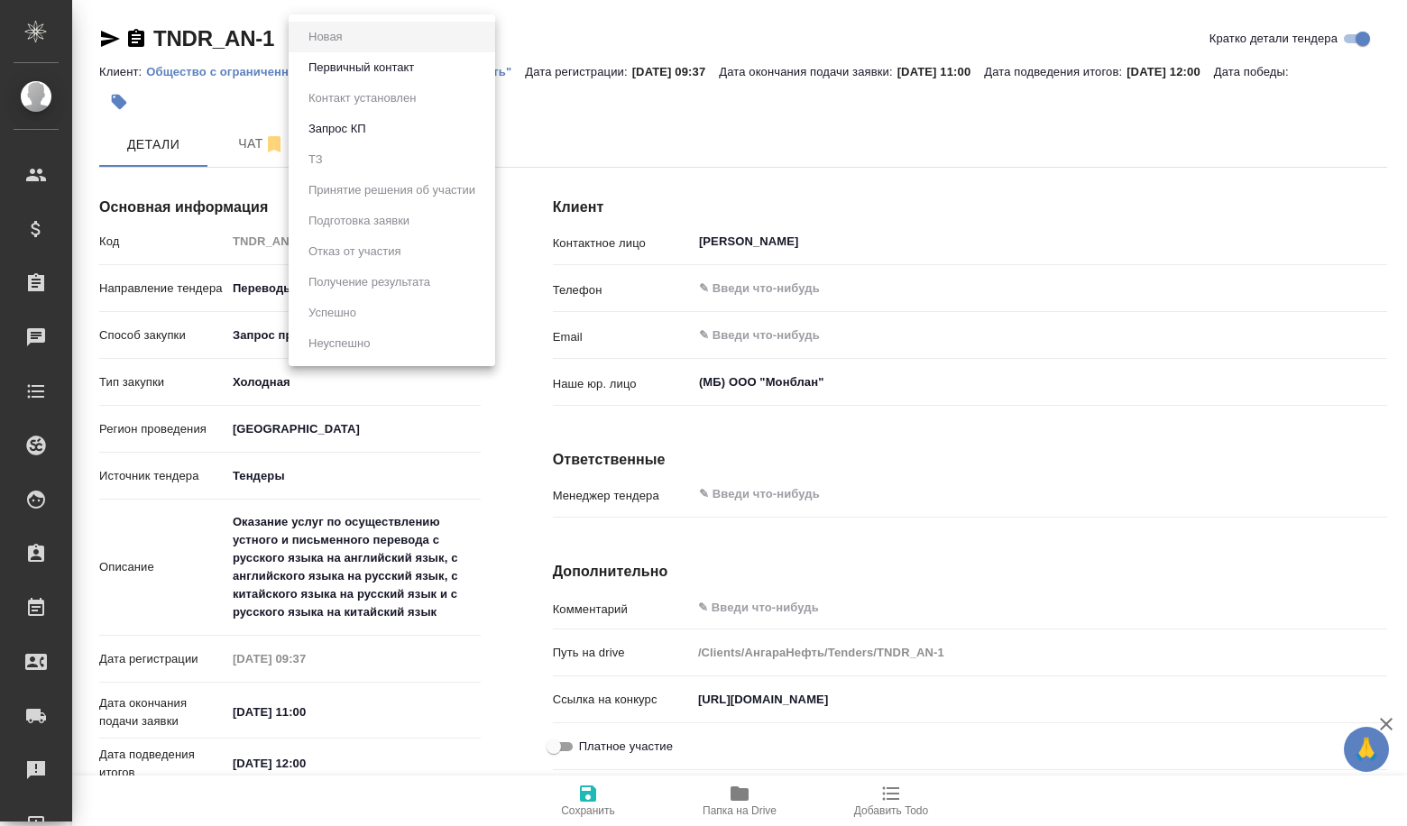
click at [313, 66] on button "Первичный контакт" at bounding box center [361, 68] width 116 height 20
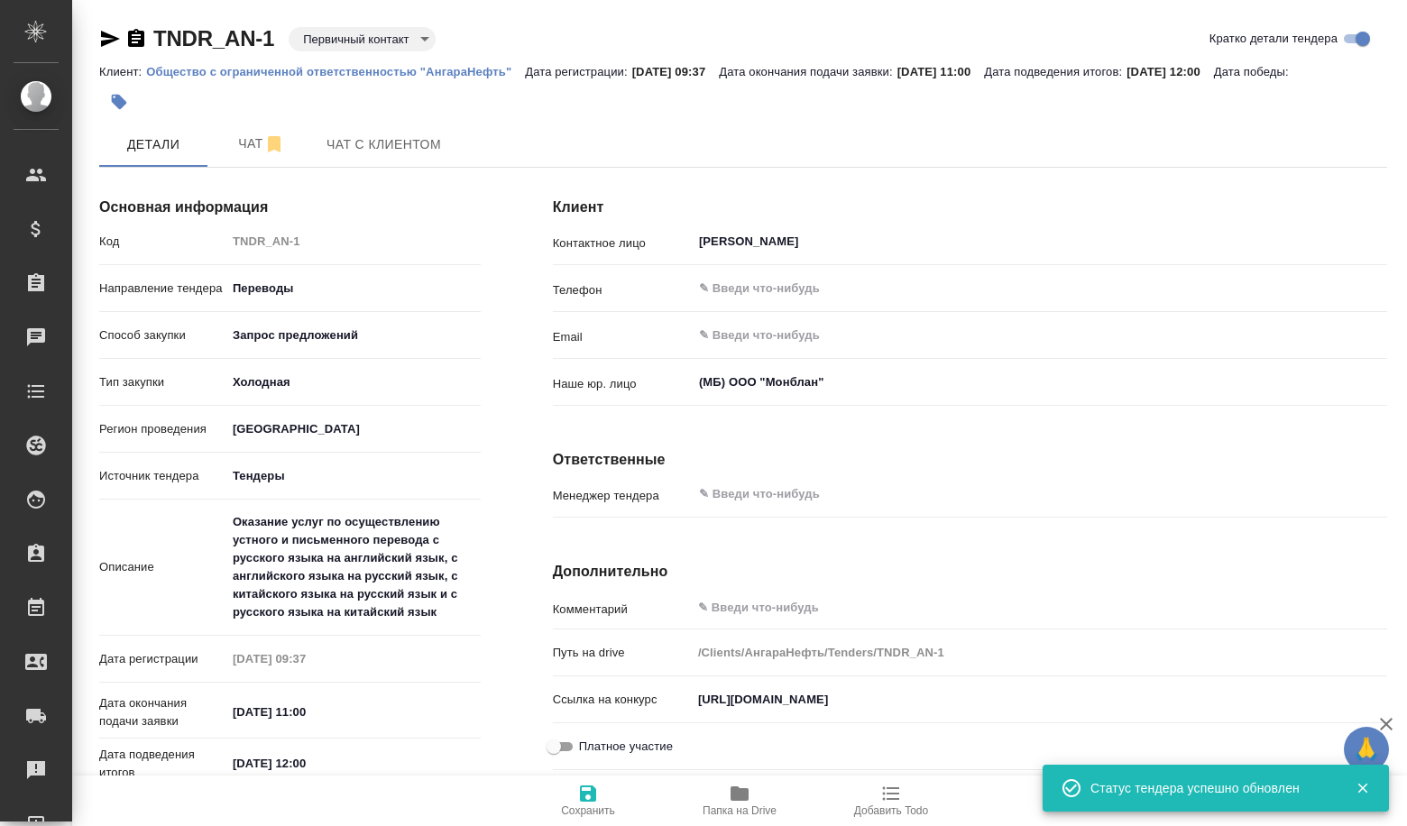
click at [362, 46] on body "🙏 .cls-1 fill:#fff; AWATERA Volkova Alena Клиенты Спецификации Заказы Чаты Todo…" at bounding box center [703, 413] width 1407 height 826
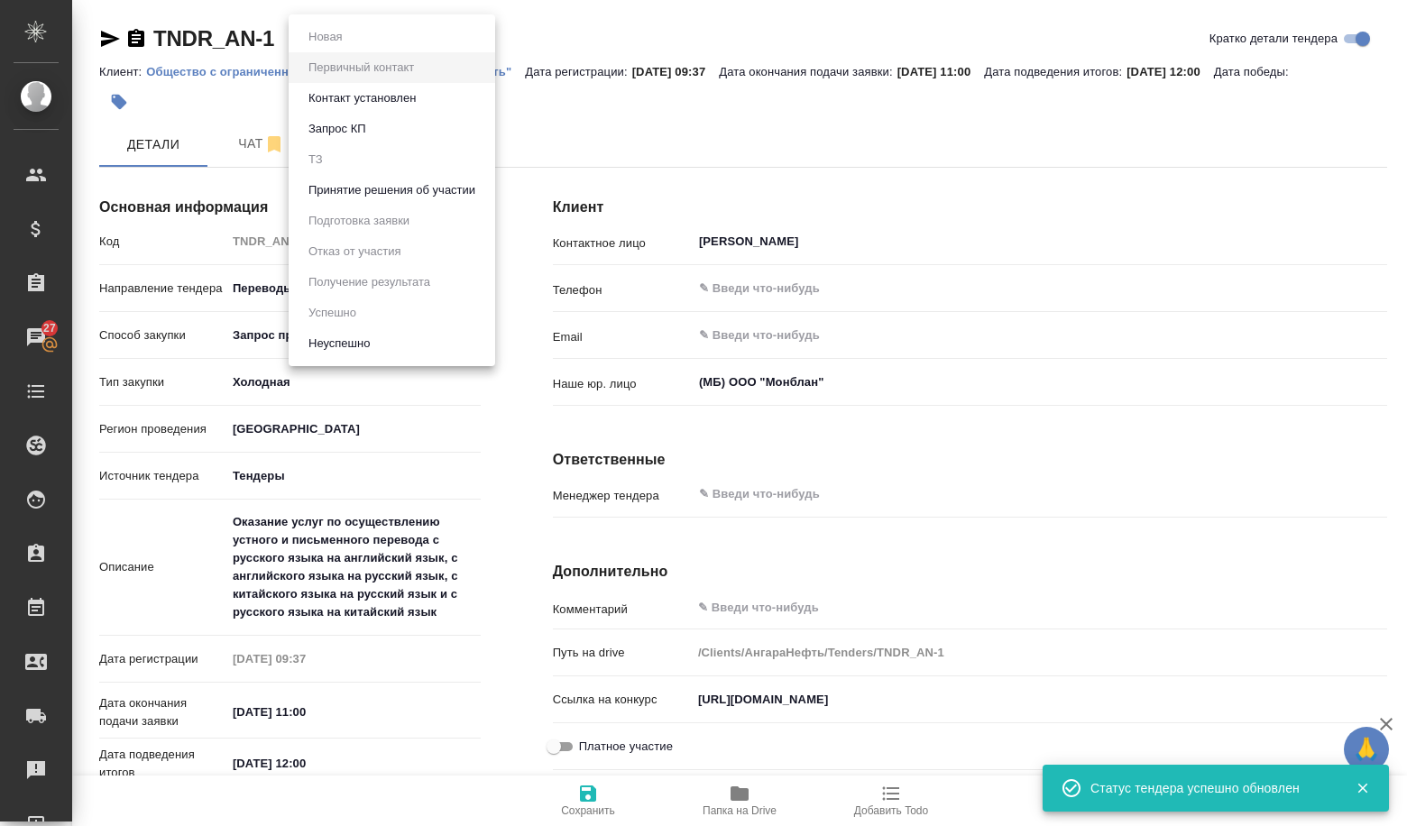
click at [369, 184] on button "Принятие решения об участии" at bounding box center [392, 190] width 178 height 20
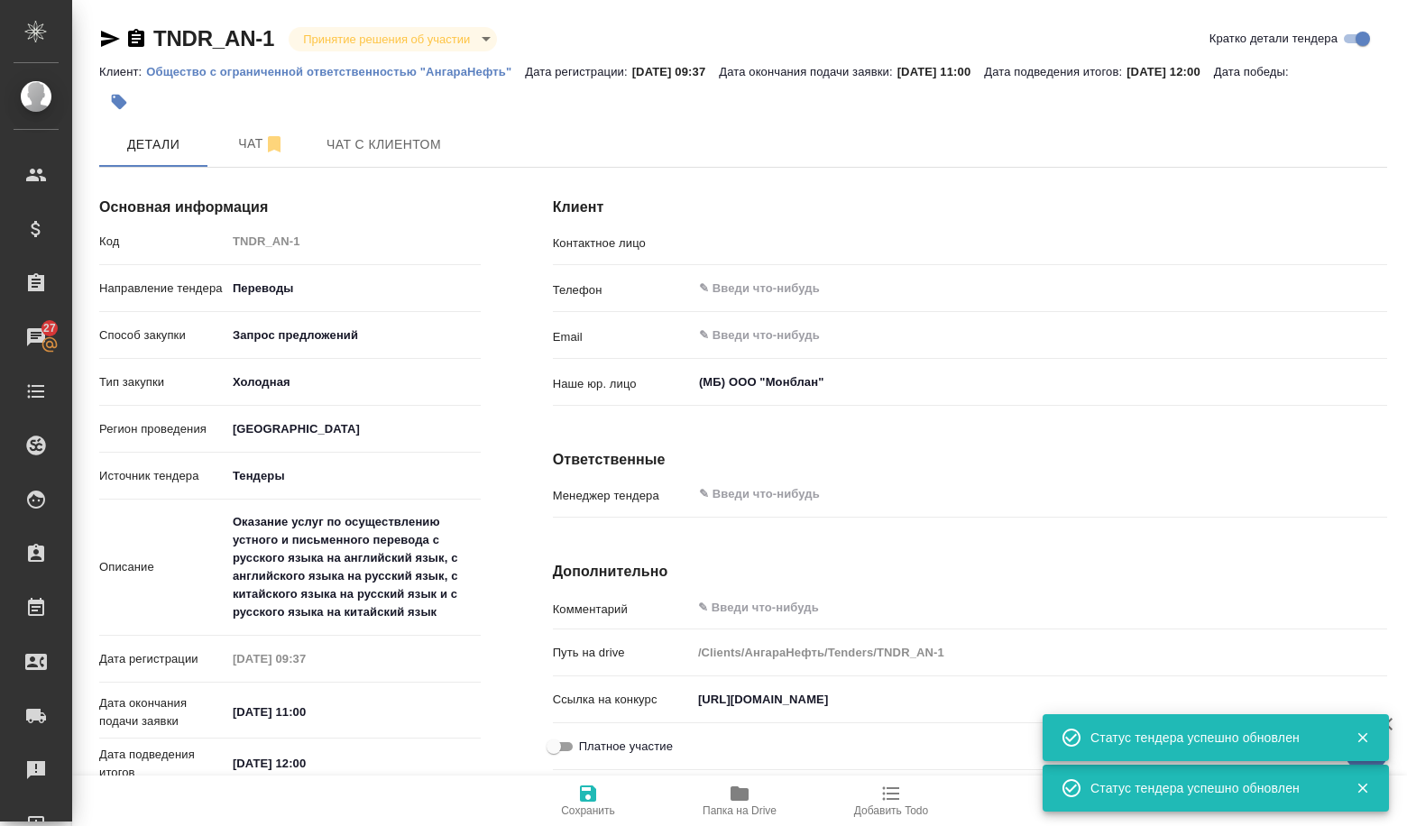
type input "Салахова Татьяна Сергеевна"
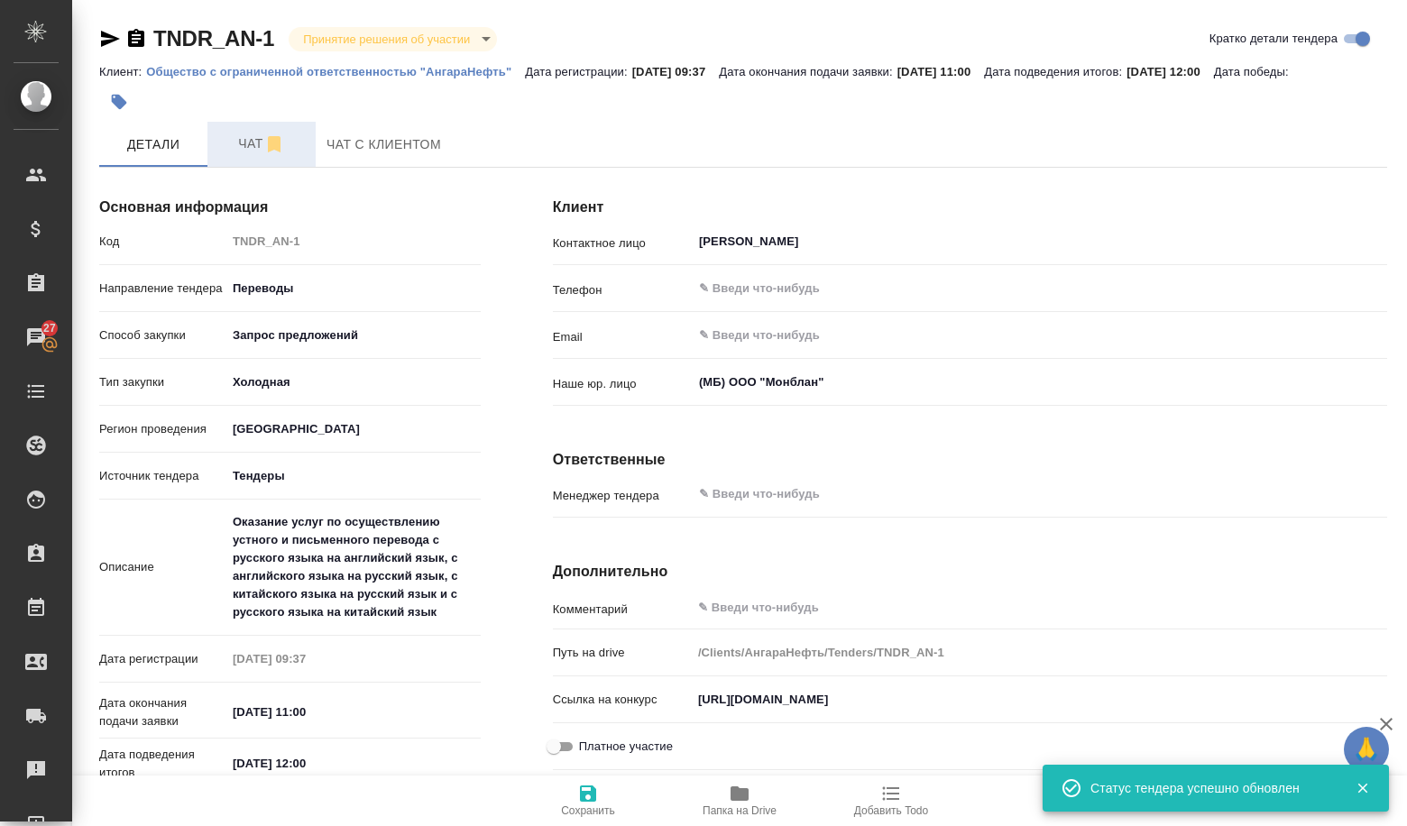
click at [261, 161] on button "Чат" at bounding box center [261, 144] width 108 height 45
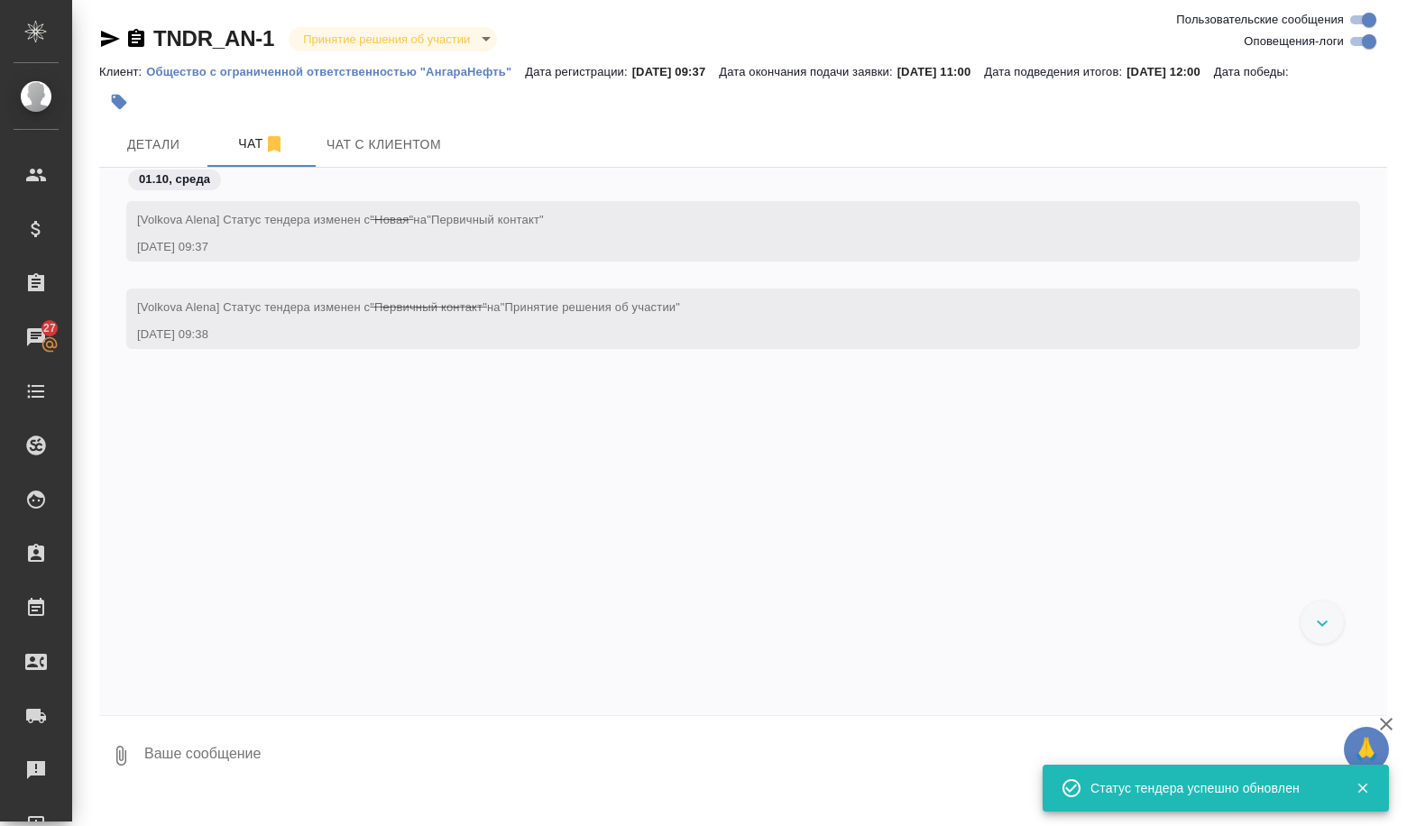
click at [216, 755] on textarea at bounding box center [764, 755] width 1244 height 61
paste textarea "№ 845608 Интернет-магазин Оказание услуг по осуществлению устного и письменного…"
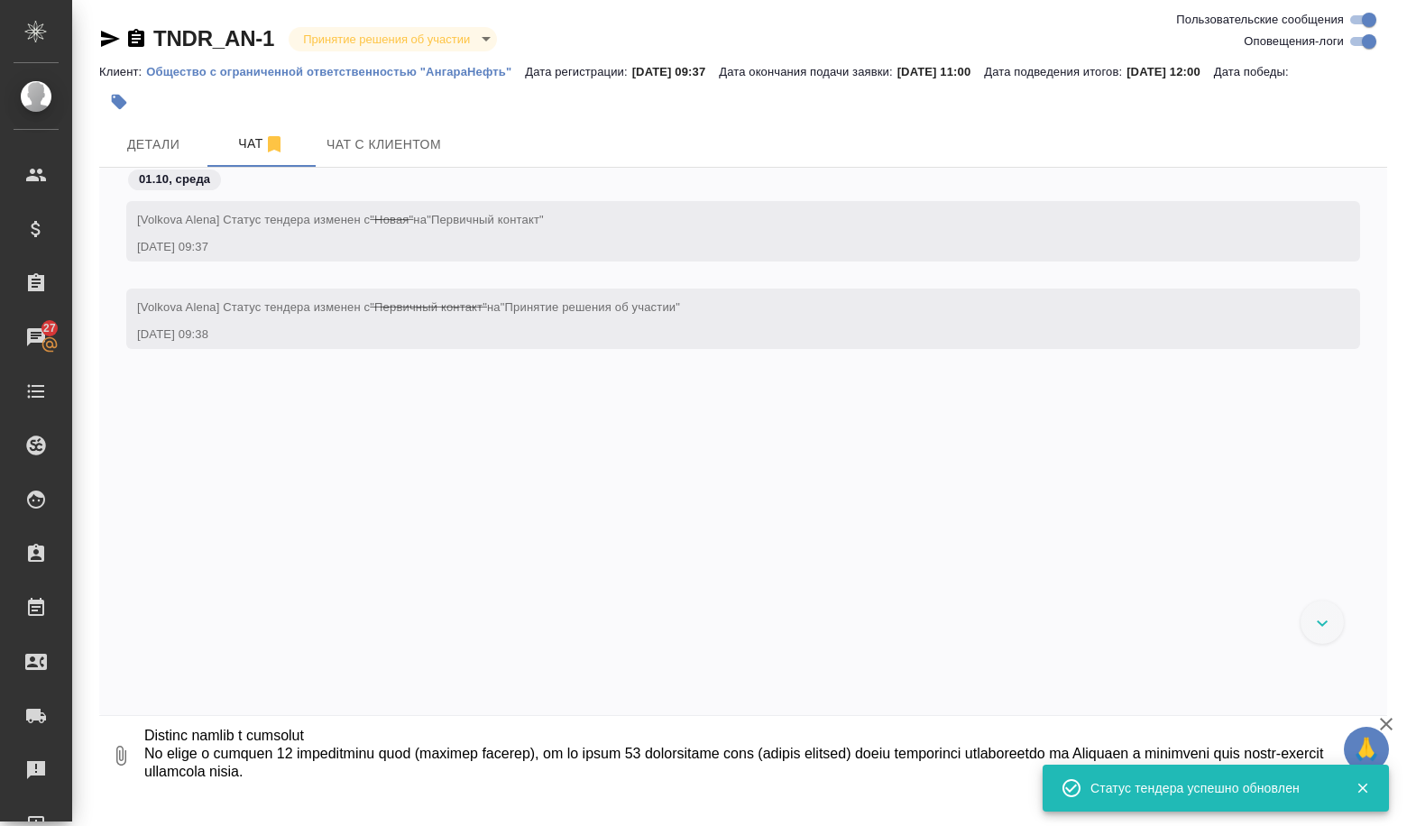
type textarea "№ 845608 Интернет-магазин Оказание услуг по осуществлению устного и письменного…"
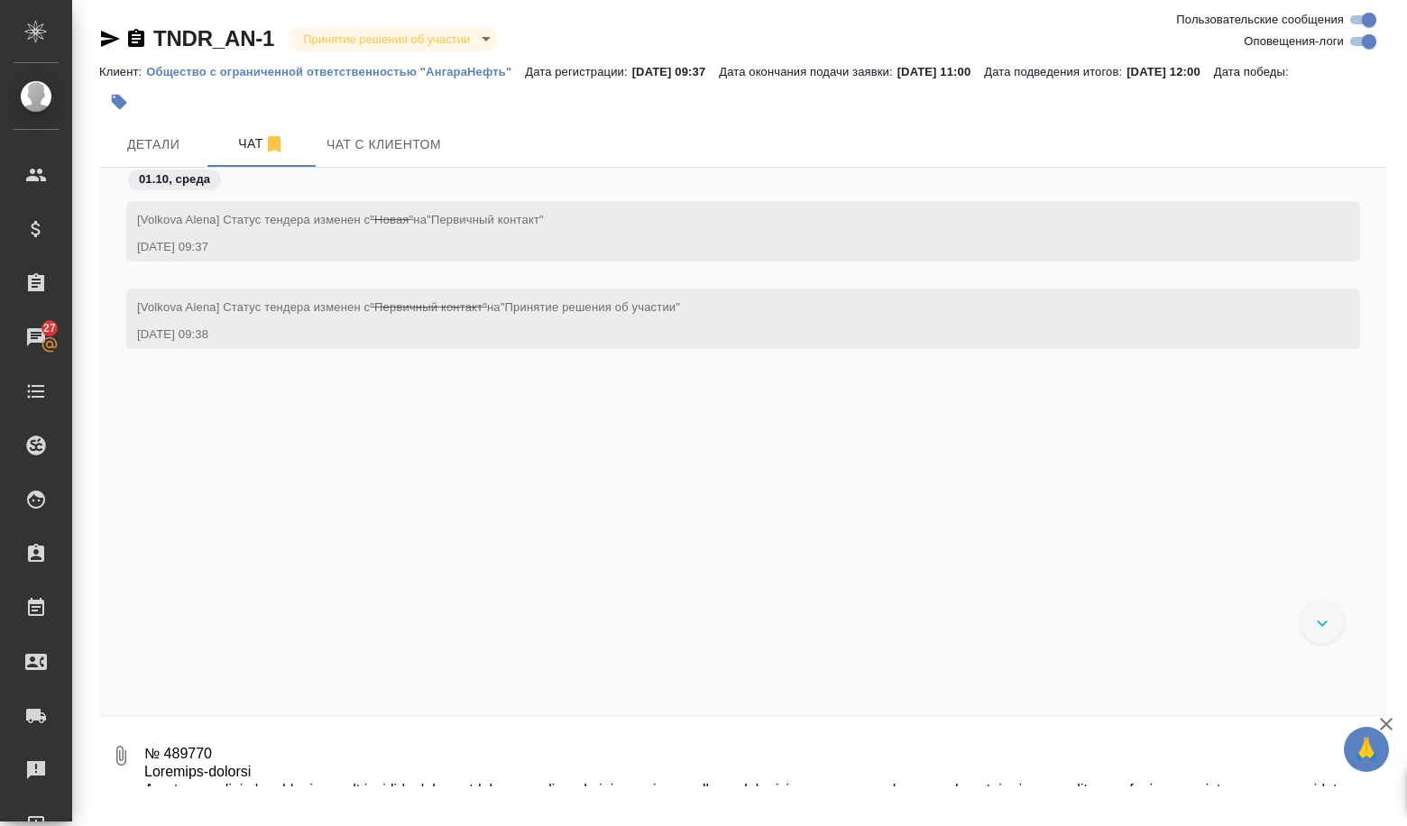
scroll to position [175, 0]
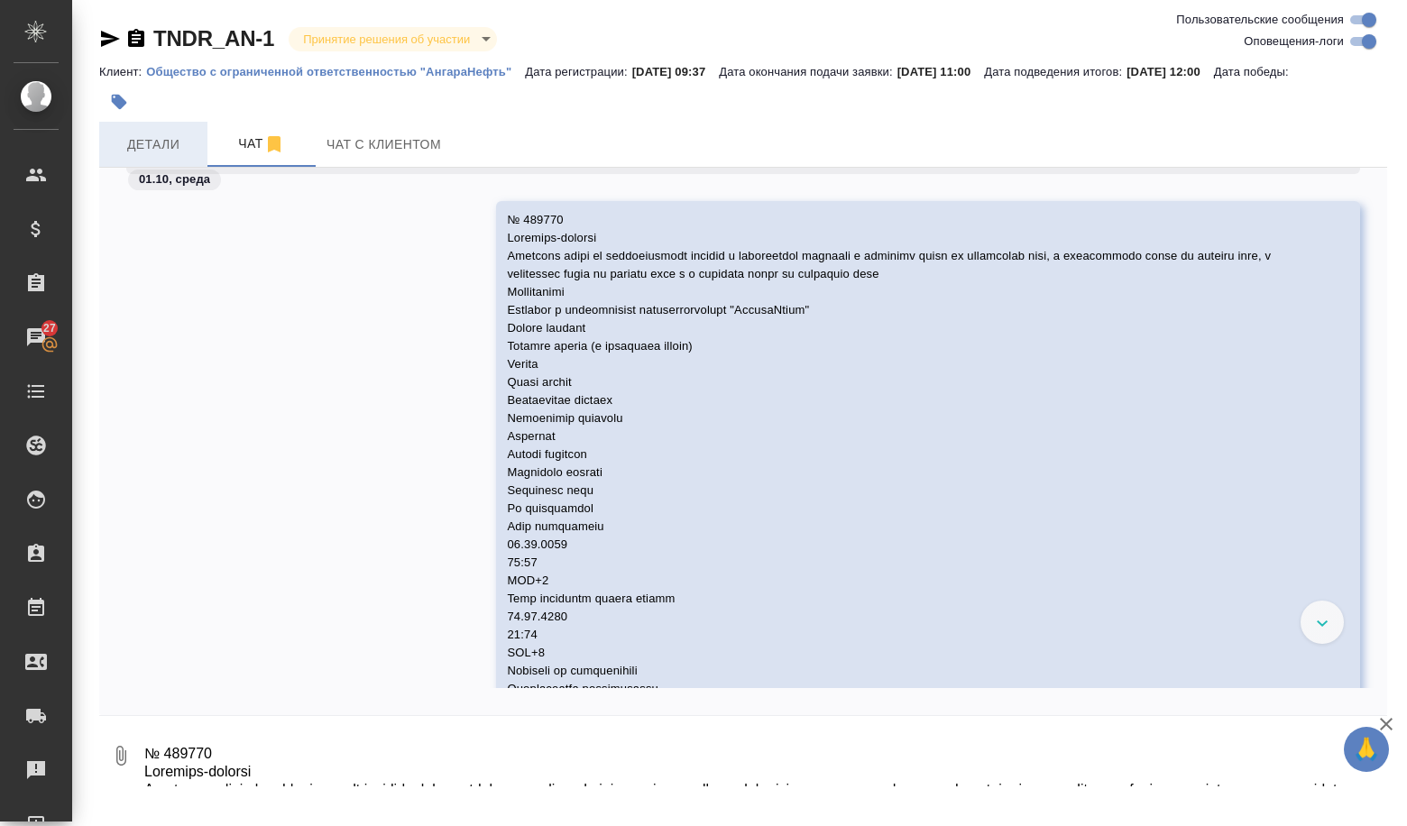
click at [124, 155] on button "Детали" at bounding box center [153, 144] width 108 height 45
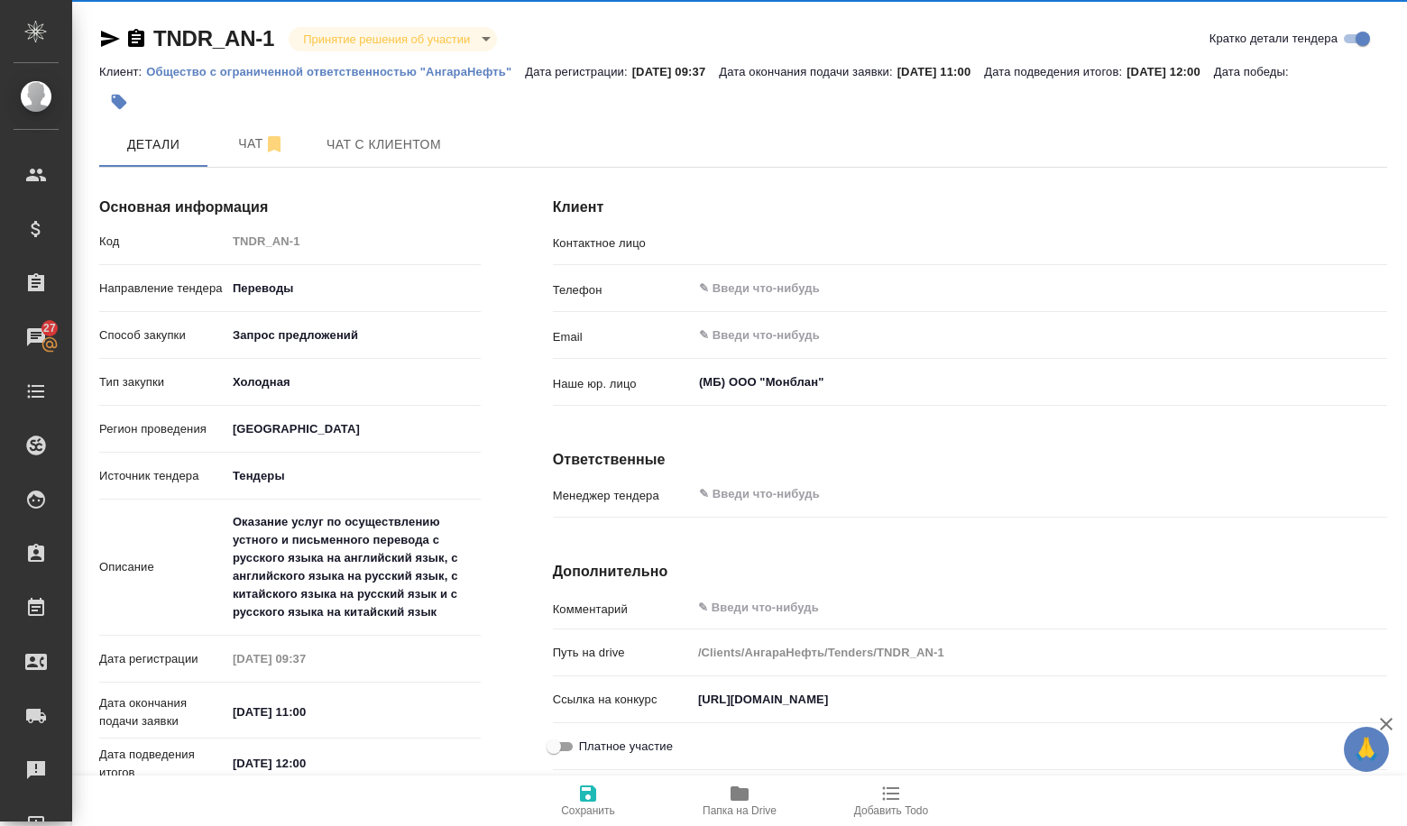
type input "Салахова Татьяна Сергеевна"
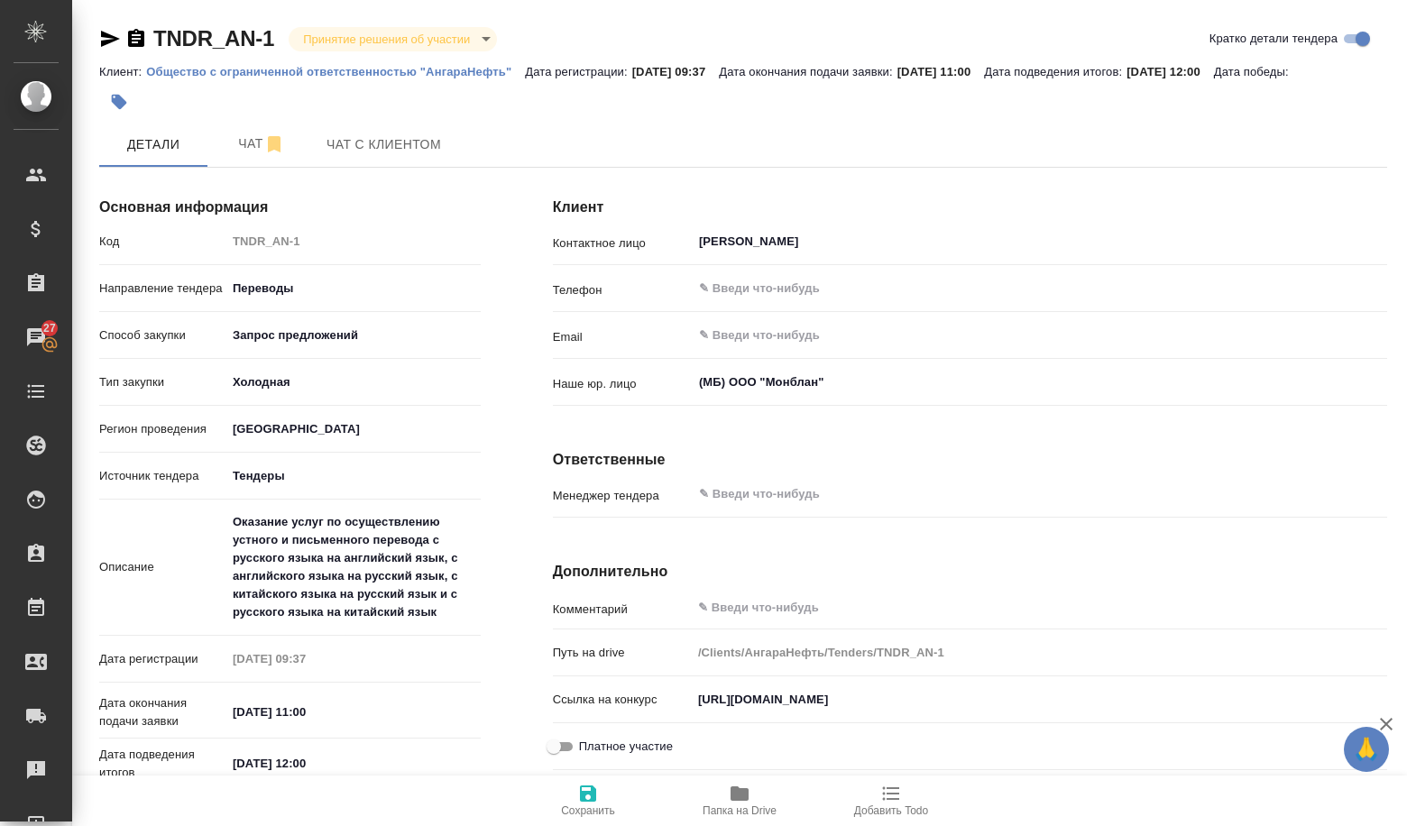
click at [745, 792] on icon "button" at bounding box center [739, 793] width 18 height 14
